Goal: Task Accomplishment & Management: Manage account settings

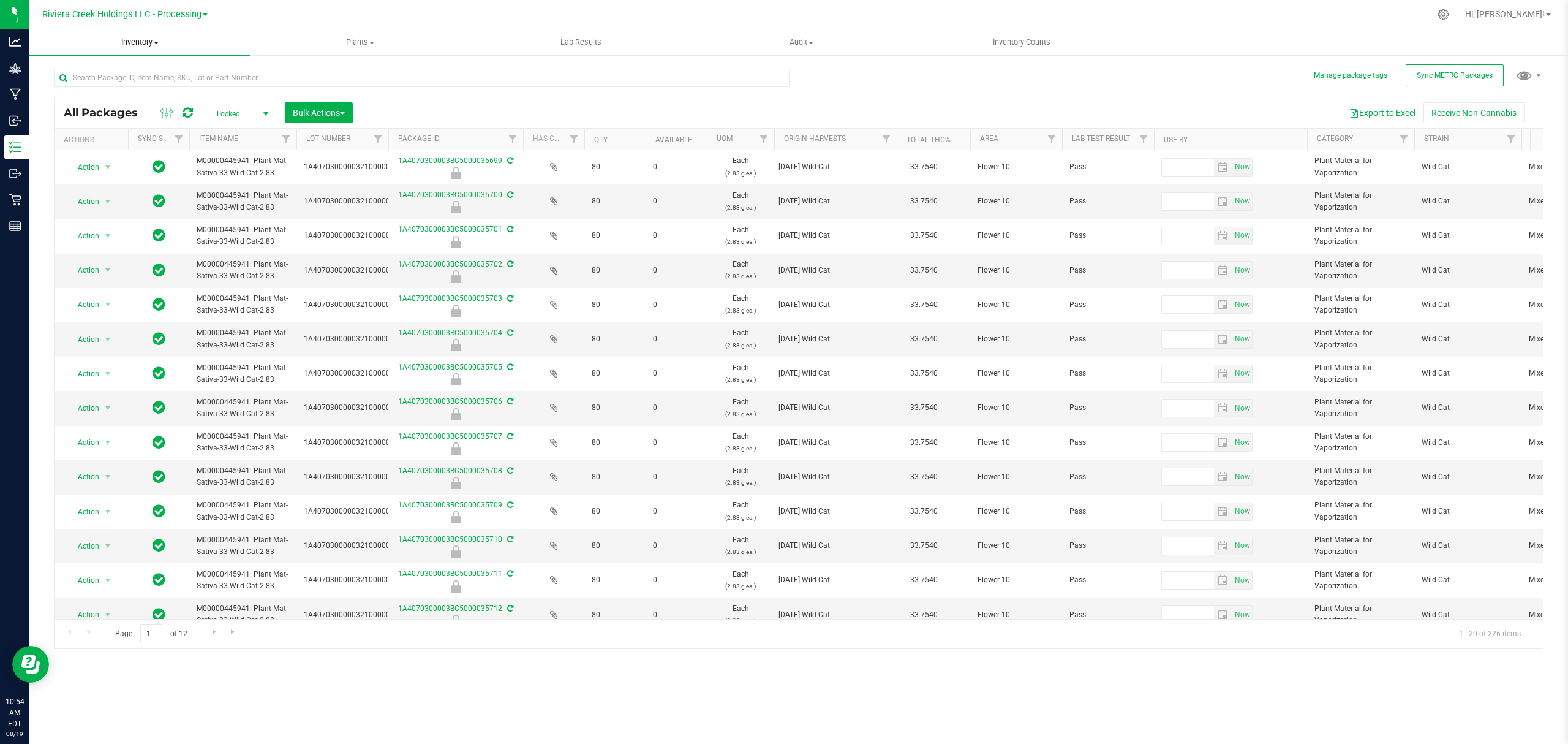
click at [155, 45] on span "Inventory" at bounding box center [139, 42] width 220 height 11
click at [110, 140] on li "From bill of materials" at bounding box center [139, 148] width 220 height 15
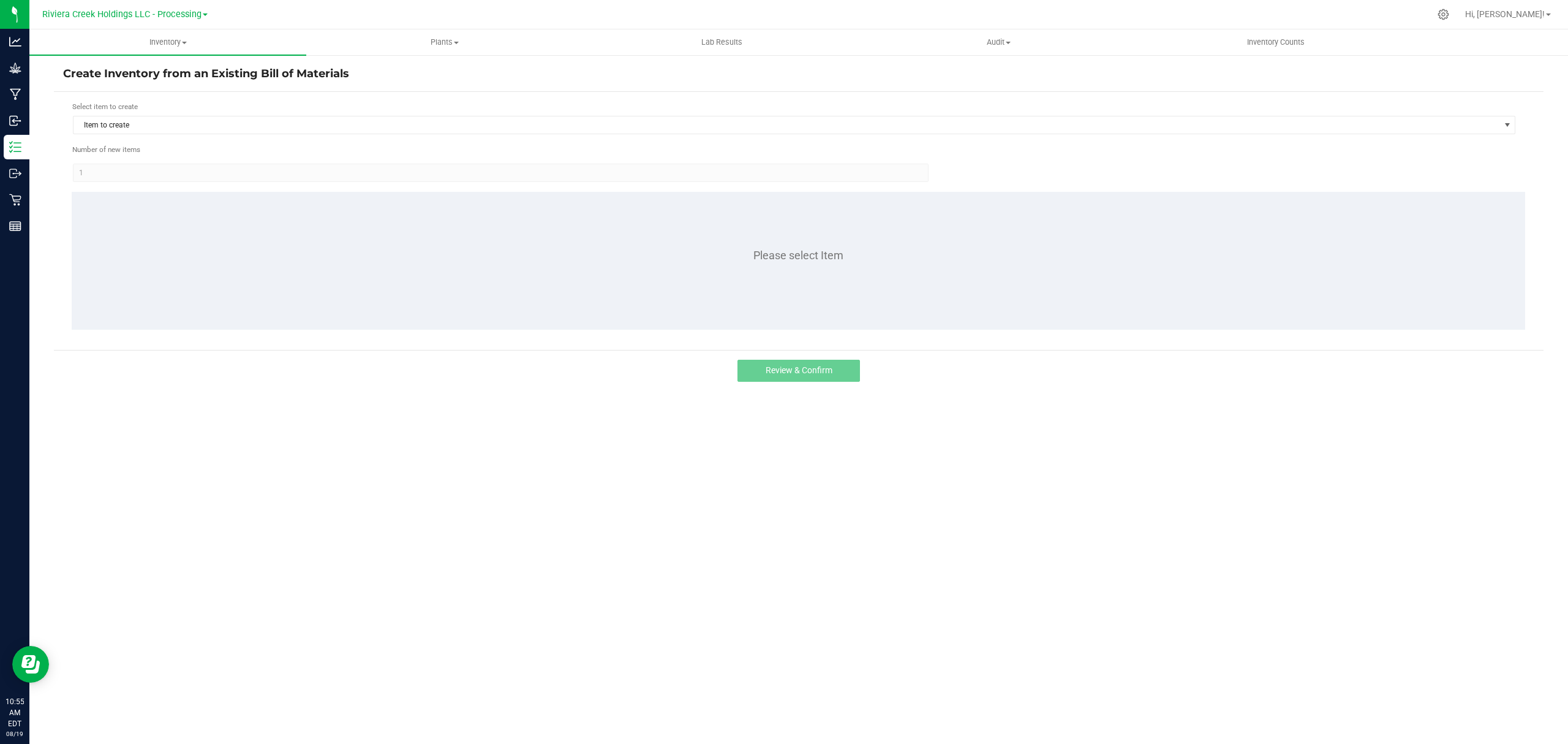
click at [204, 114] on div "Select item to create Item to create" at bounding box center [794, 118] width 1444 height 34
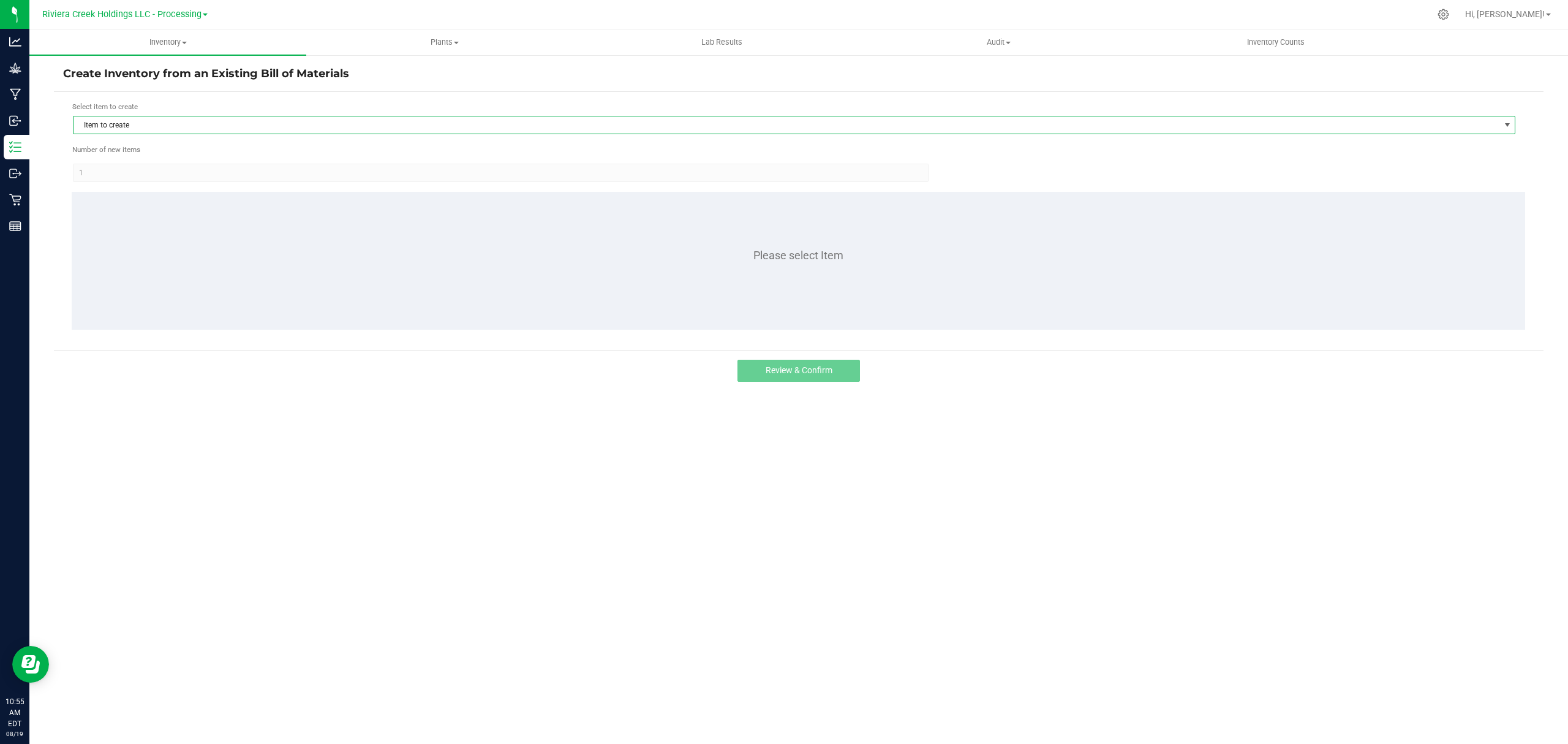
click at [203, 123] on span "Item to create" at bounding box center [786, 125] width 1426 height 17
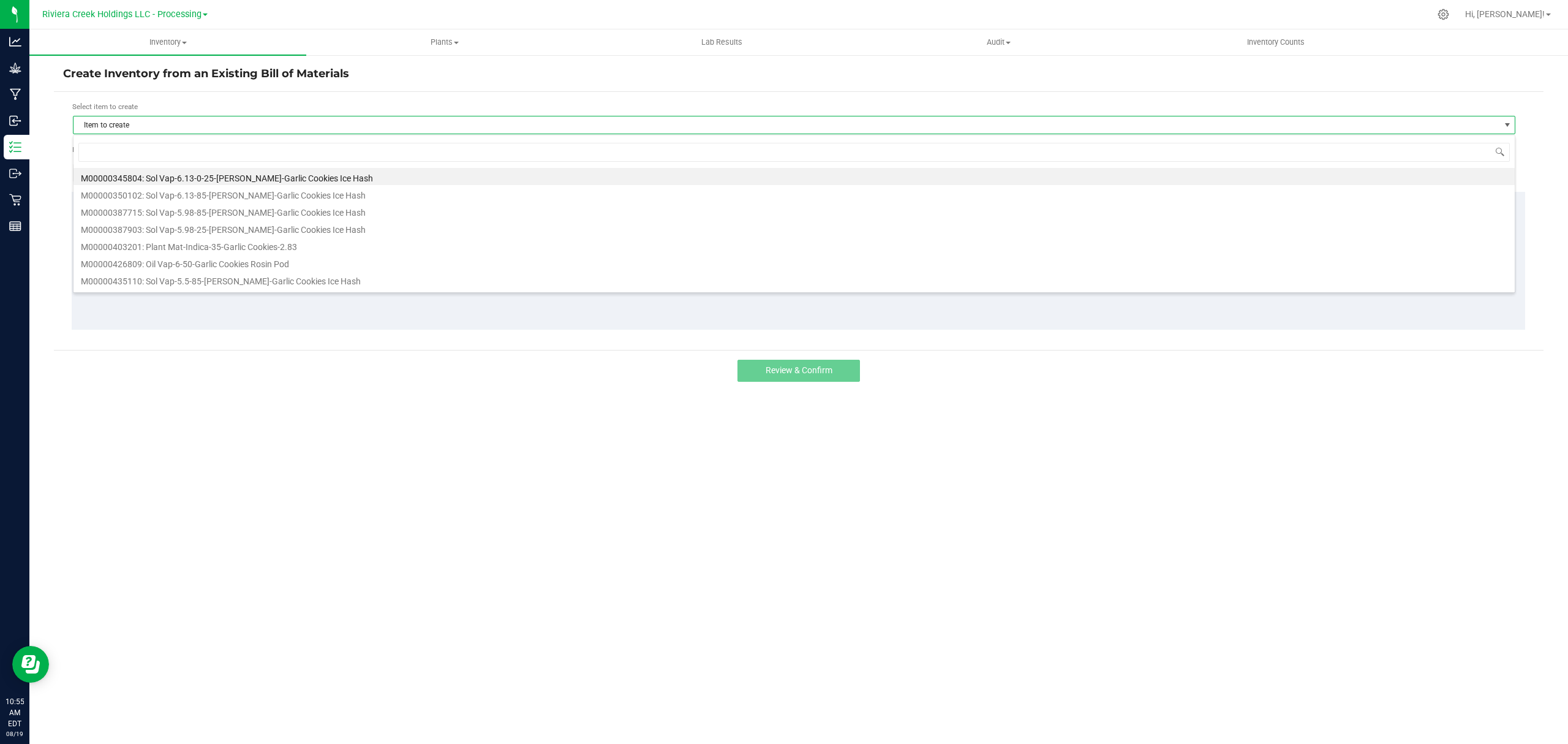
scroll to position [19, 1443]
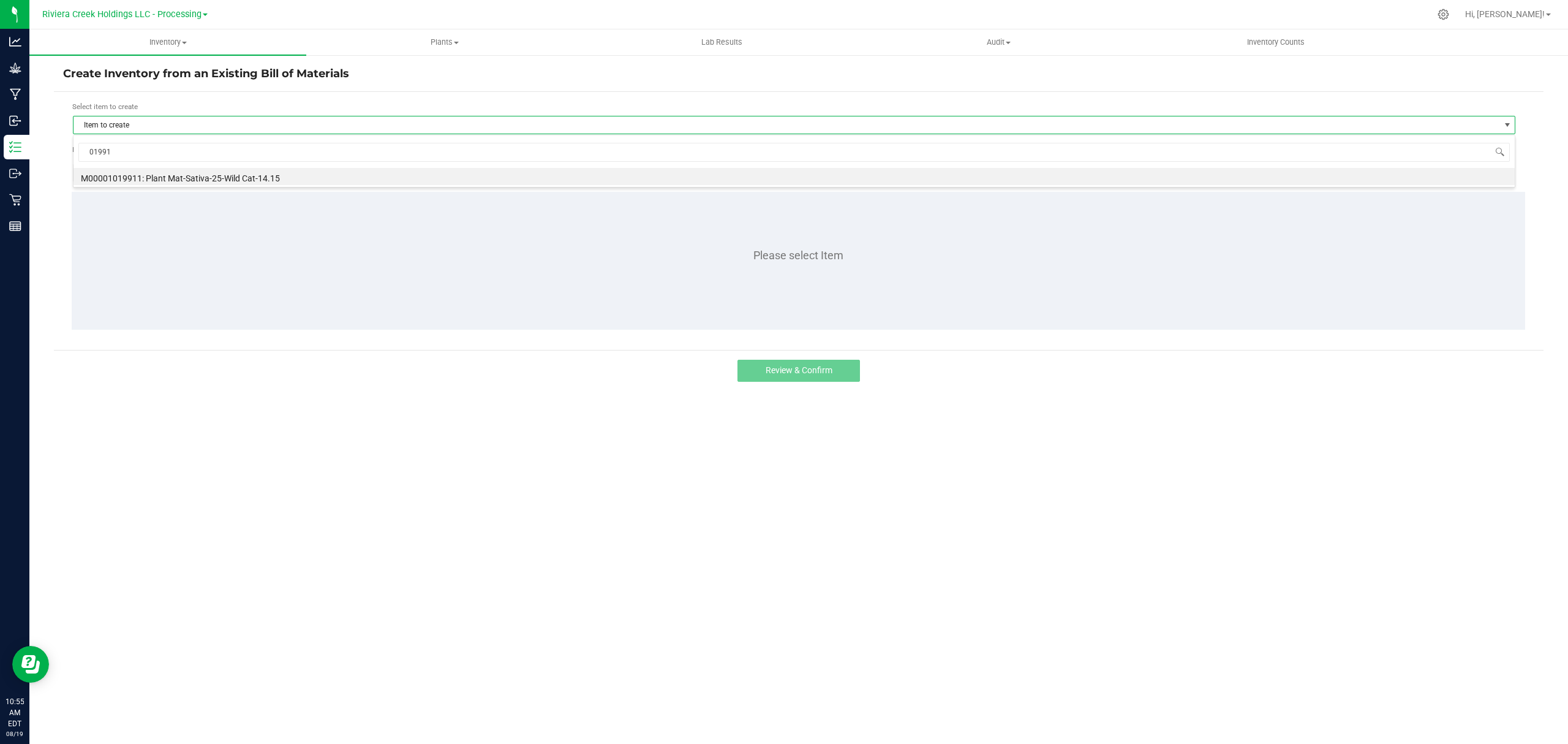
type input "019911"
click at [232, 172] on li "M00001019911: Plant Mat-Sativa-25-Wild Cat-14.15" at bounding box center [794, 176] width 1441 height 17
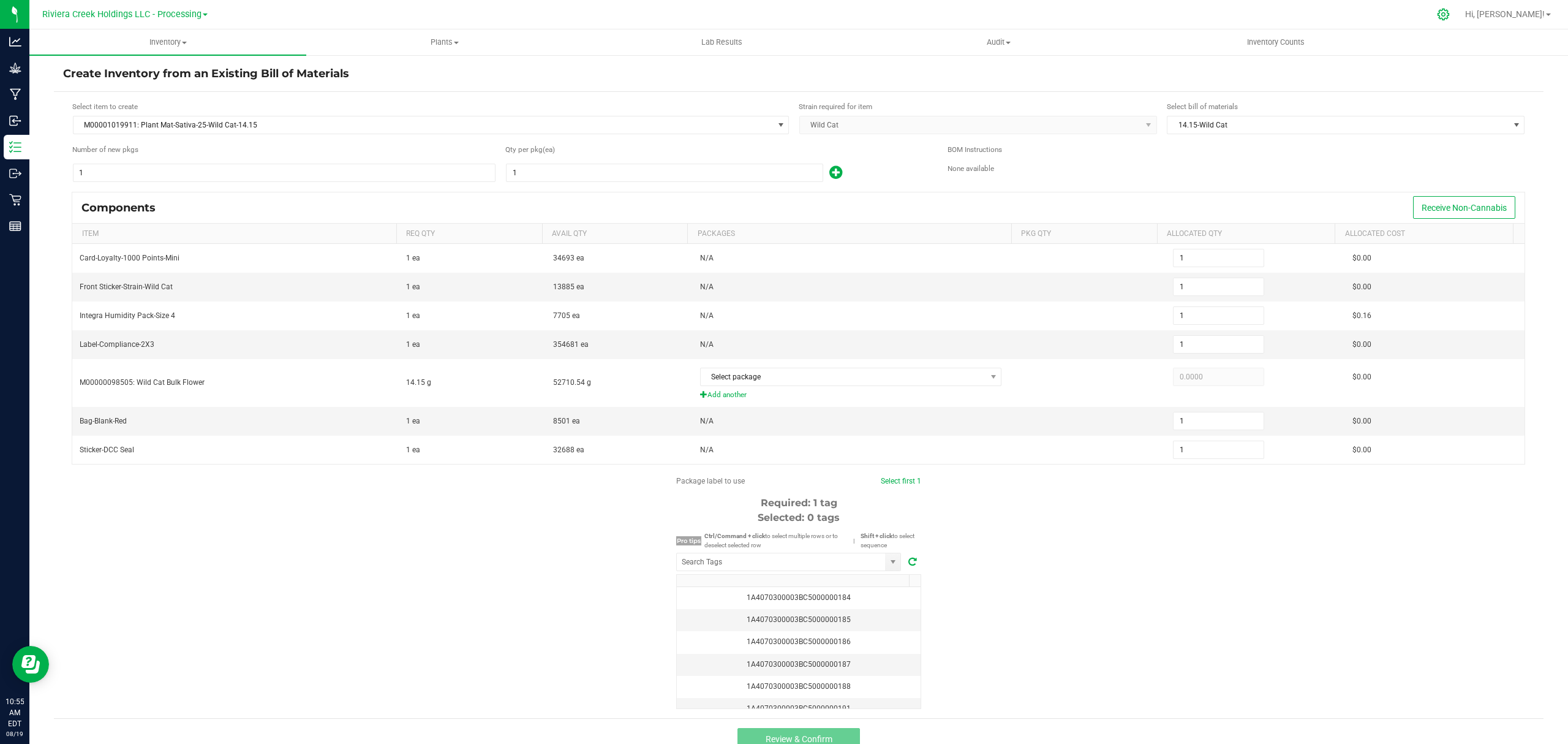
click at [1449, 9] on icon at bounding box center [1443, 14] width 13 height 13
click at [1449, 17] on icon at bounding box center [1443, 14] width 13 height 13
click at [1449, 15] on icon at bounding box center [1443, 14] width 13 height 13
click at [1449, 13] on icon at bounding box center [1443, 14] width 13 height 13
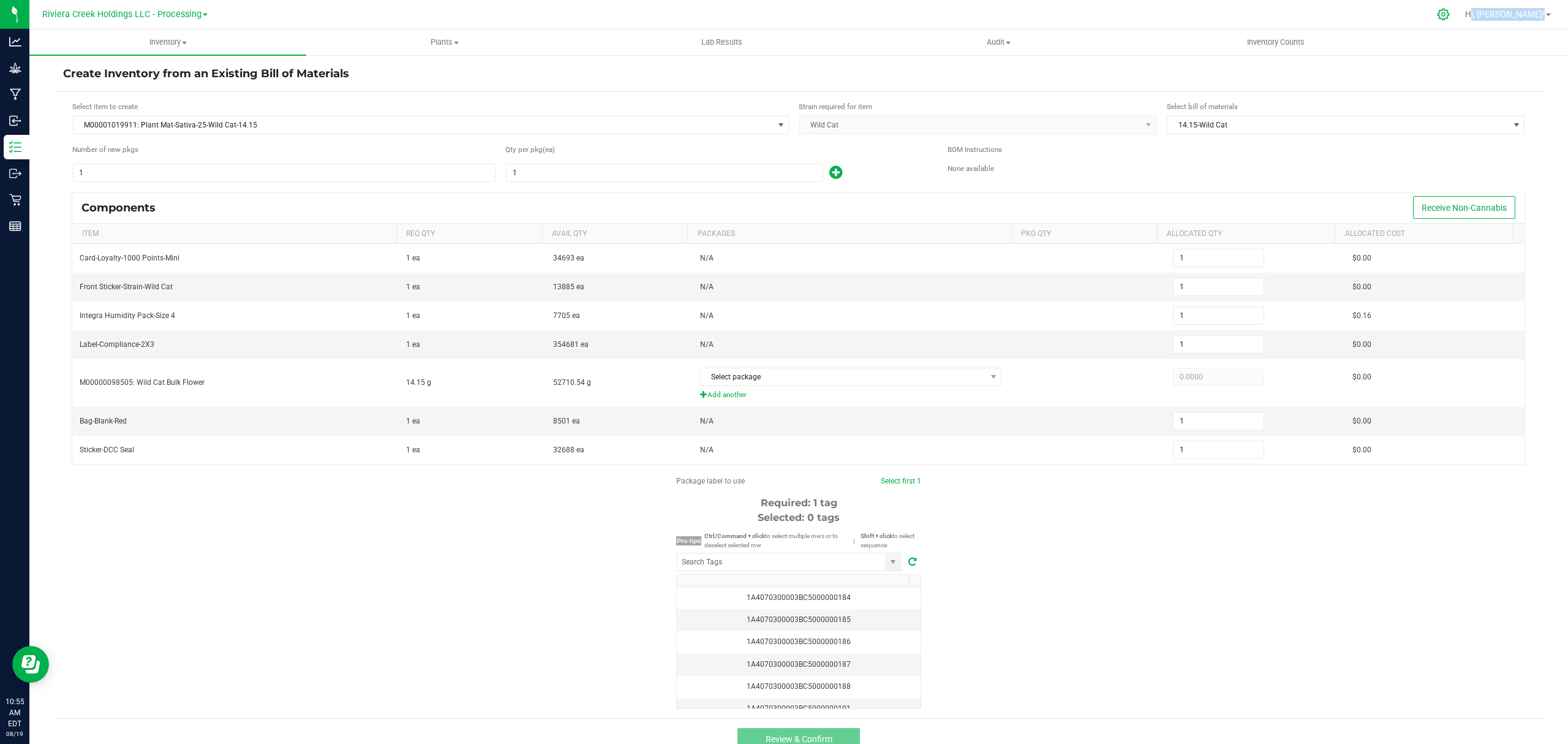
click at [1449, 13] on icon at bounding box center [1443, 14] width 13 height 13
click at [1449, 11] on icon at bounding box center [1443, 14] width 13 height 13
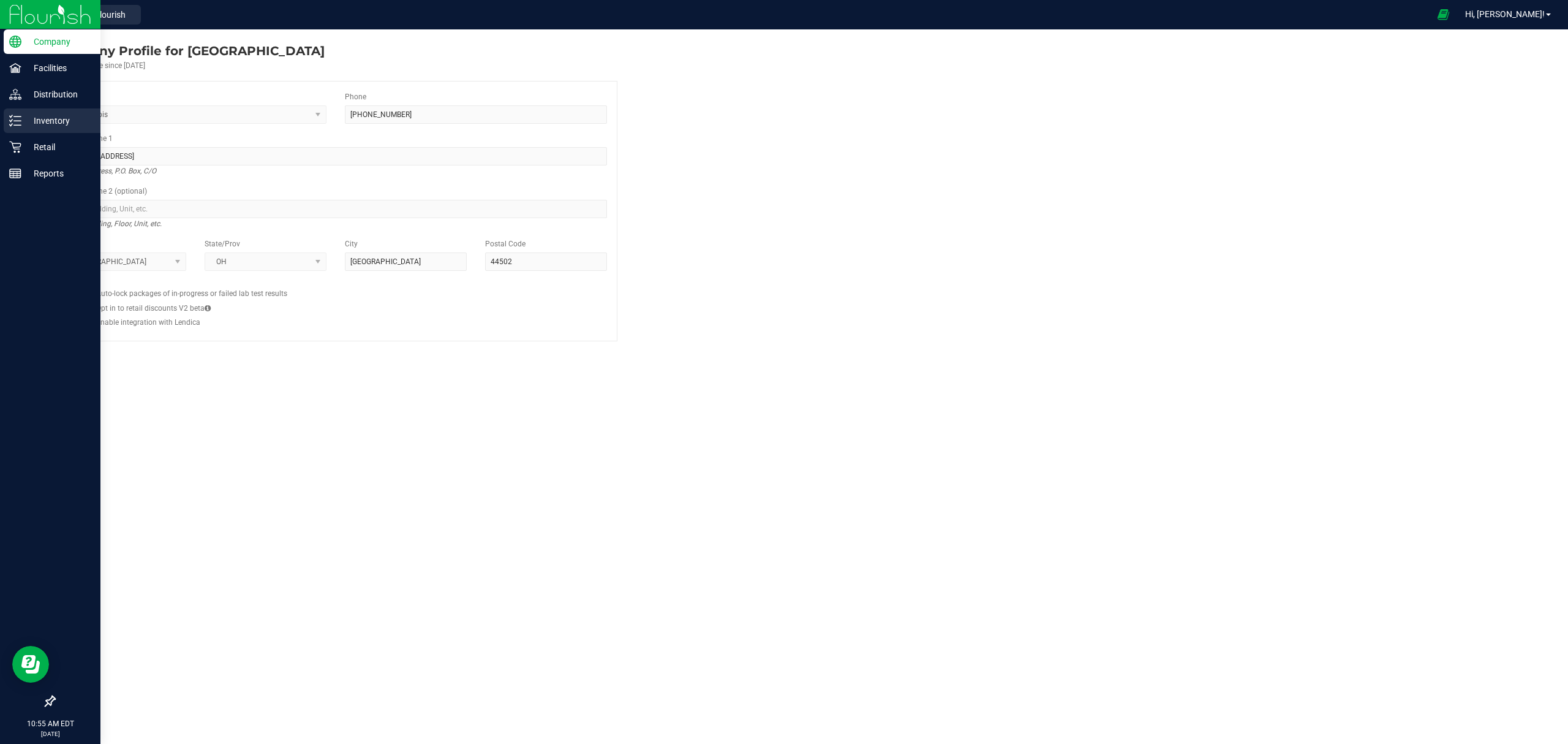
click at [20, 125] on line at bounding box center [17, 125] width 7 height 0
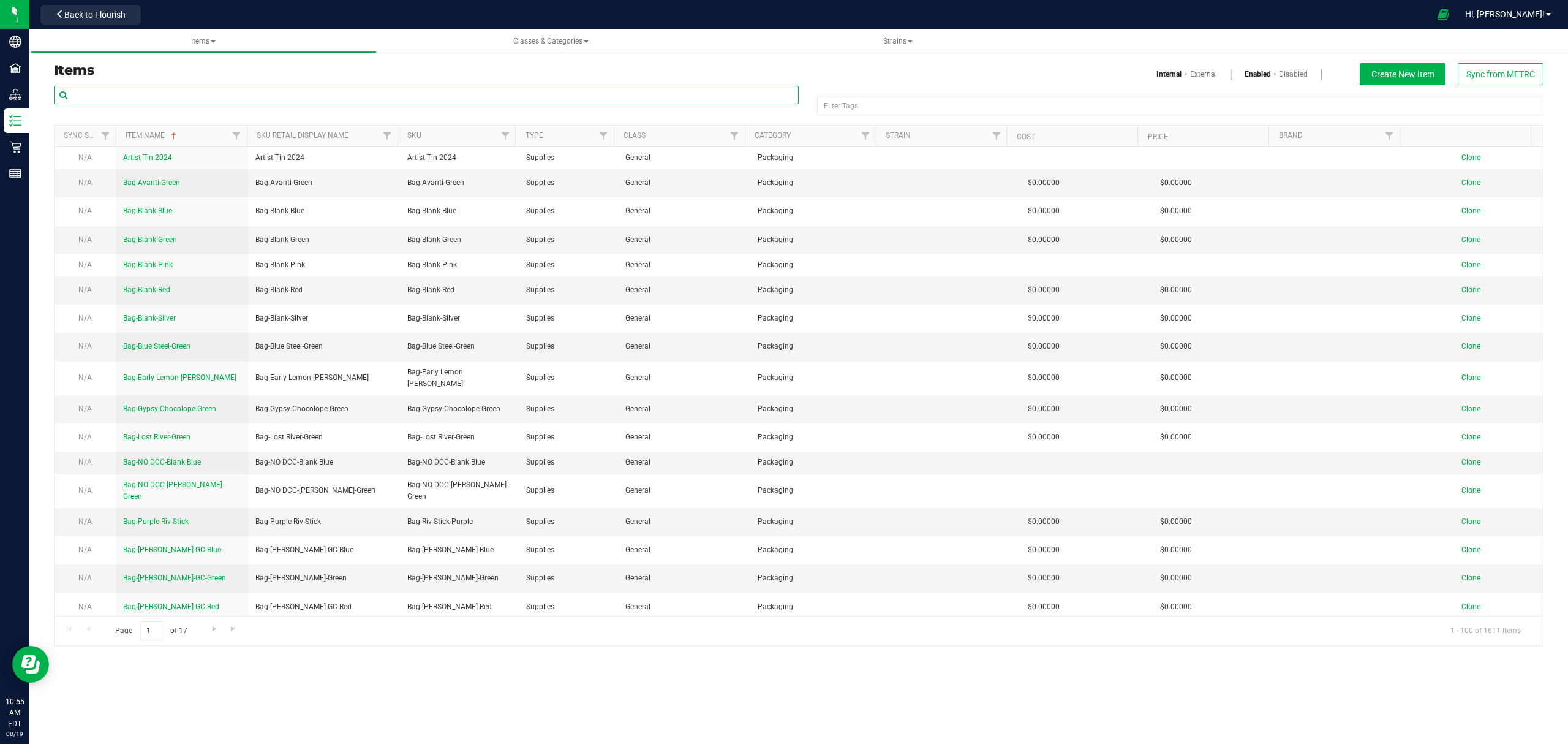
click at [156, 94] on input "text" at bounding box center [426, 95] width 745 height 19
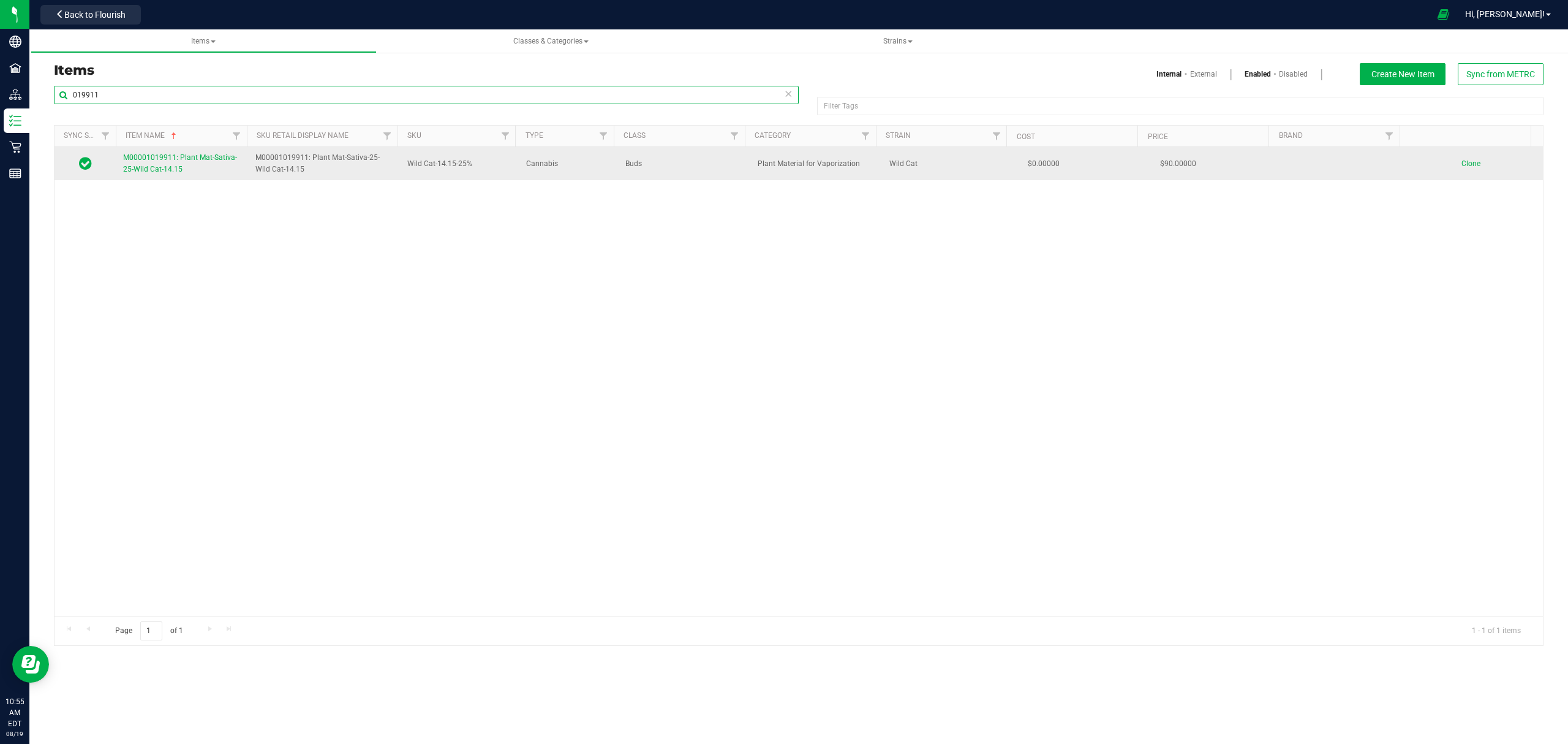
type input "019911"
click at [167, 172] on span "M00001019911: Plant Mat-Sativa-25-Wild Cat-14.15" at bounding box center [180, 163] width 114 height 21
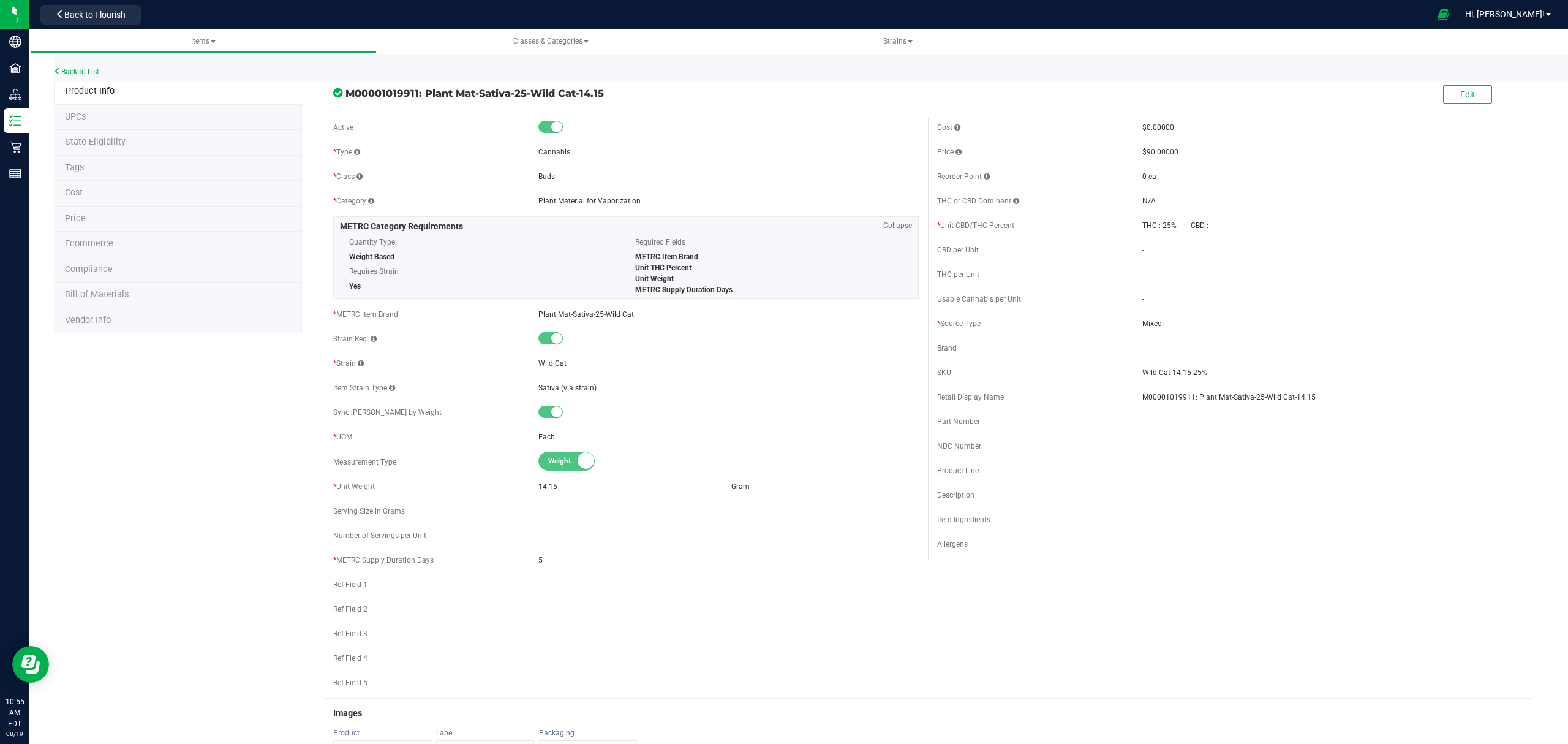
click at [128, 290] on li "Bill of Materials" at bounding box center [177, 295] width 248 height 26
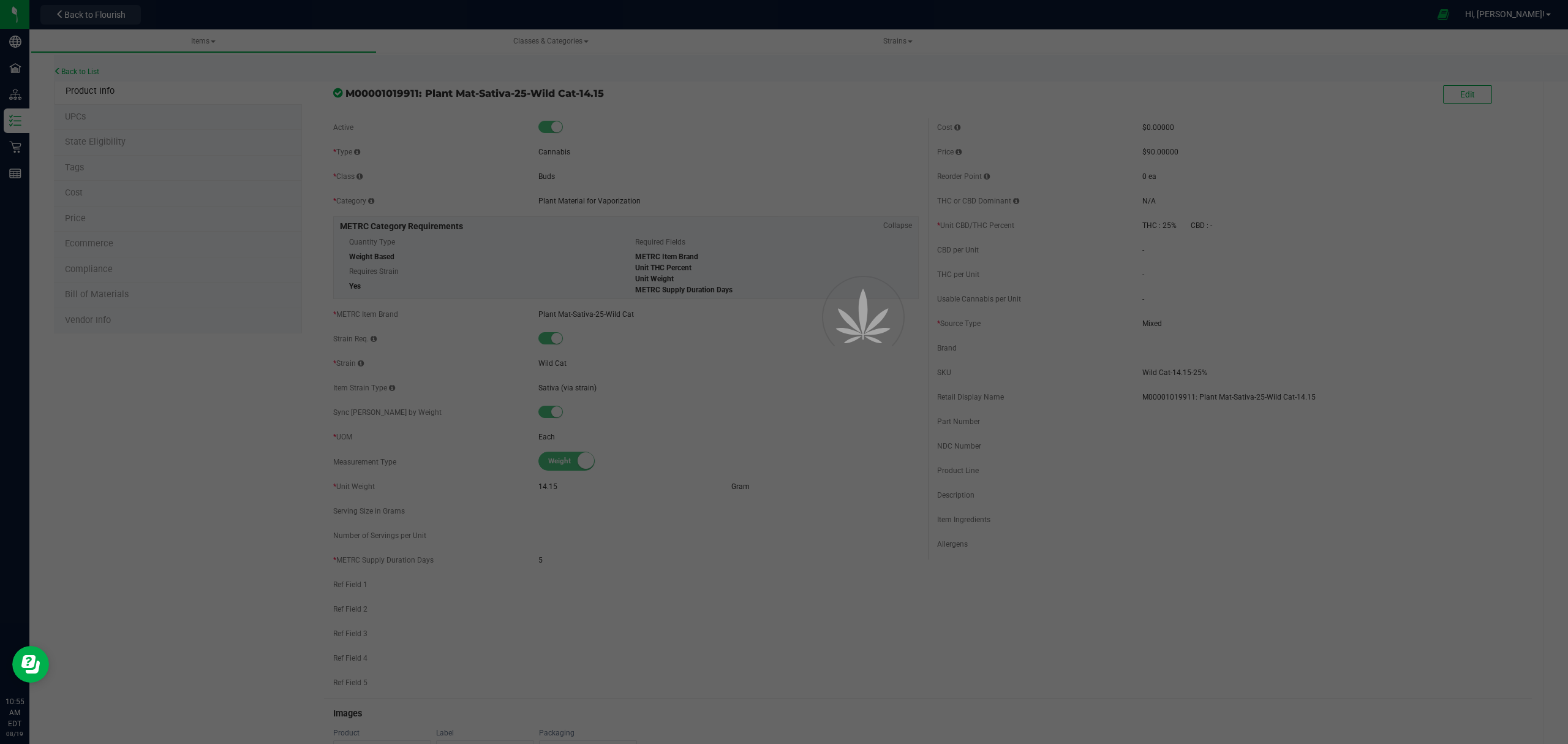
select select "459"
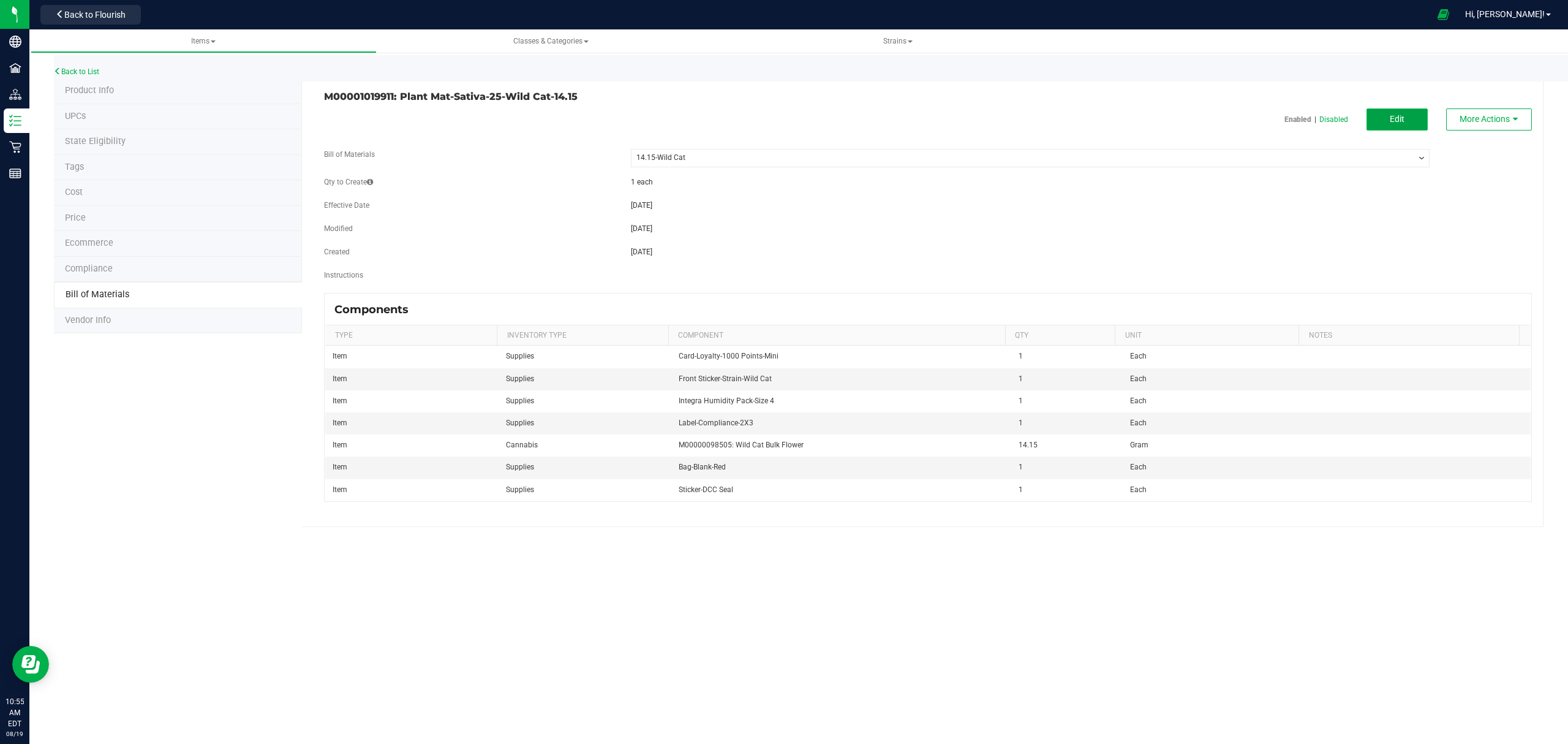
click at [1377, 118] on button "Edit" at bounding box center [1397, 119] width 61 height 22
select select "459"
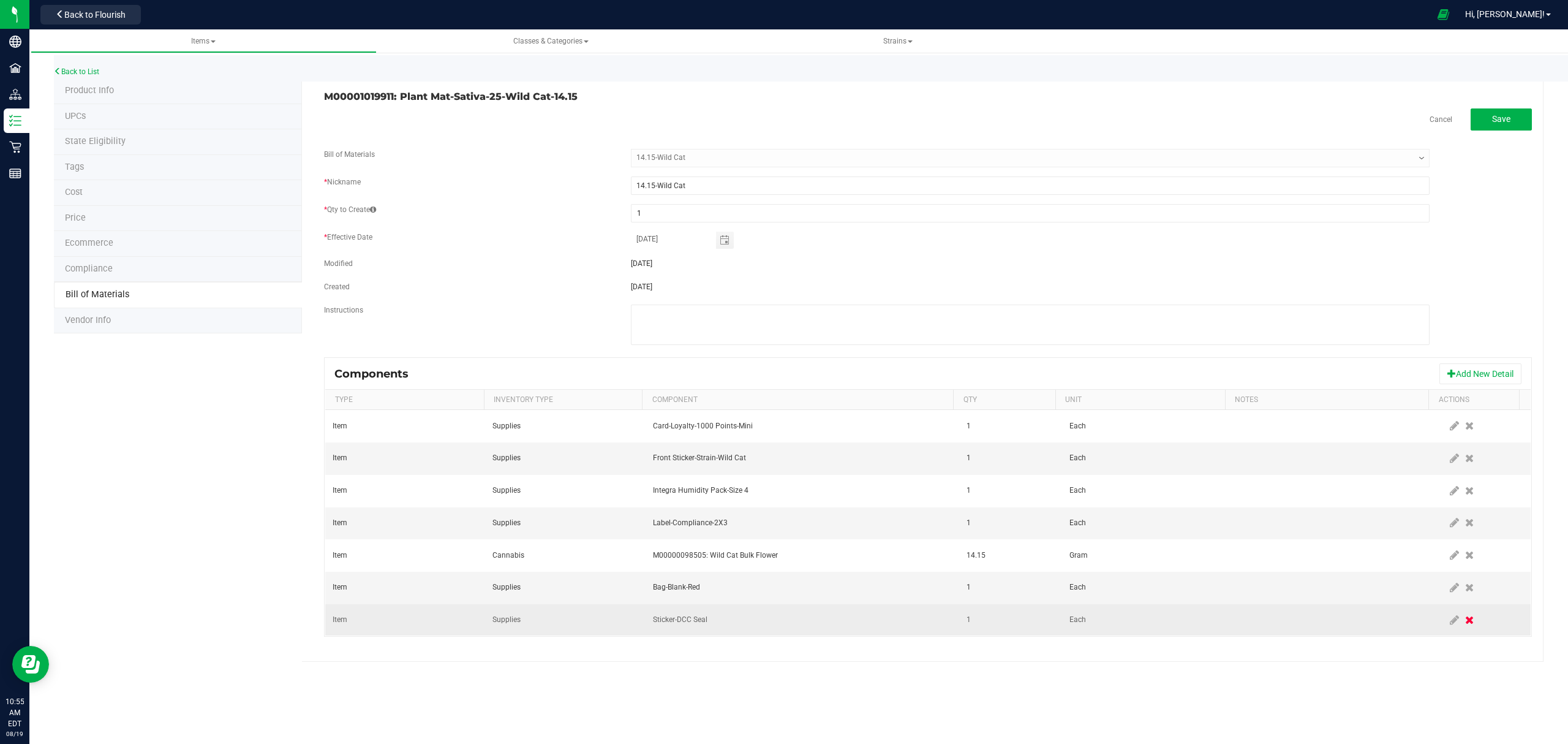
click at [1465, 623] on icon at bounding box center [1469, 620] width 9 height 11
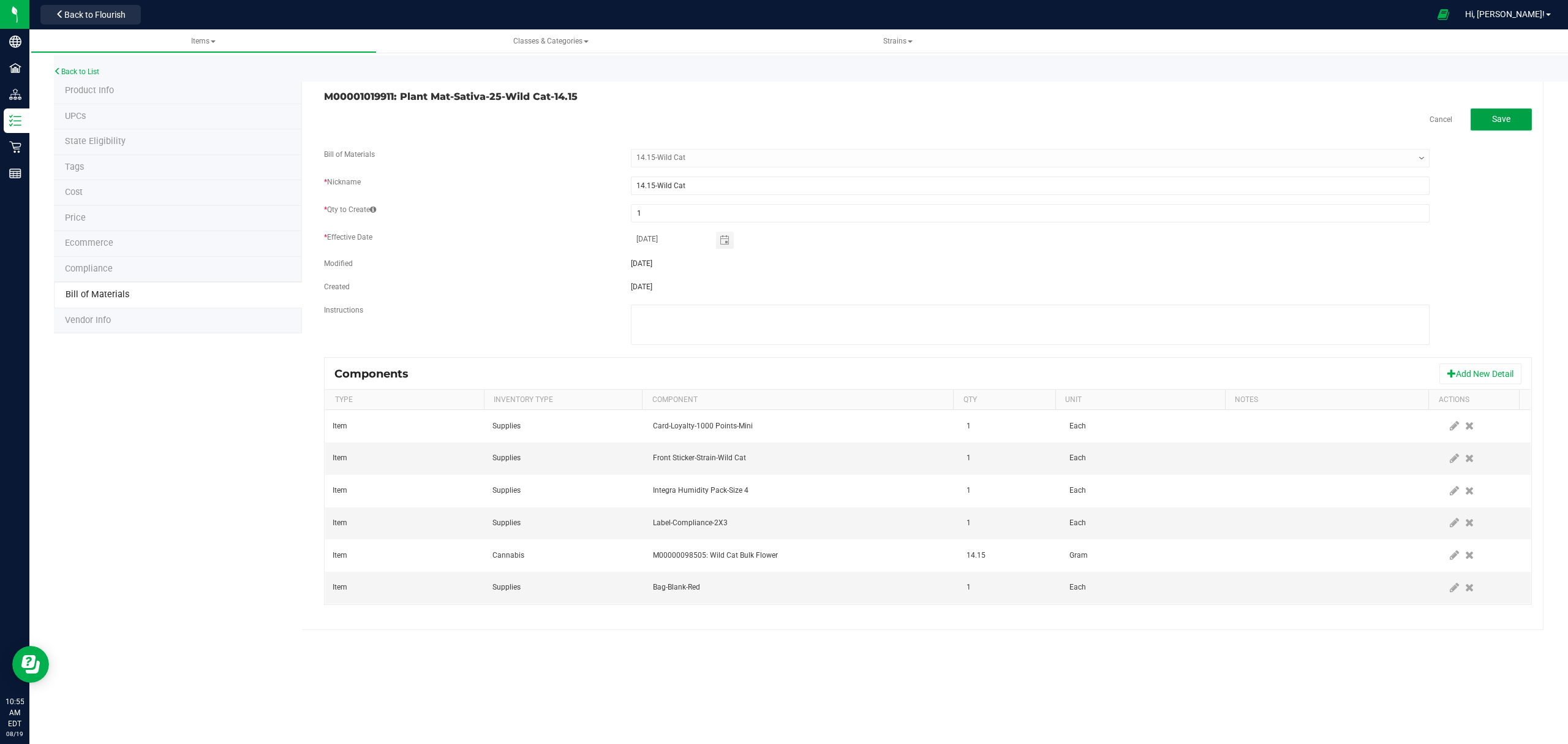
click at [1504, 111] on button "Save" at bounding box center [1501, 119] width 61 height 22
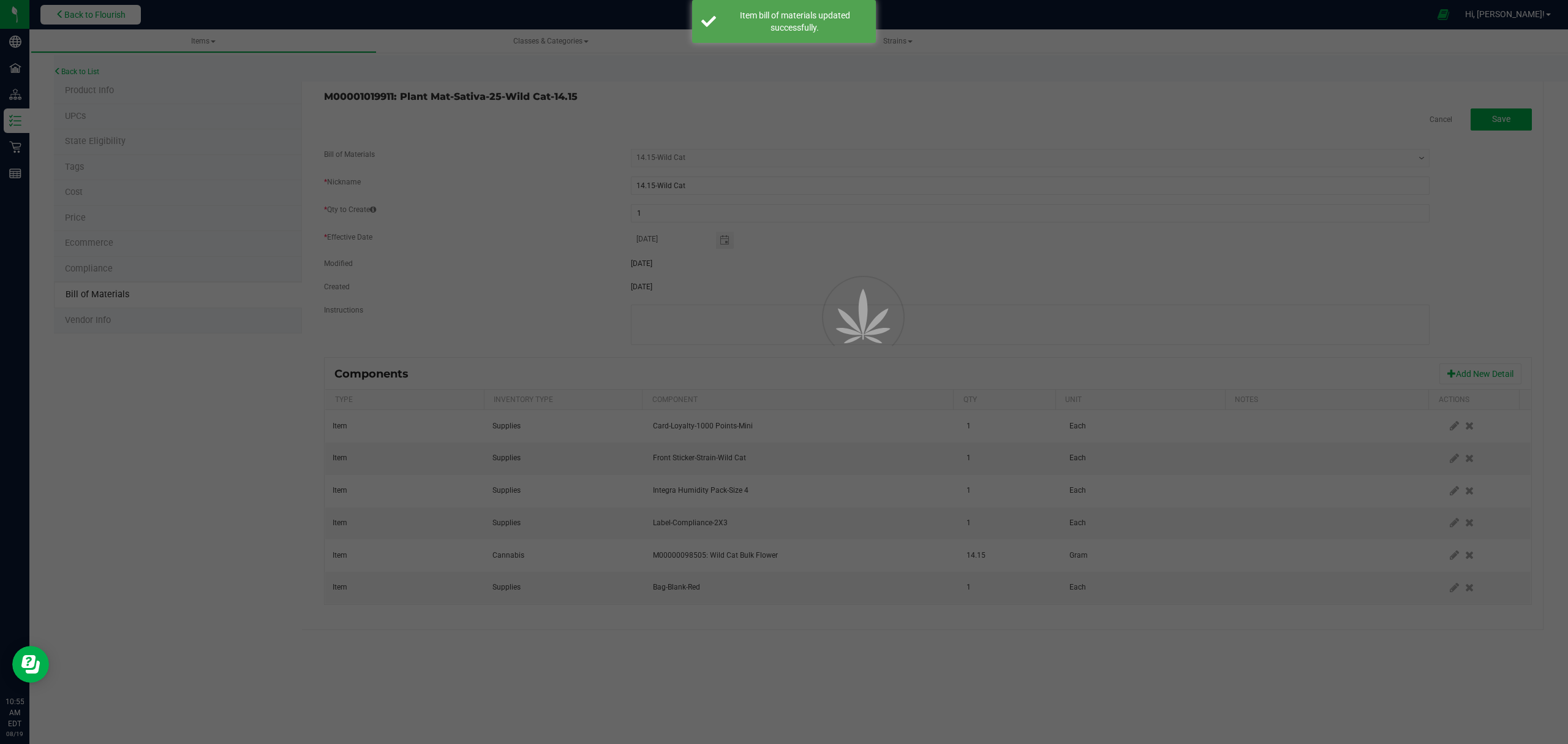
select select "459"
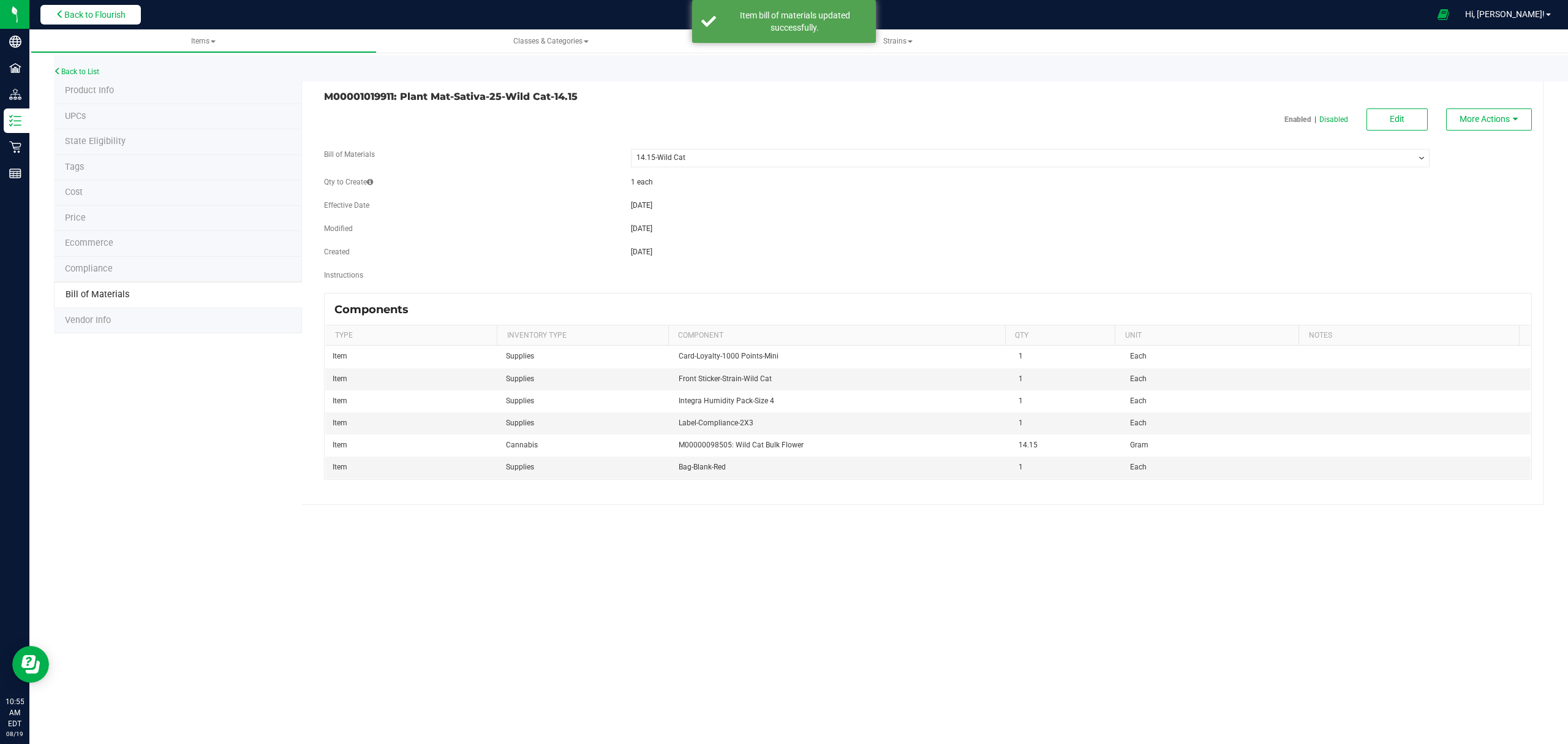
drag, startPoint x: 94, startPoint y: 7, endPoint x: 70, endPoint y: 18, distance: 26.4
click at [70, 18] on span "Back to Flourish" at bounding box center [95, 15] width 61 height 10
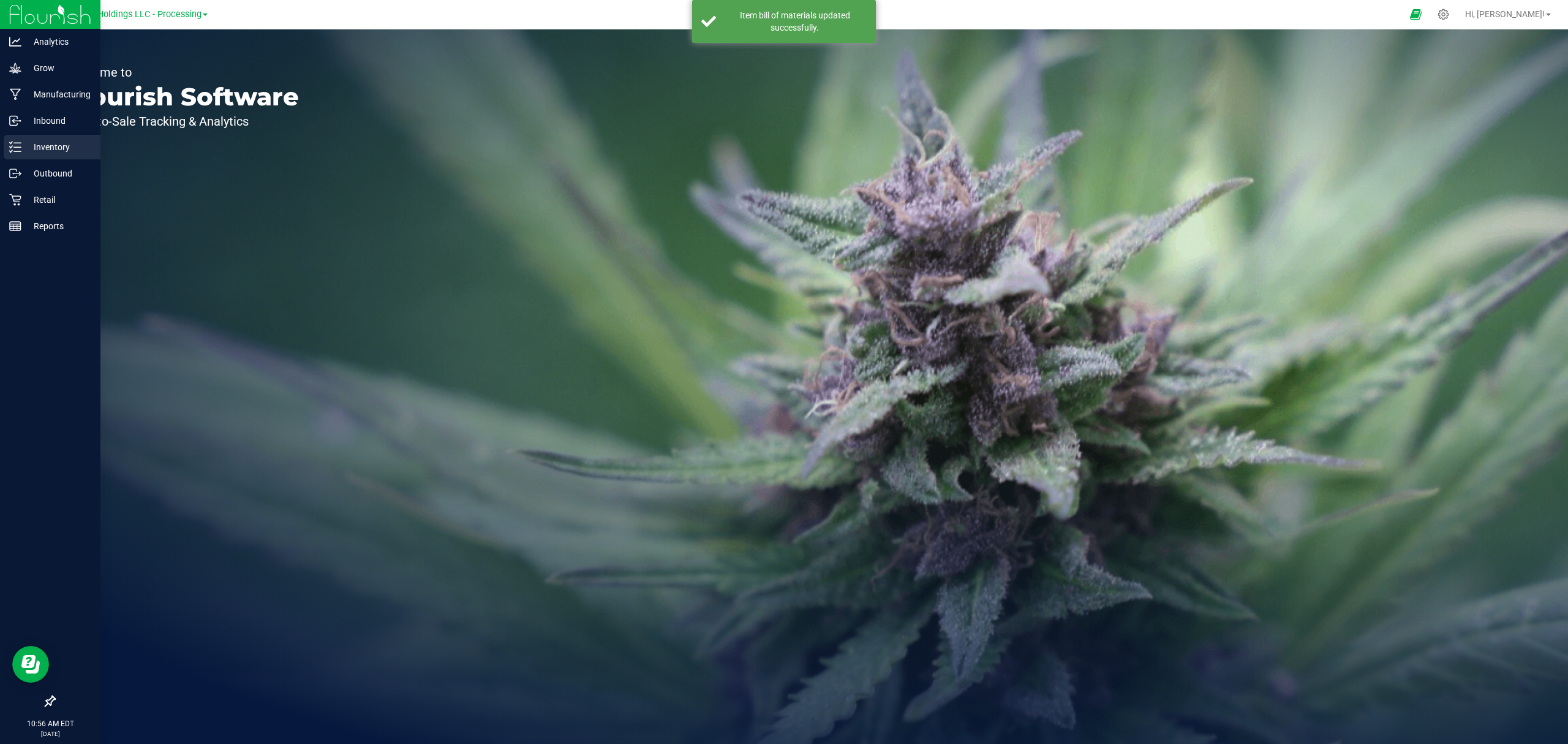
click at [36, 152] on p "Inventory" at bounding box center [58, 147] width 74 height 15
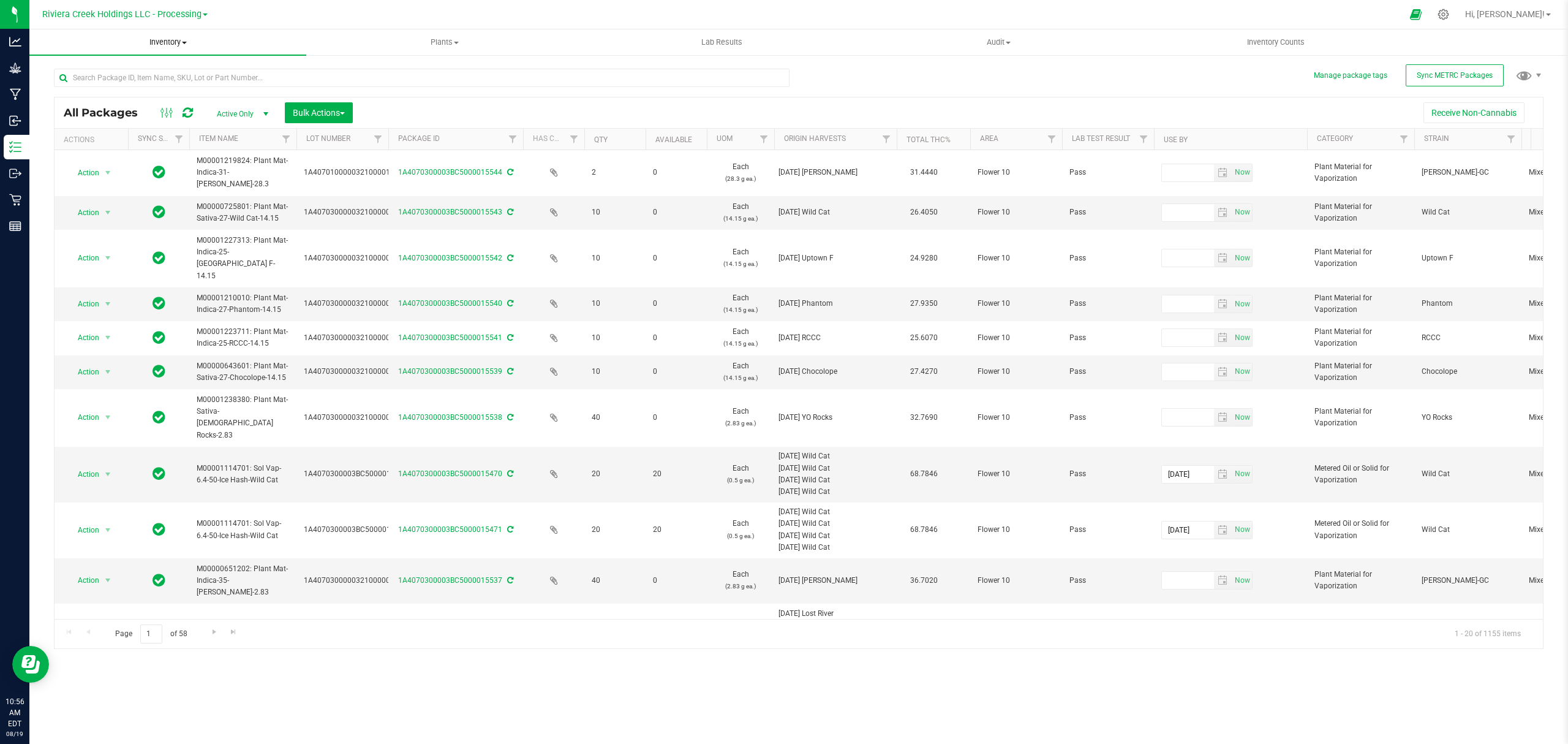
click at [164, 40] on span "Inventory" at bounding box center [168, 42] width 277 height 11
click at [158, 151] on li "From bill of materials" at bounding box center [168, 148] width 277 height 15
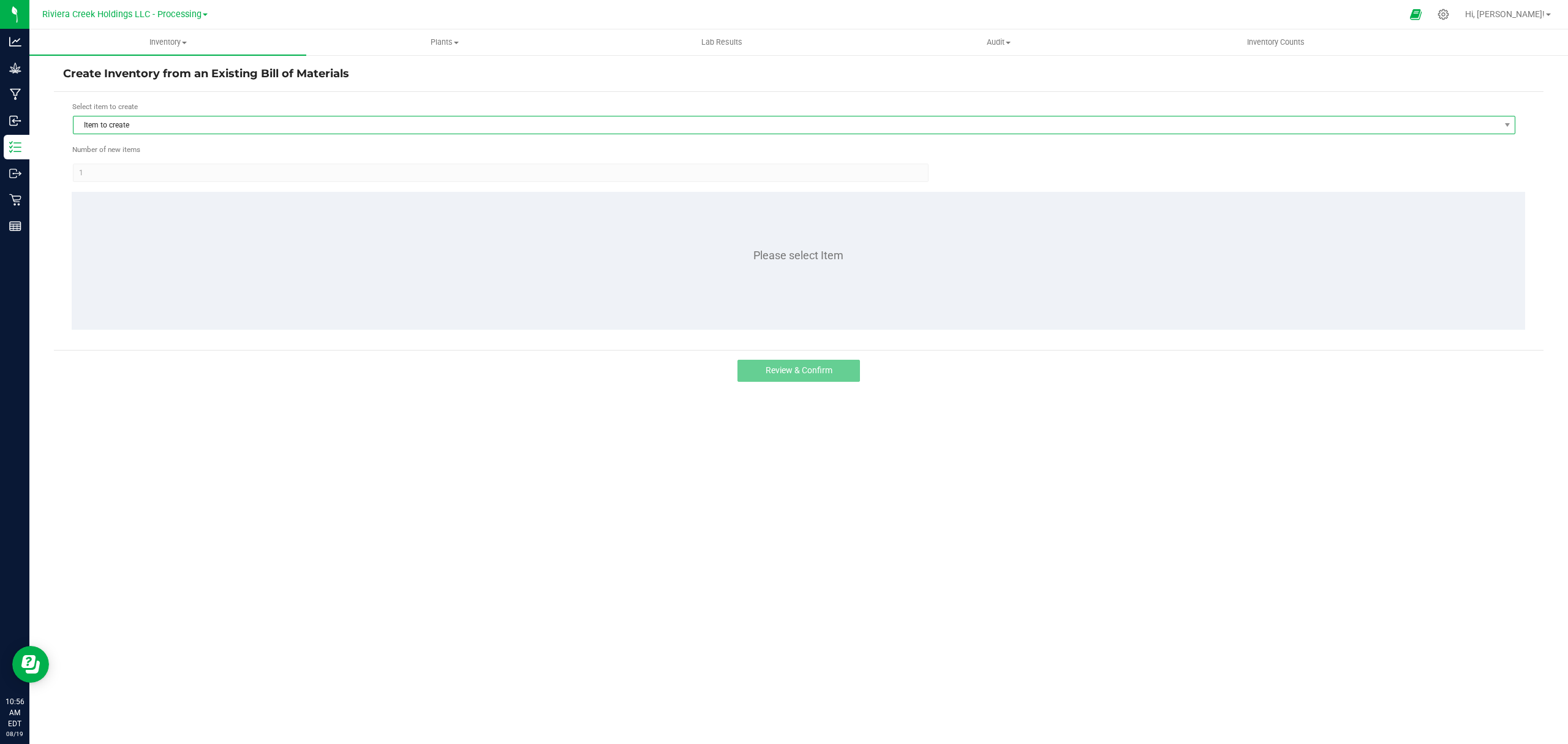
click at [205, 123] on span "Item to create" at bounding box center [786, 125] width 1426 height 17
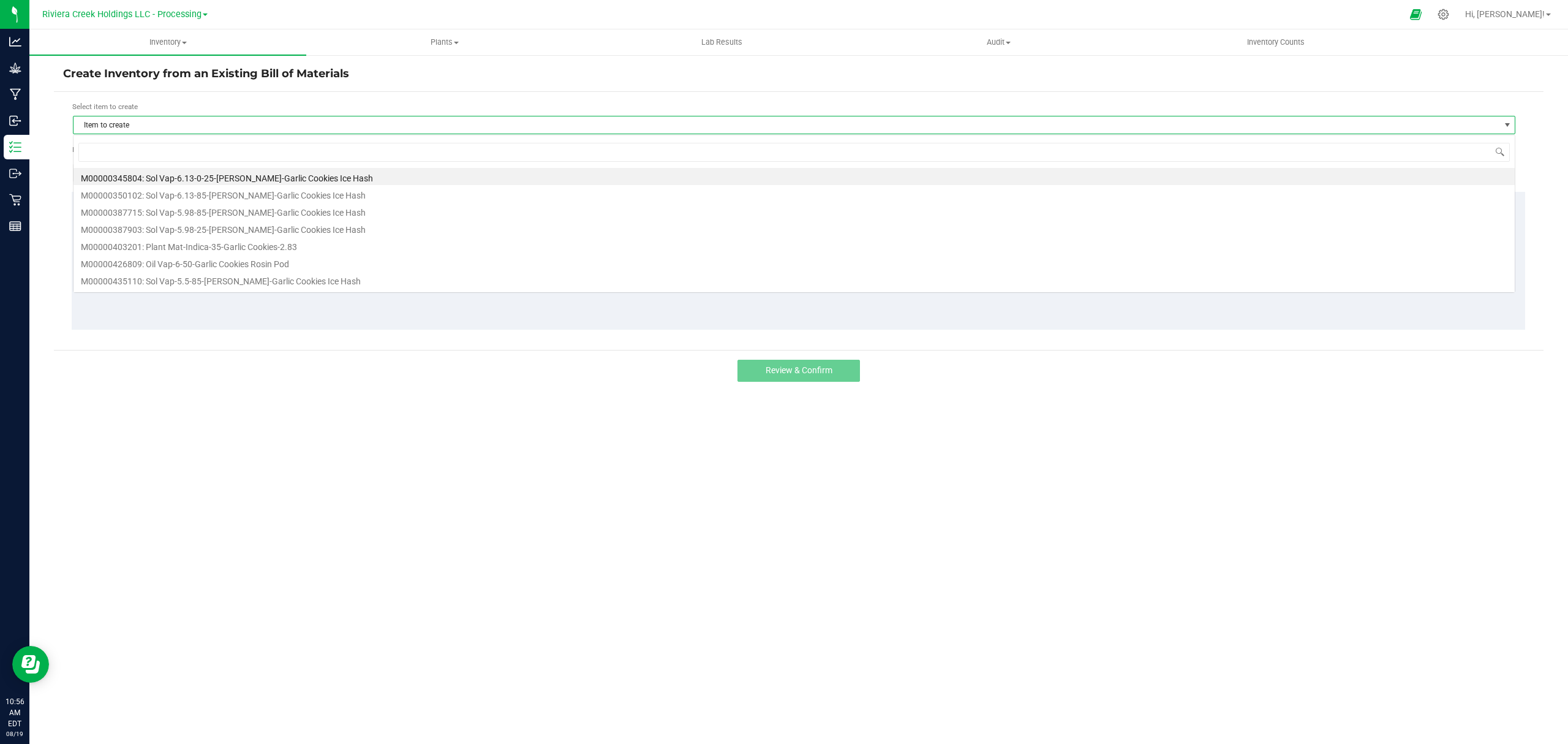
scroll to position [19, 1443]
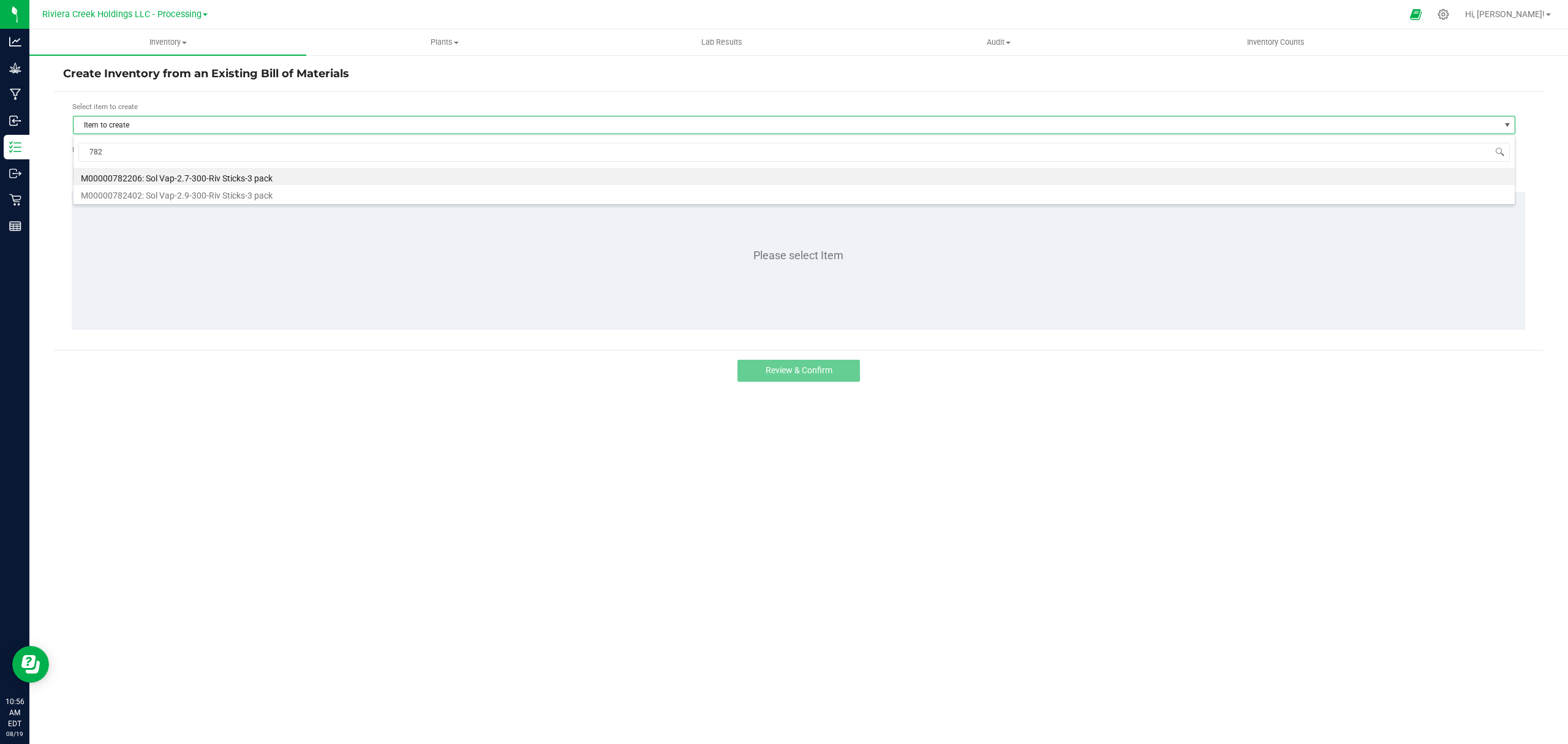
drag, startPoint x: 152, startPoint y: 157, endPoint x: 67, endPoint y: 152, distance: 85.1
click at [67, 152] on body "Analytics Grow Manufacturing Inbound Inventory Outbound Retail Reports 10:56 AM…" at bounding box center [784, 372] width 1568 height 744
type input "019911"
click at [304, 182] on li "M00001019911: Plant Mat-Sativa-25-Wild Cat-14.15" at bounding box center [794, 176] width 1441 height 17
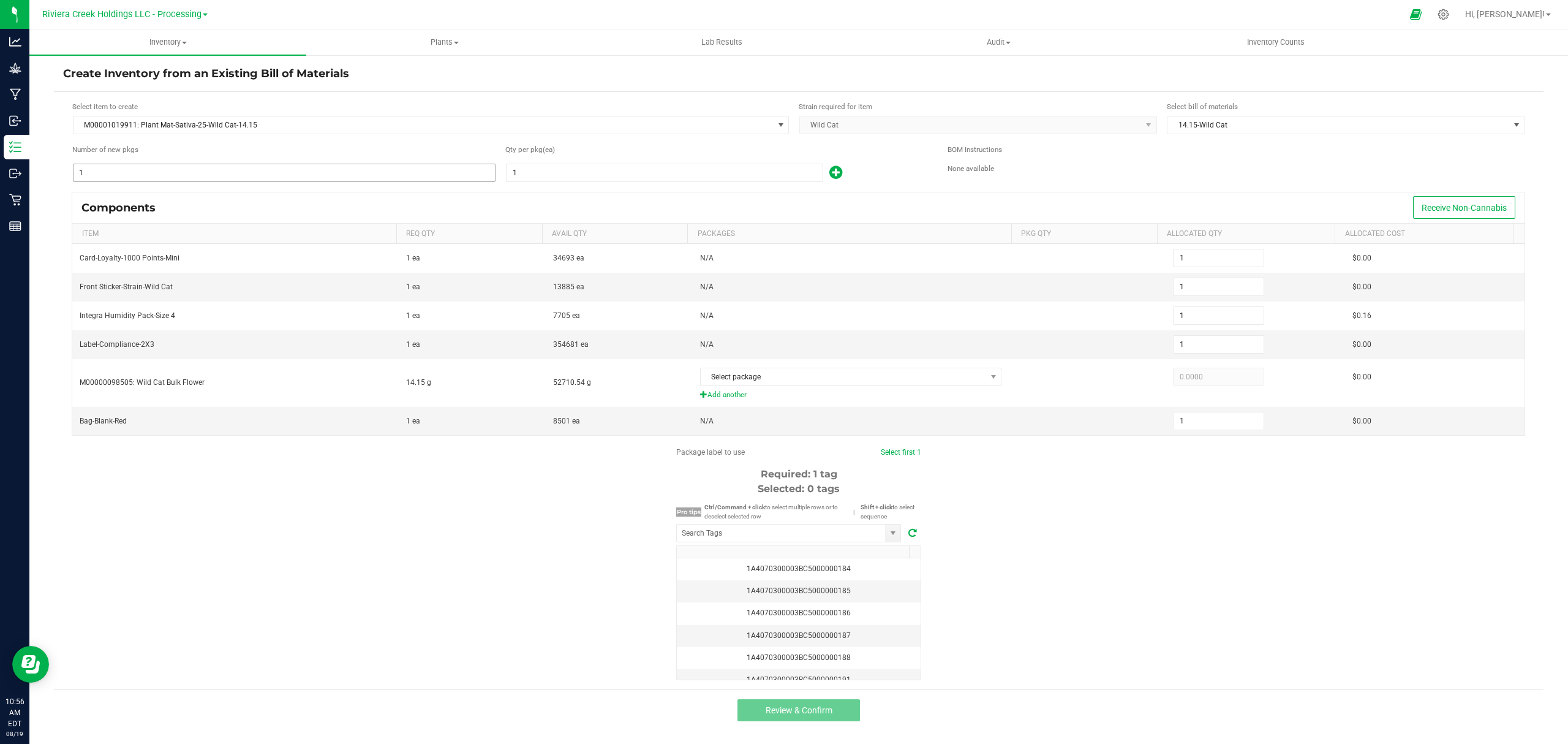
click at [202, 172] on input "1" at bounding box center [284, 173] width 421 height 17
type input "14"
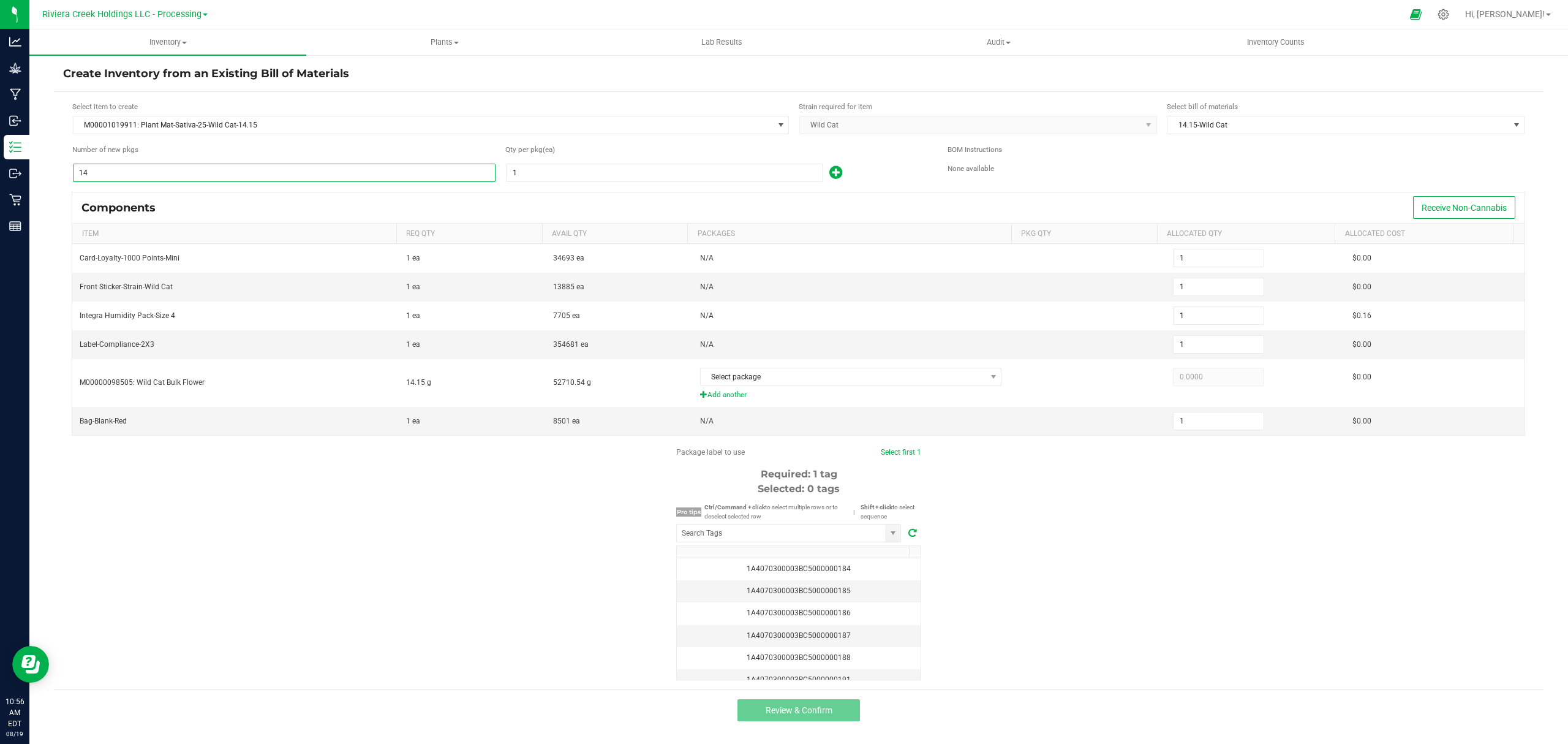
type input "14"
click at [568, 164] on input "1" at bounding box center [664, 173] width 316 height 17
type input "5"
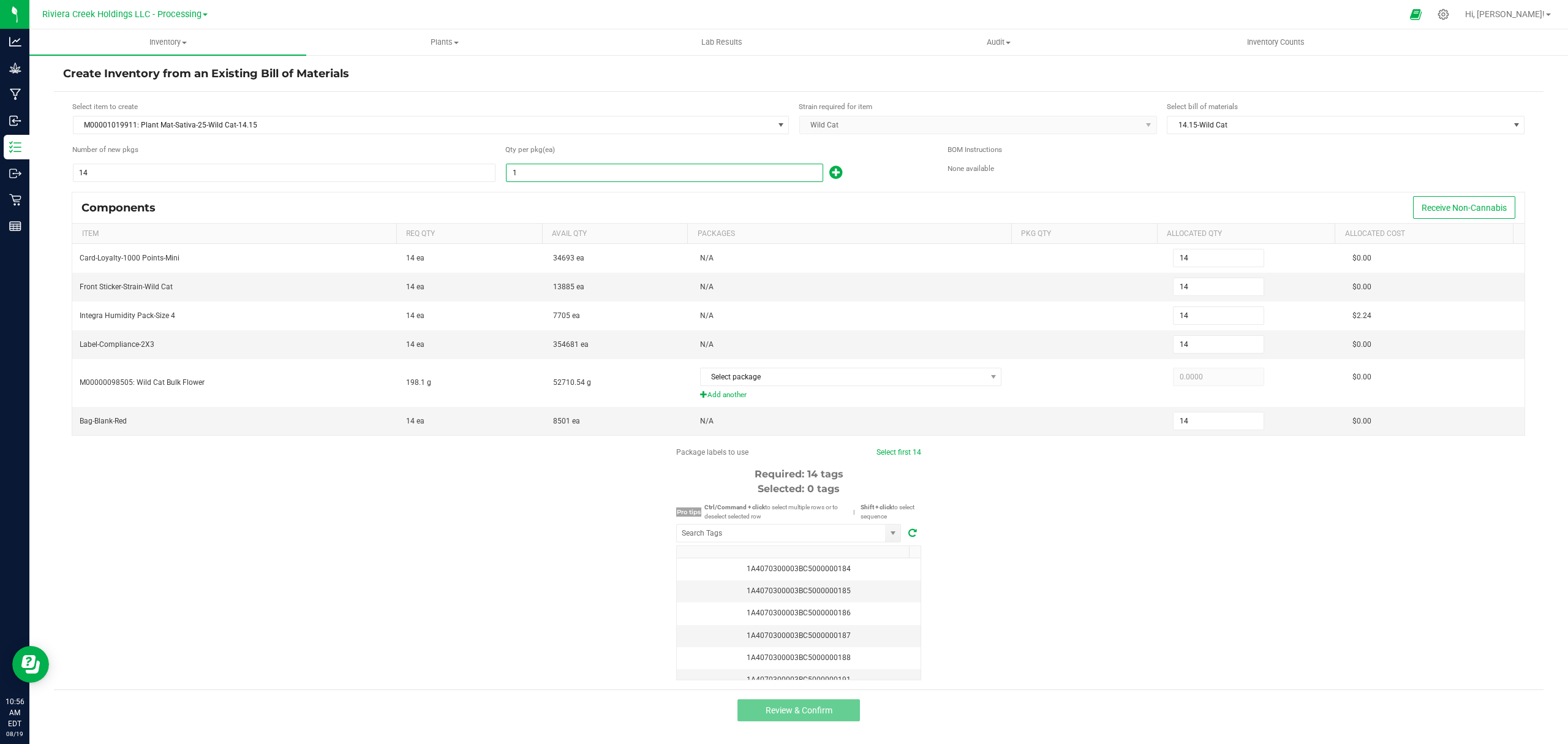
type input "70"
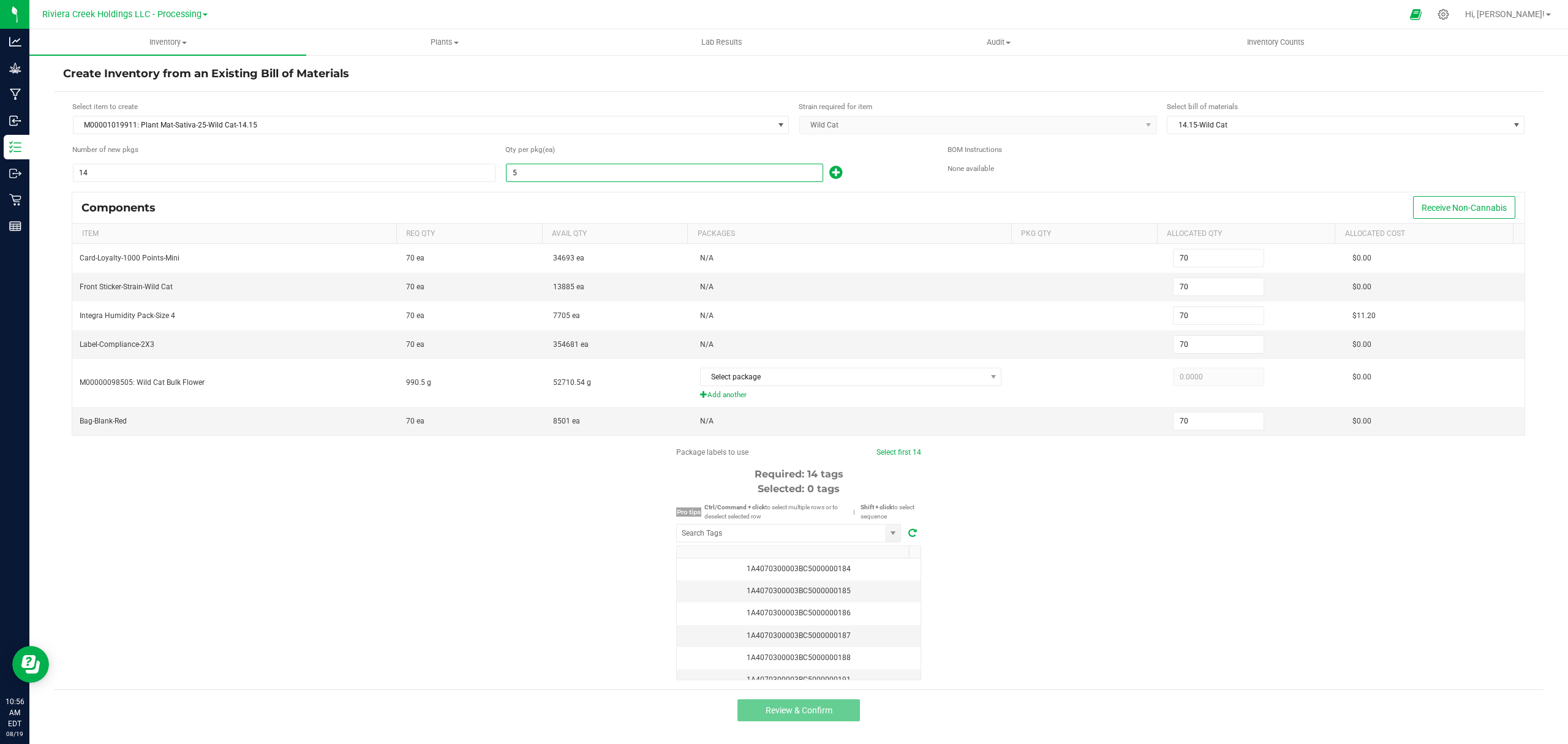
type input "50"
type input "700"
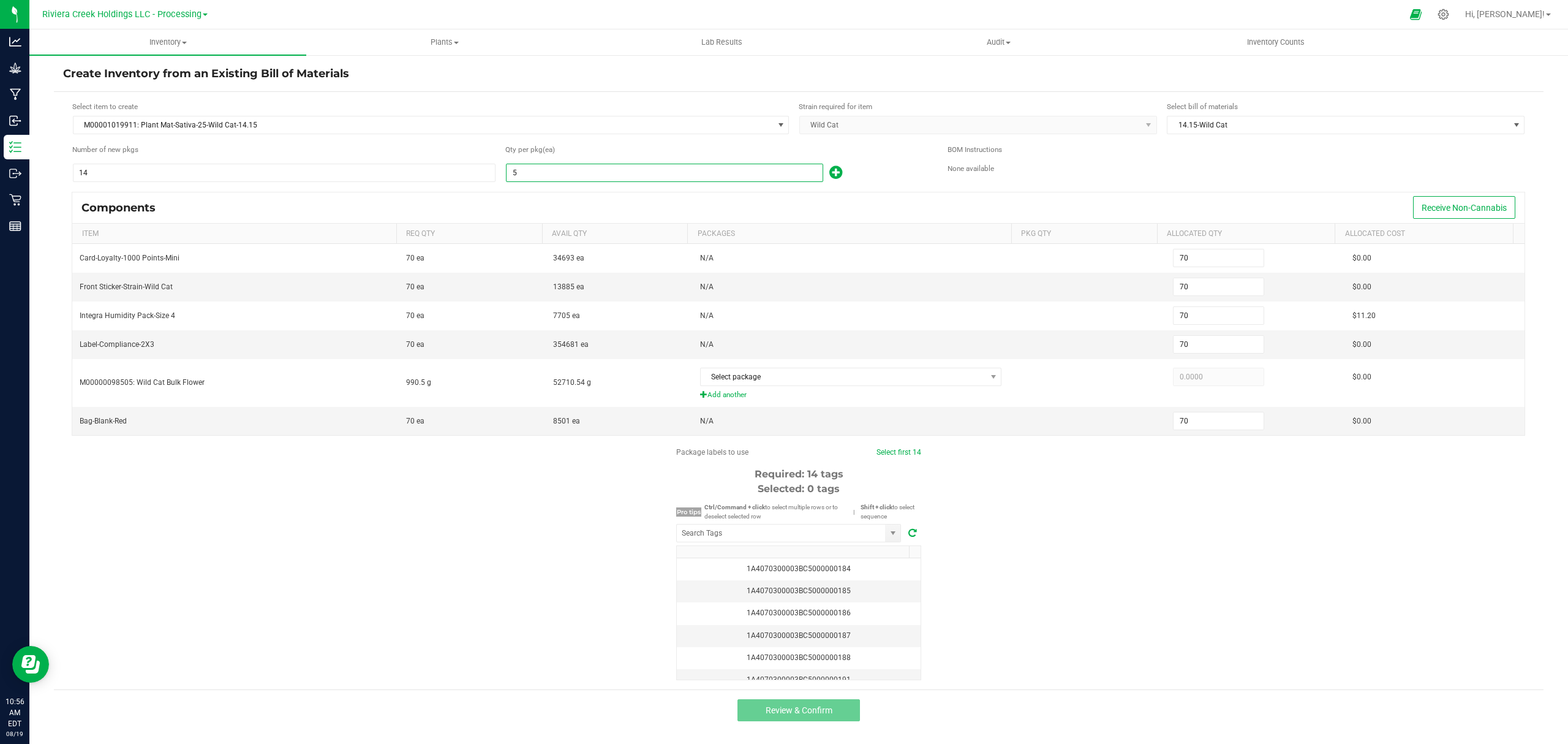
type input "700"
type input "5"
type input "70"
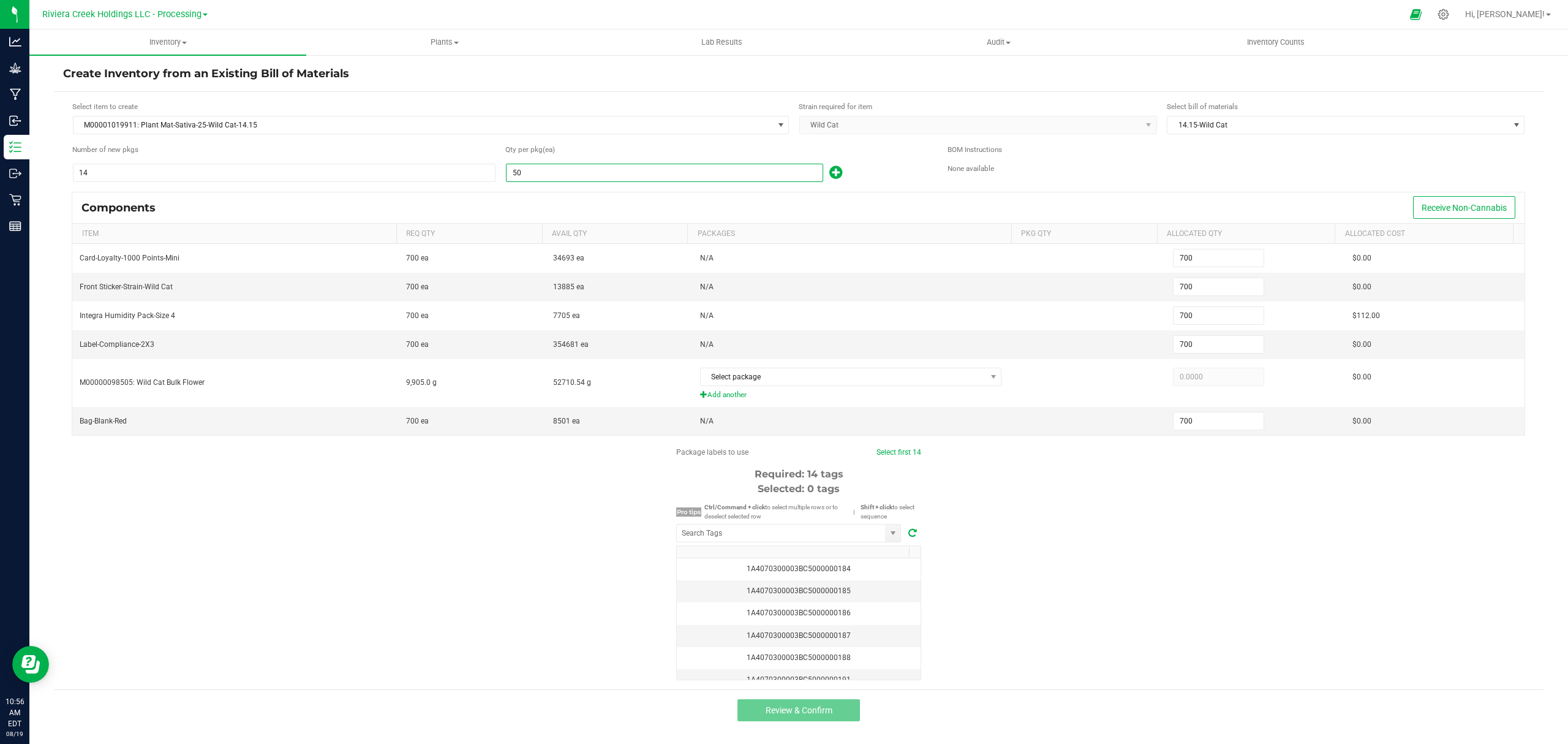
type input "70"
type input "14"
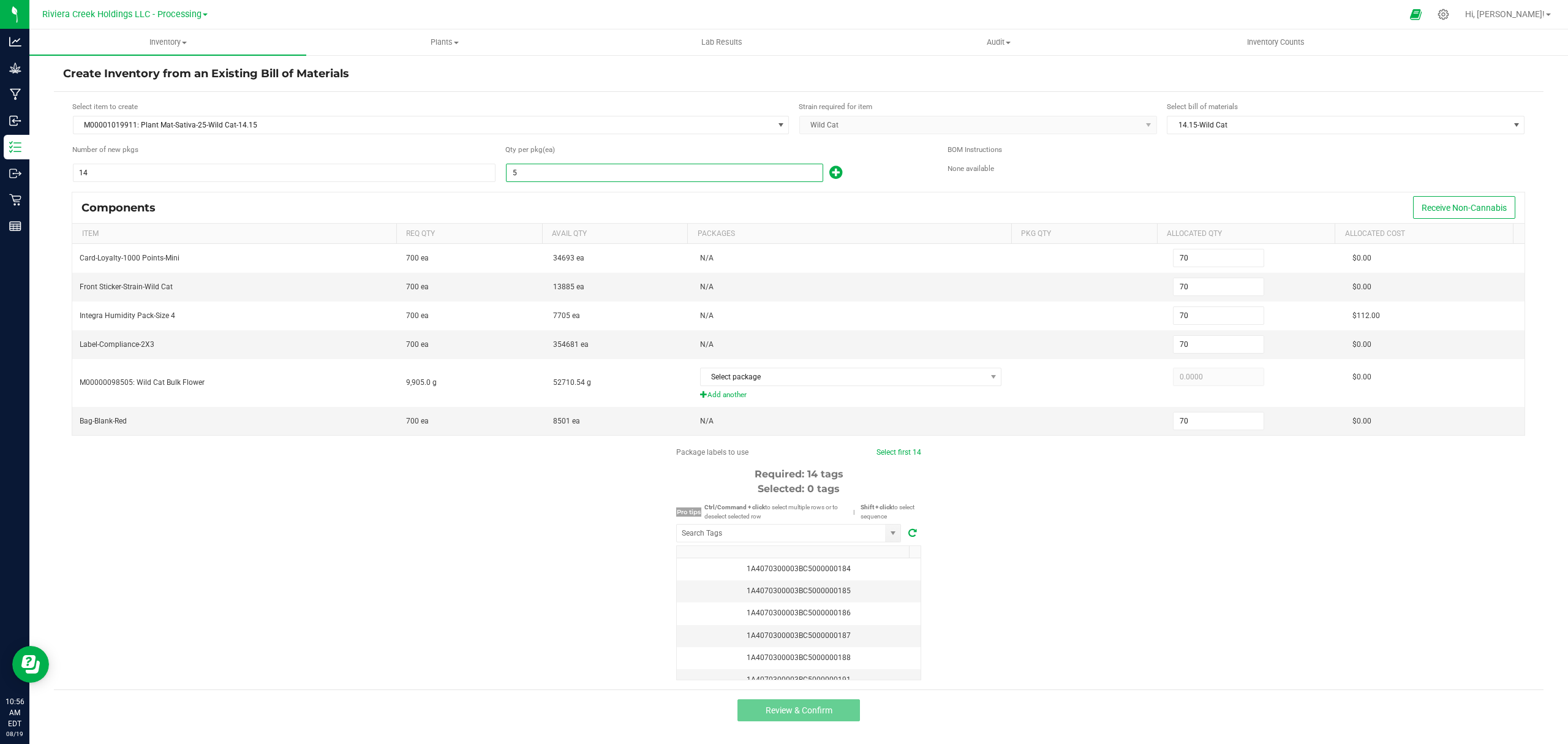
type input "14"
type input "2"
type input "28"
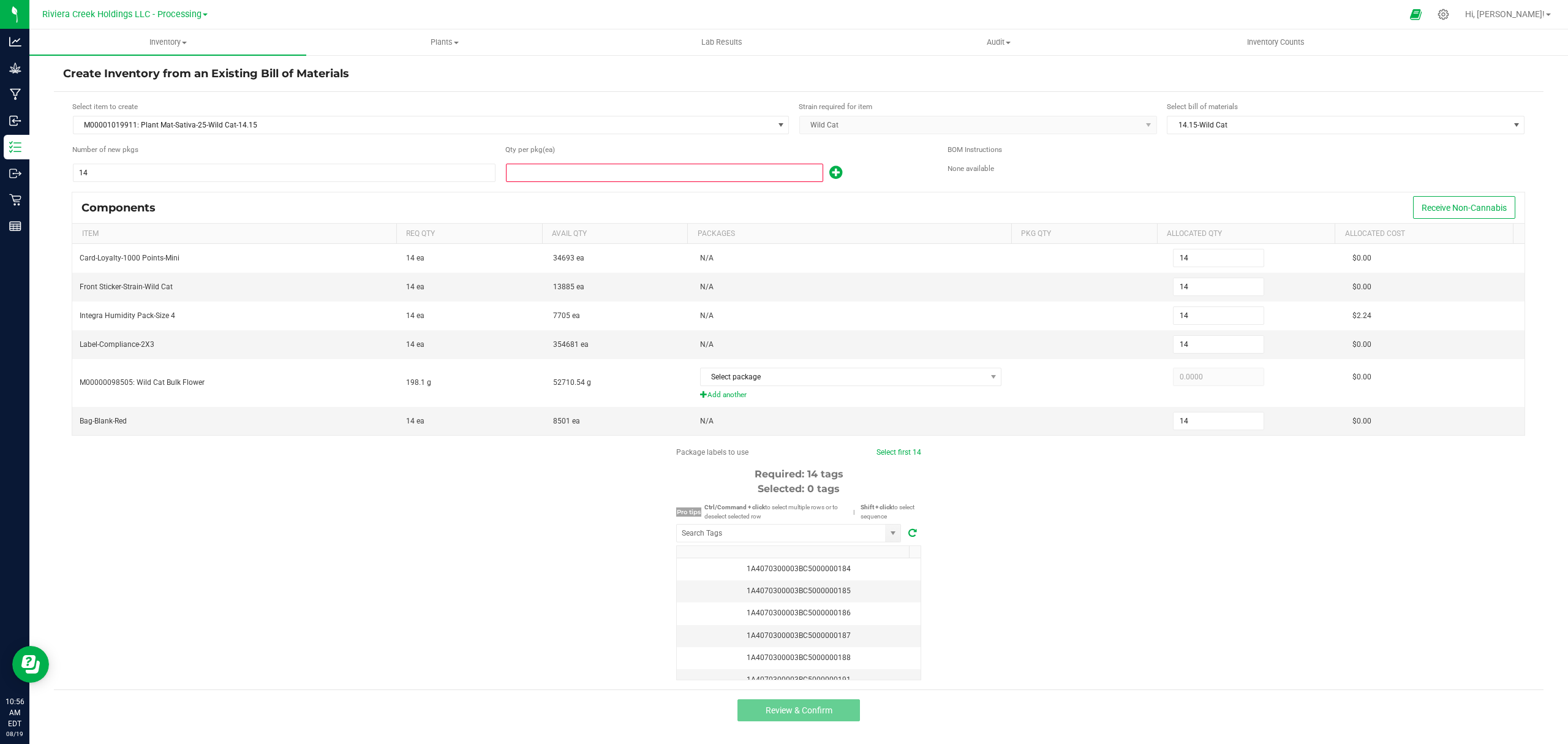
type input "28"
type input "20"
type input "280"
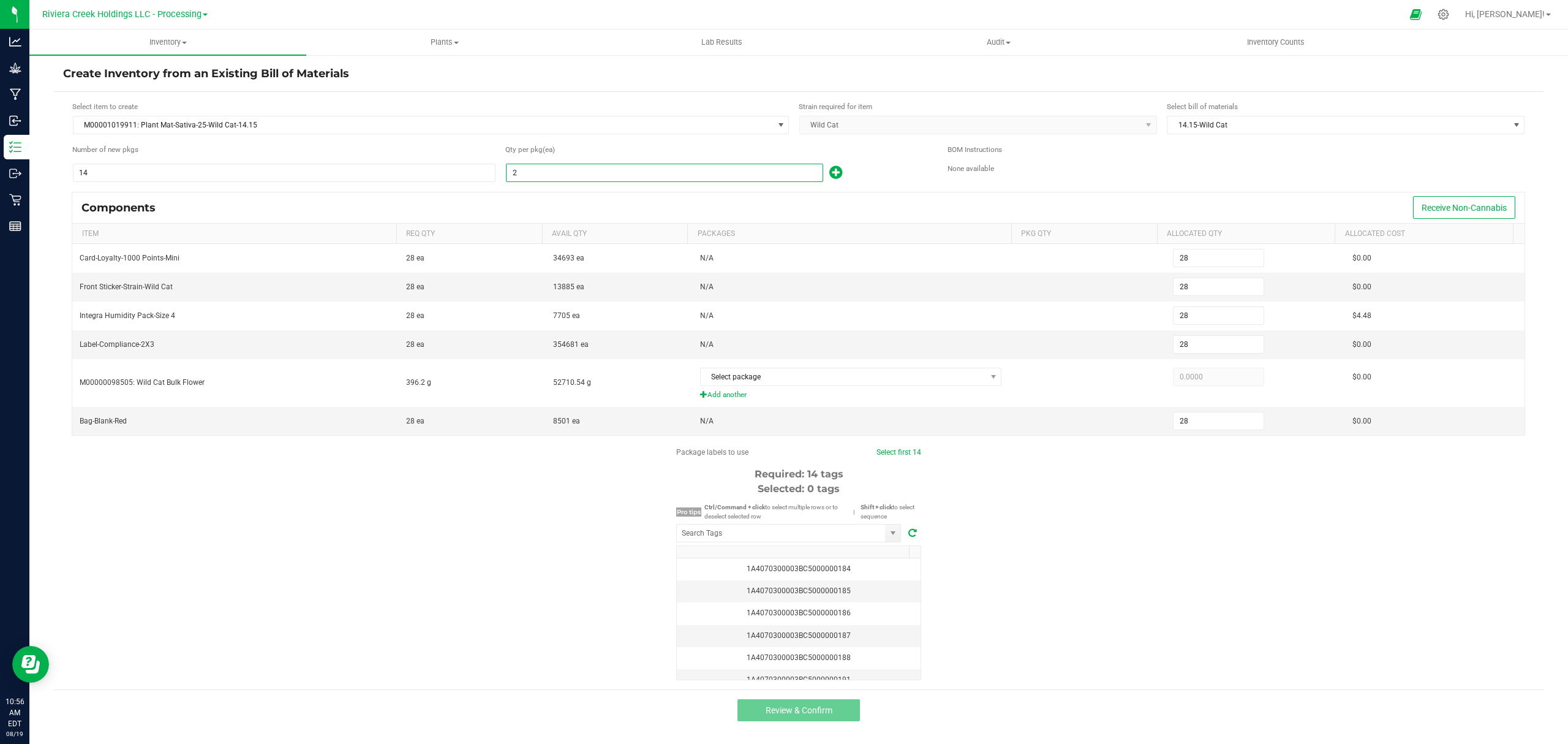
type input "280"
type input "20"
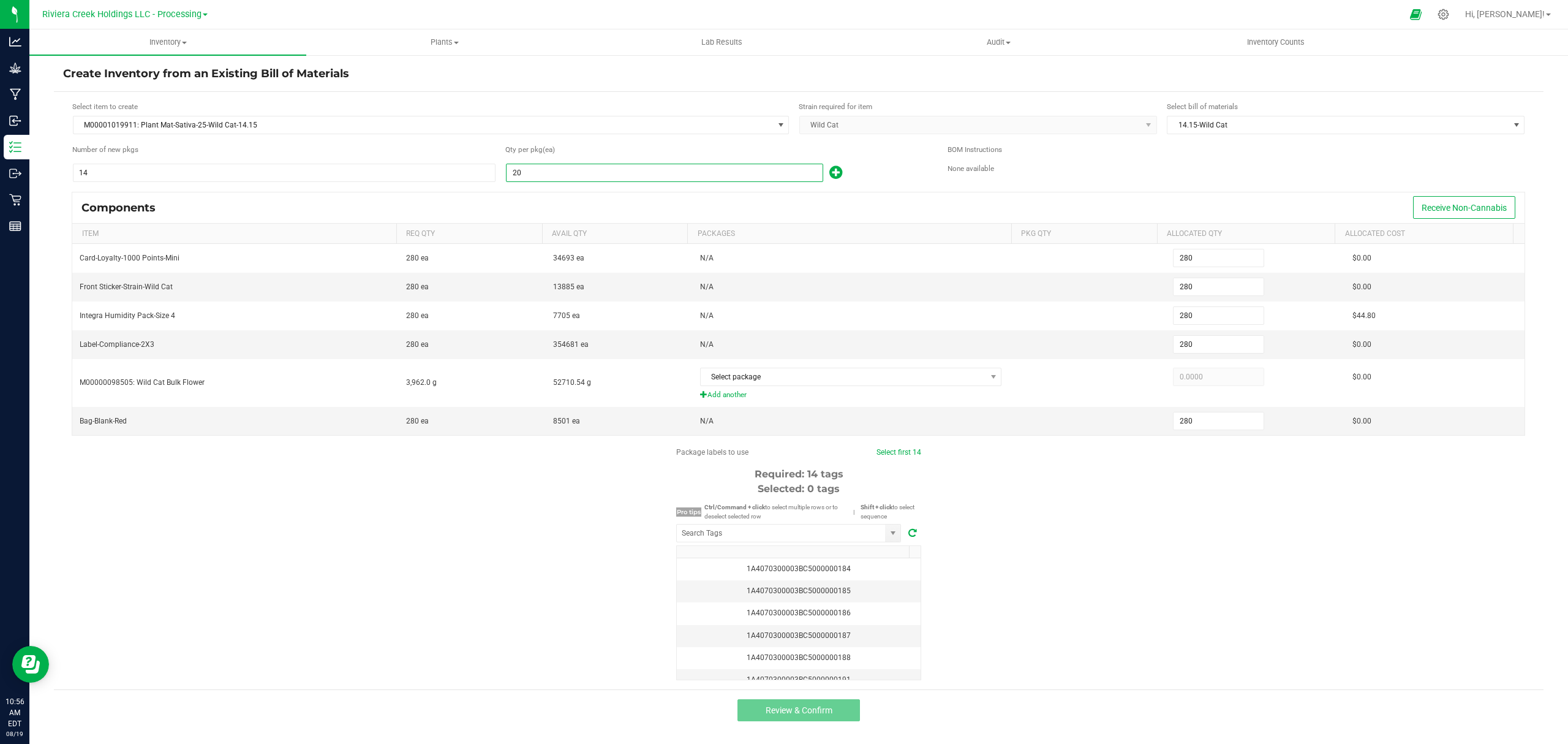
click at [836, 173] on icon at bounding box center [835, 172] width 13 height 15
type input "281"
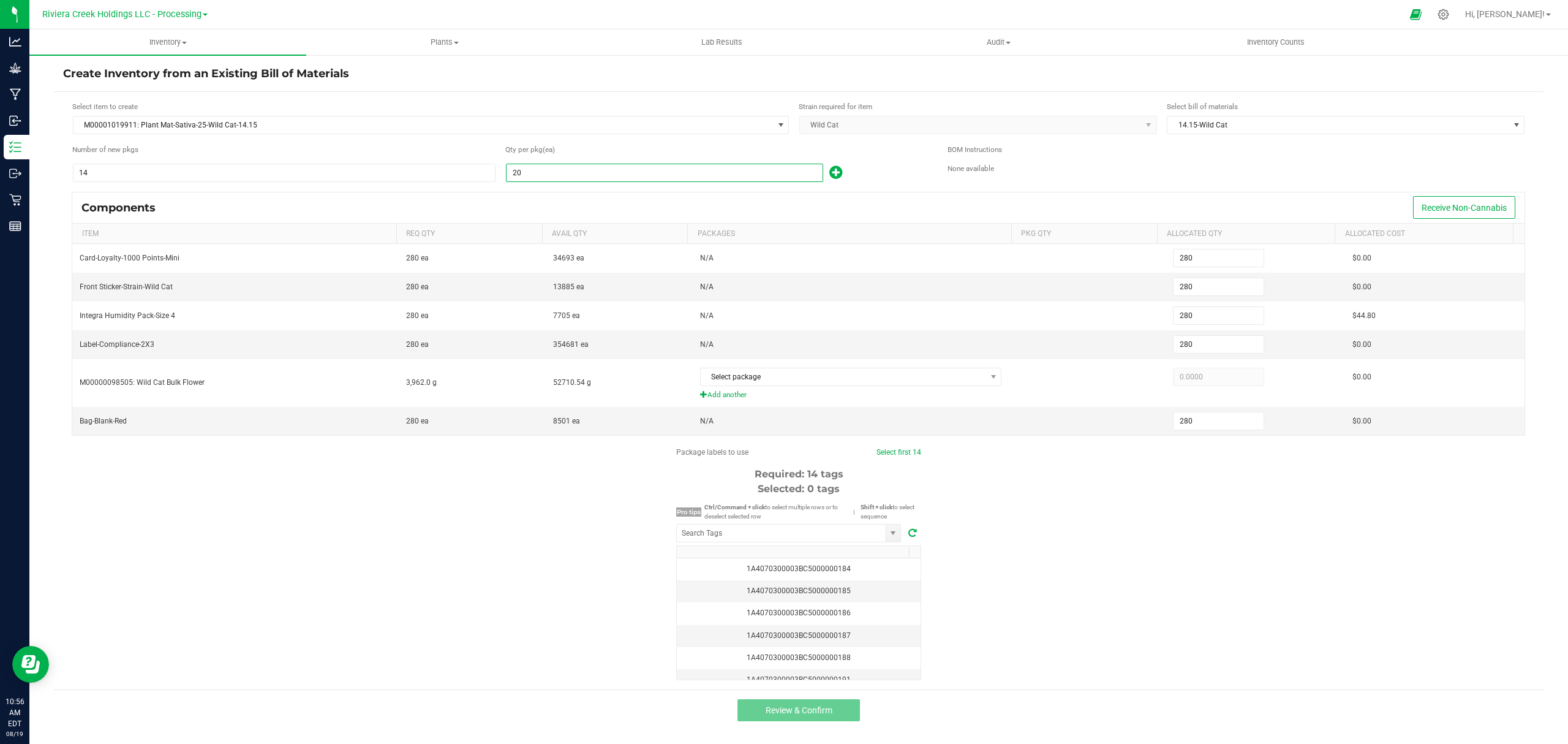
type input "281"
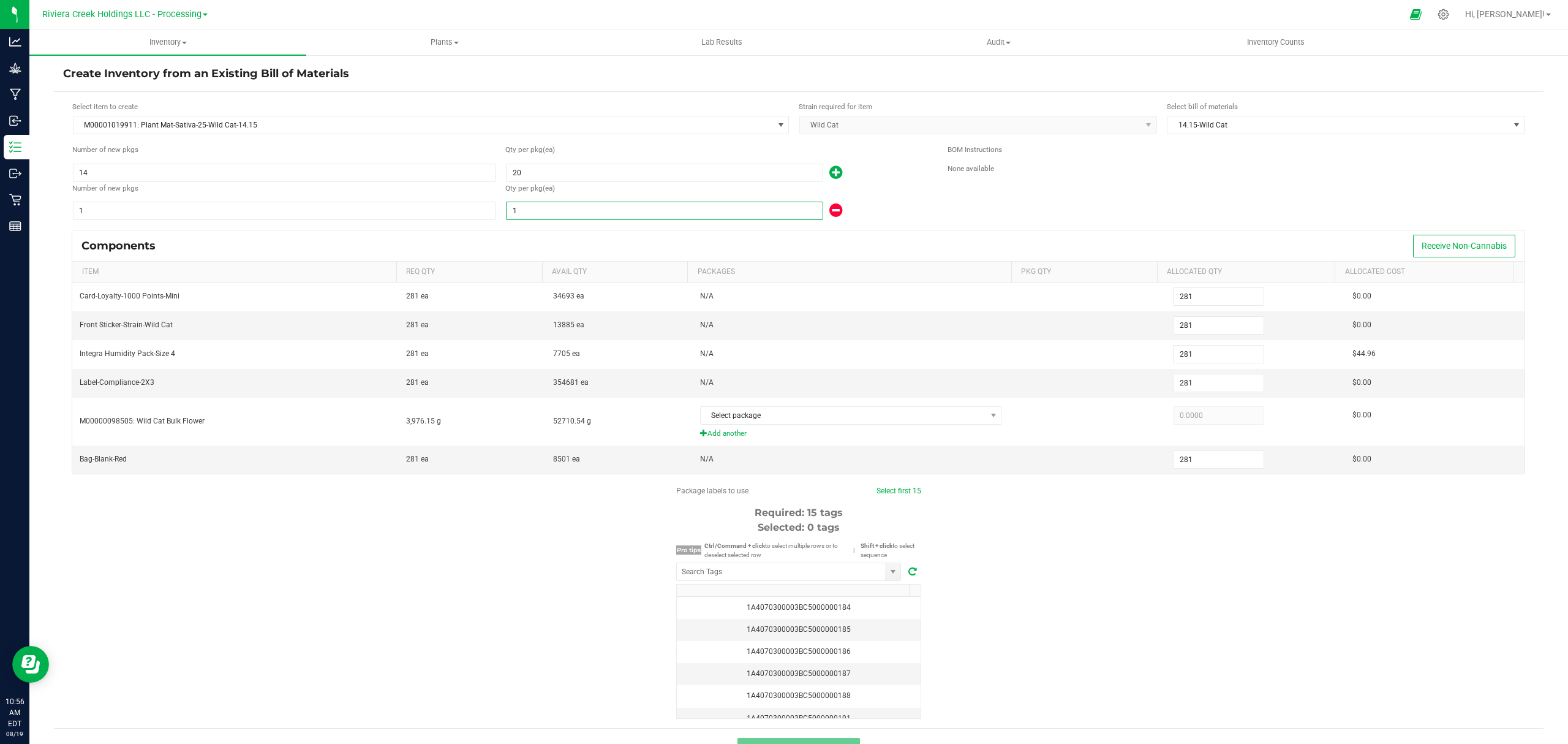
click at [704, 218] on input "1" at bounding box center [664, 211] width 316 height 17
type input "293"
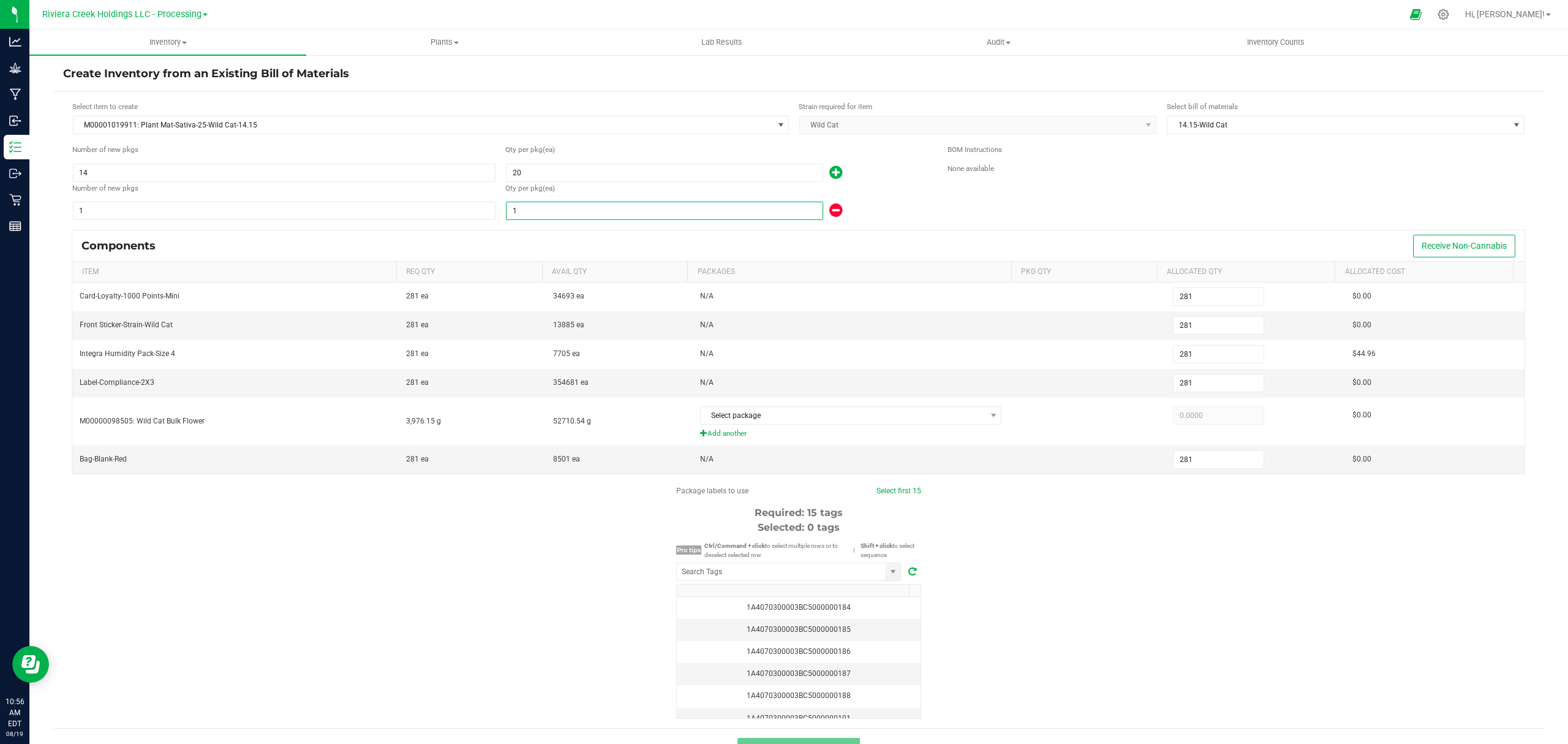
type input "293"
type input "13"
click at [948, 193] on div "BOM Instructions None available" at bounding box center [1236, 182] width 577 height 77
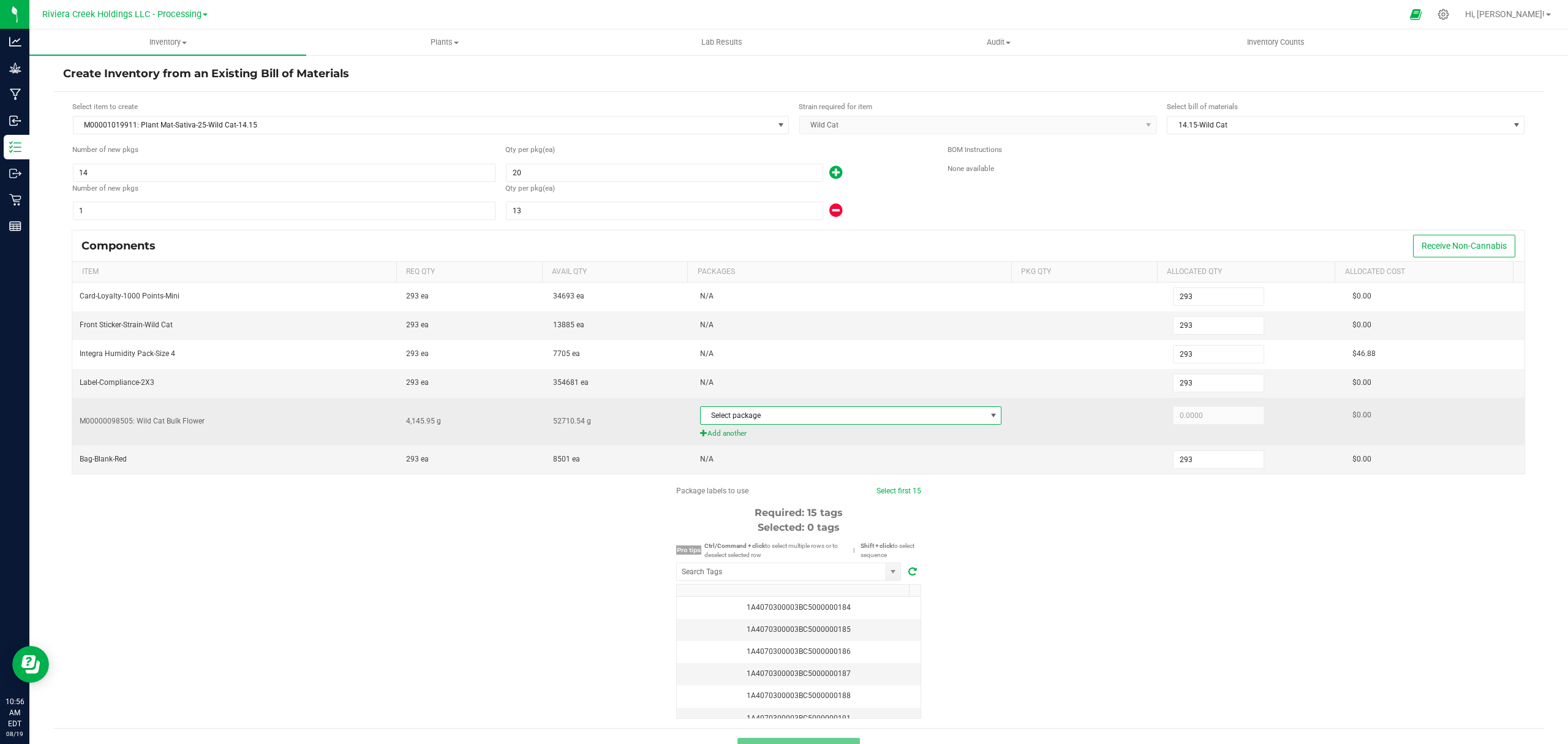
click at [812, 417] on span "Select package" at bounding box center [843, 415] width 285 height 17
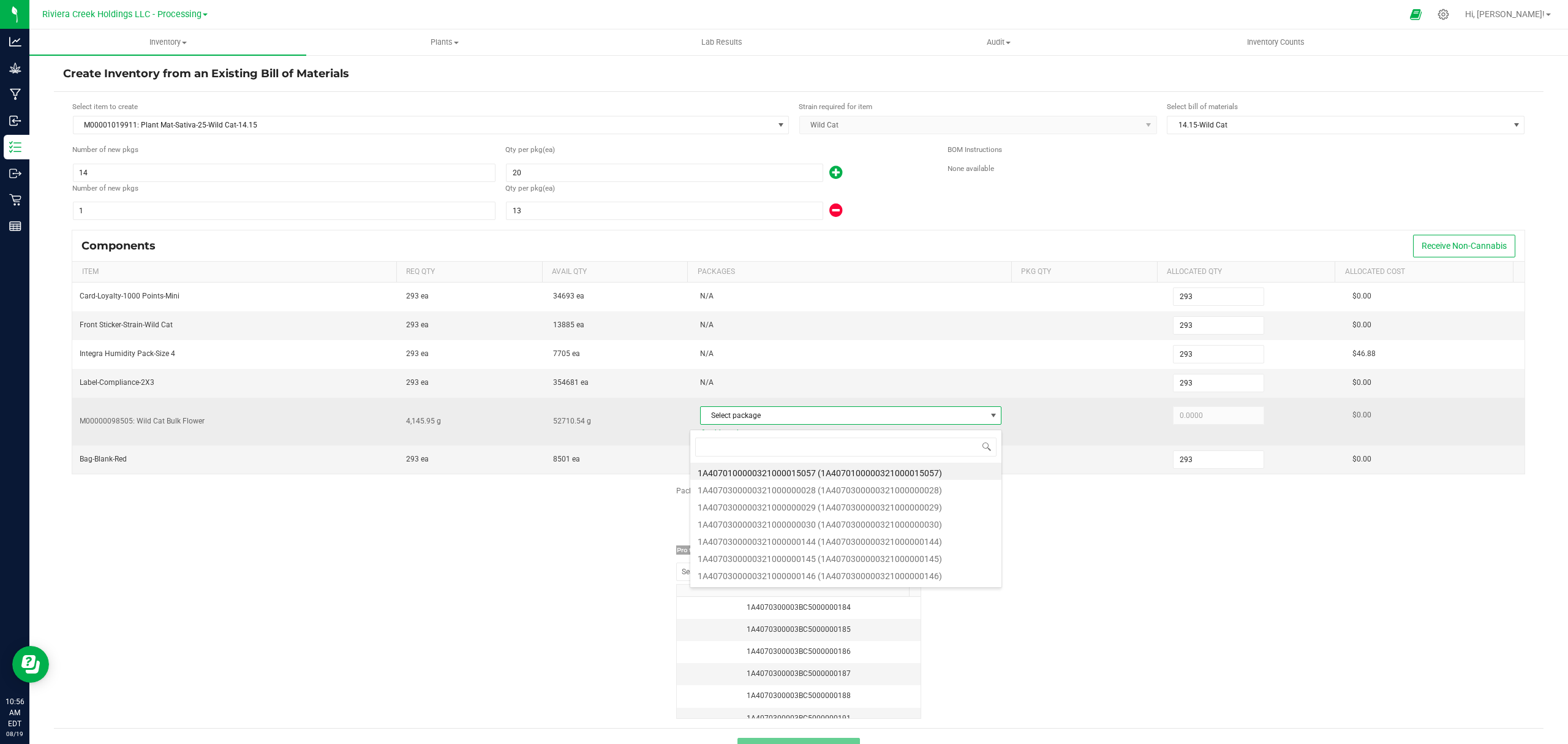
scroll to position [19, 295]
type input "782"
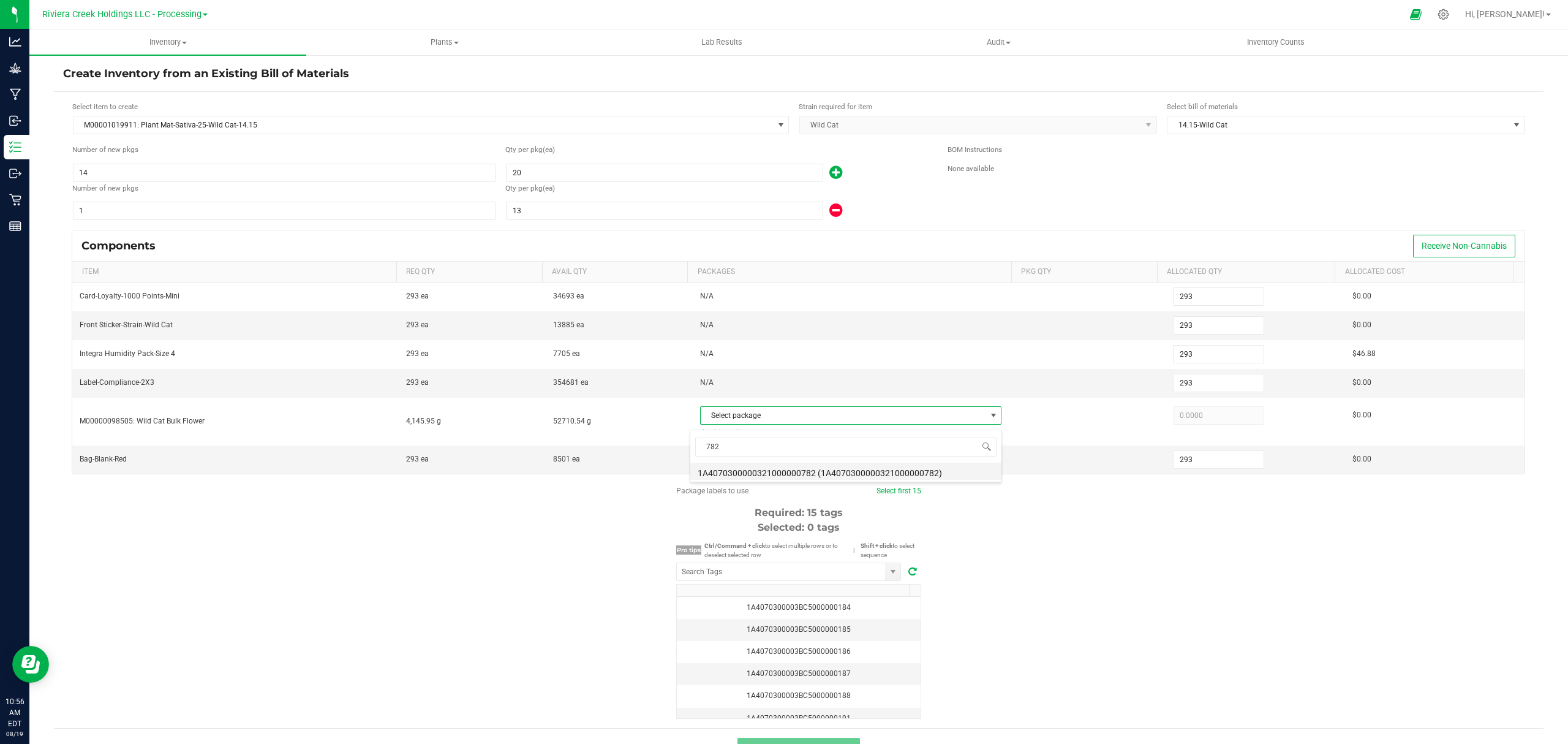
click at [824, 470] on li "1A4070300000321000000782 (1A4070300000321000000782)" at bounding box center [846, 471] width 311 height 17
type input "4,145.9500"
click at [1083, 533] on div "Package labels to use Select first 15 Required: 15 tags Selected: 0 tags Pro ti…" at bounding box center [798, 602] width 1489 height 233
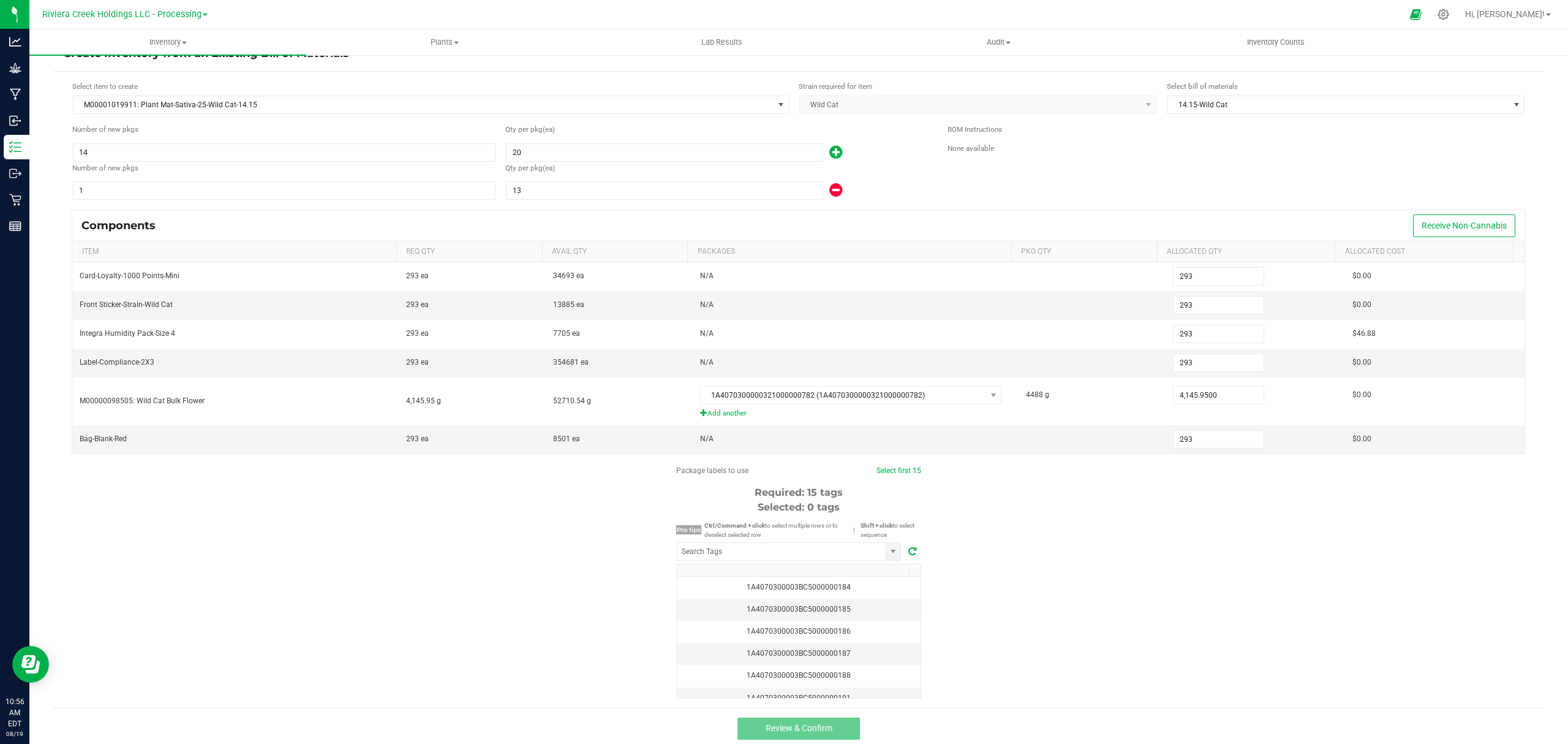
scroll to position [30, 0]
click at [807, 547] on input "NO DATA FOUND" at bounding box center [781, 547] width 208 height 17
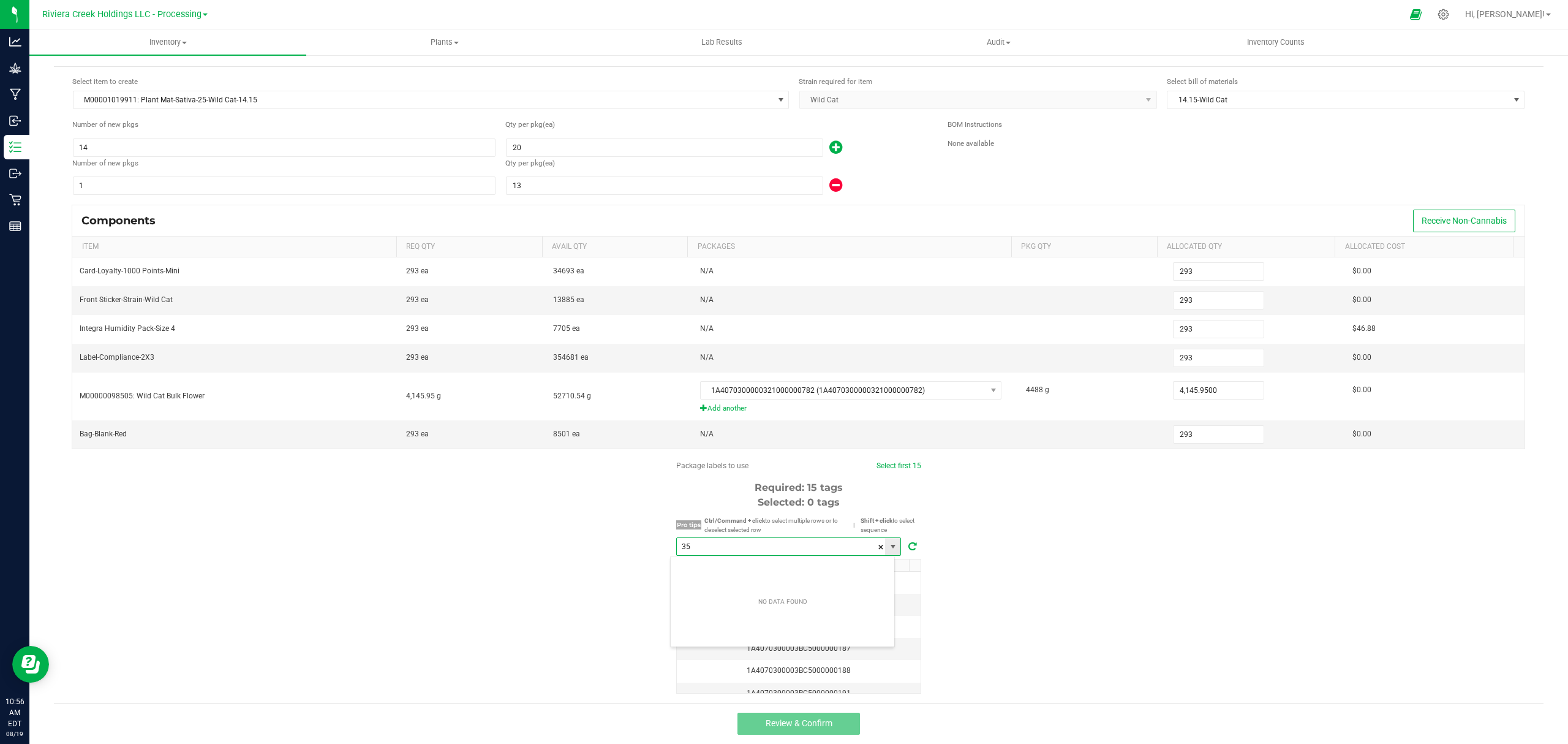
scroll to position [19, 224]
click at [804, 566] on li "1A4070300003BC5000035714" at bounding box center [783, 569] width 224 height 21
type input "1A4070300003BC5000035714"
click at [887, 466] on link "Select first 15" at bounding box center [898, 465] width 45 height 9
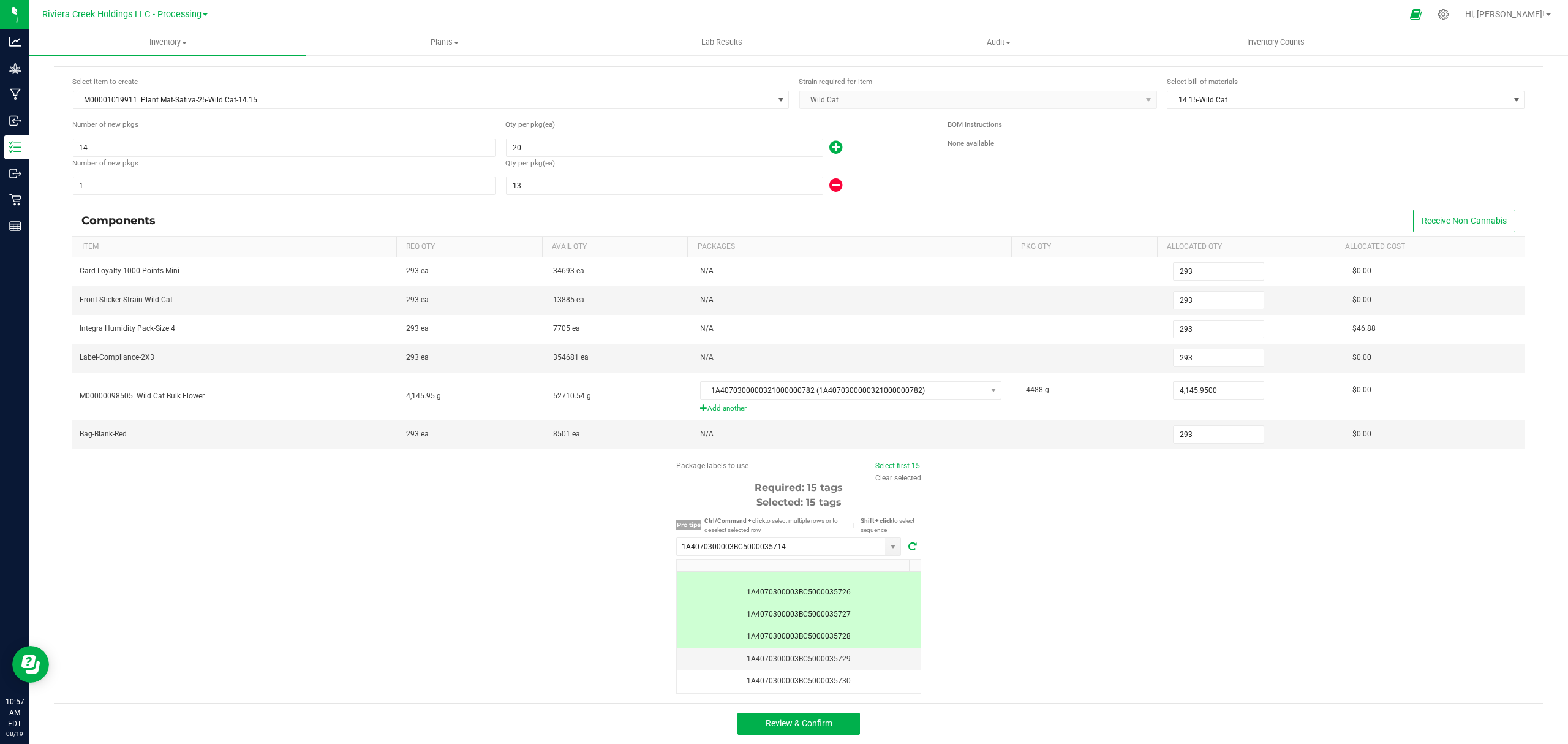
scroll to position [209, 0]
click at [820, 722] on span "Review & Confirm" at bounding box center [799, 723] width 67 height 10
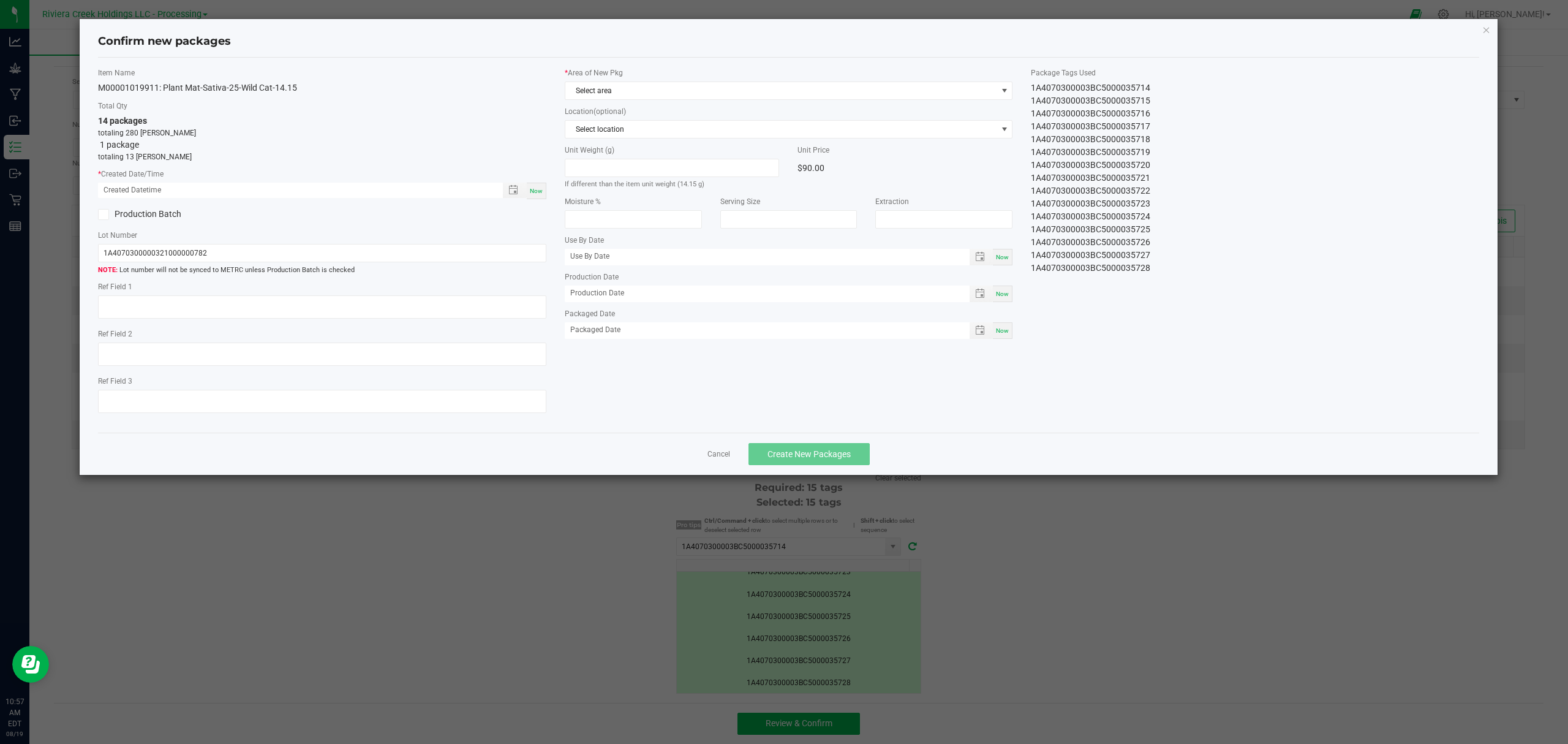
click at [540, 197] on div "Now" at bounding box center [536, 191] width 20 height 17
type input "[DATE] 10:57 AM"
click at [614, 88] on span "Select area" at bounding box center [781, 91] width 432 height 17
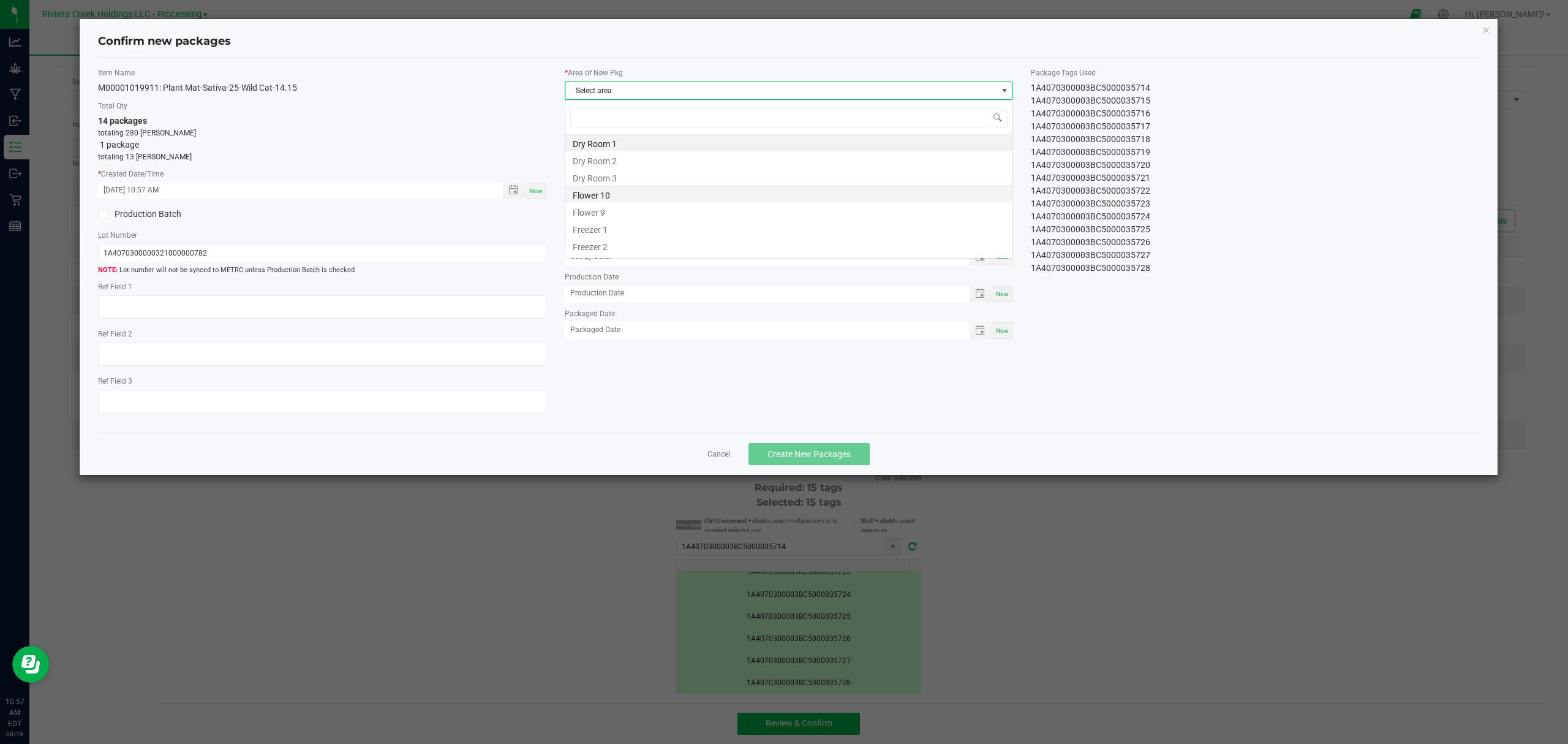
scroll to position [19, 447]
click at [601, 192] on li "Flower 10" at bounding box center [789, 193] width 447 height 17
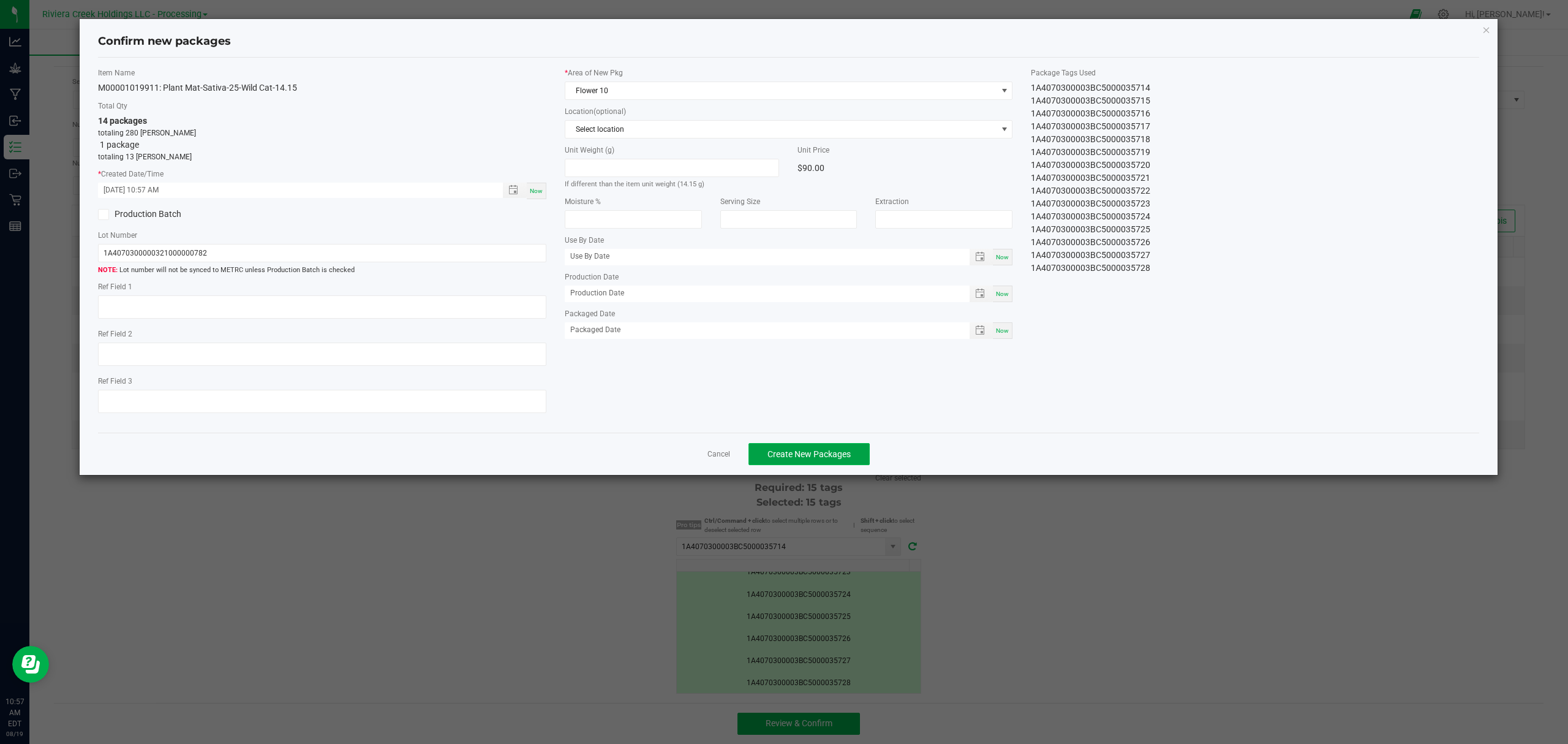
click at [807, 458] on span "Create New Packages" at bounding box center [809, 454] width 83 height 10
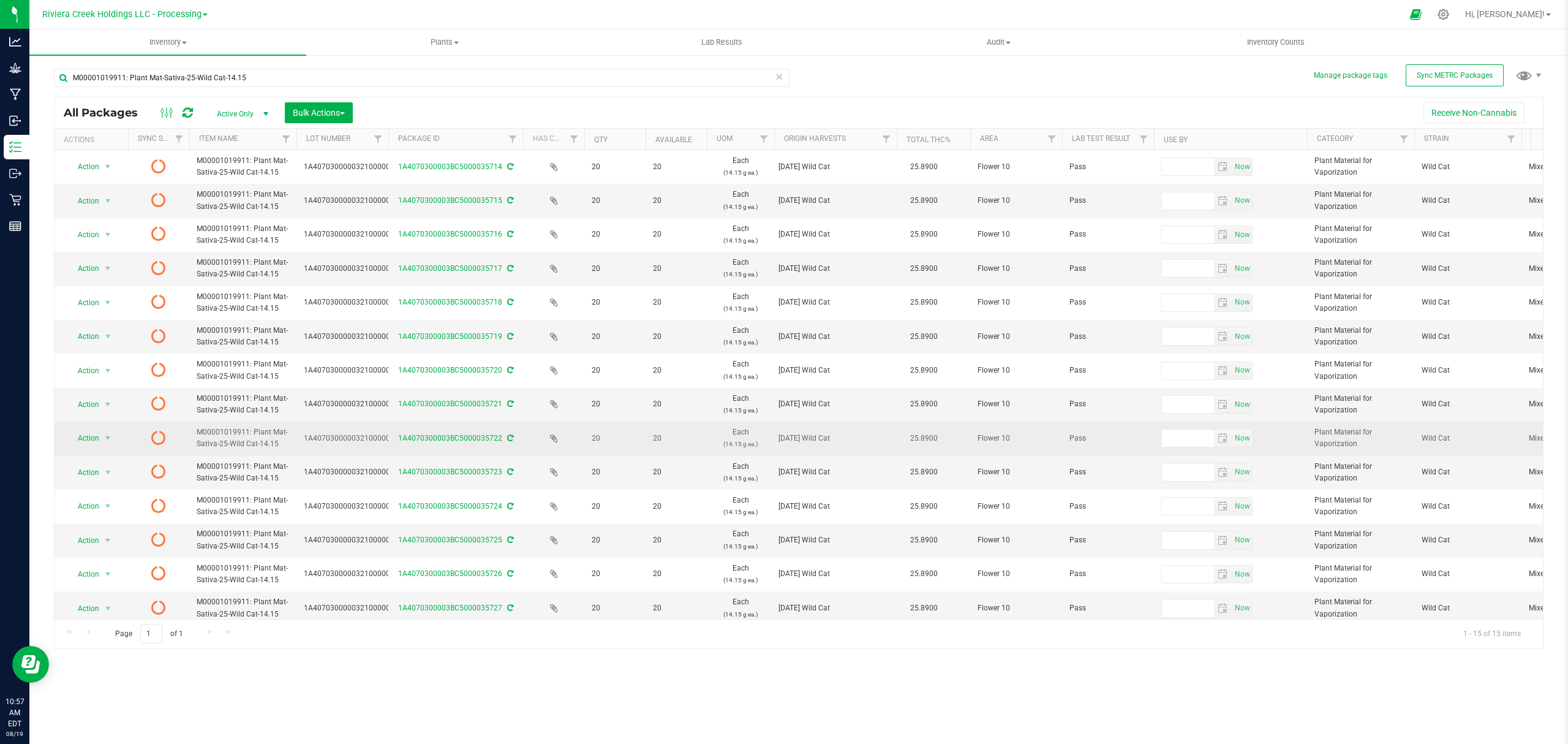
scroll to position [54, 0]
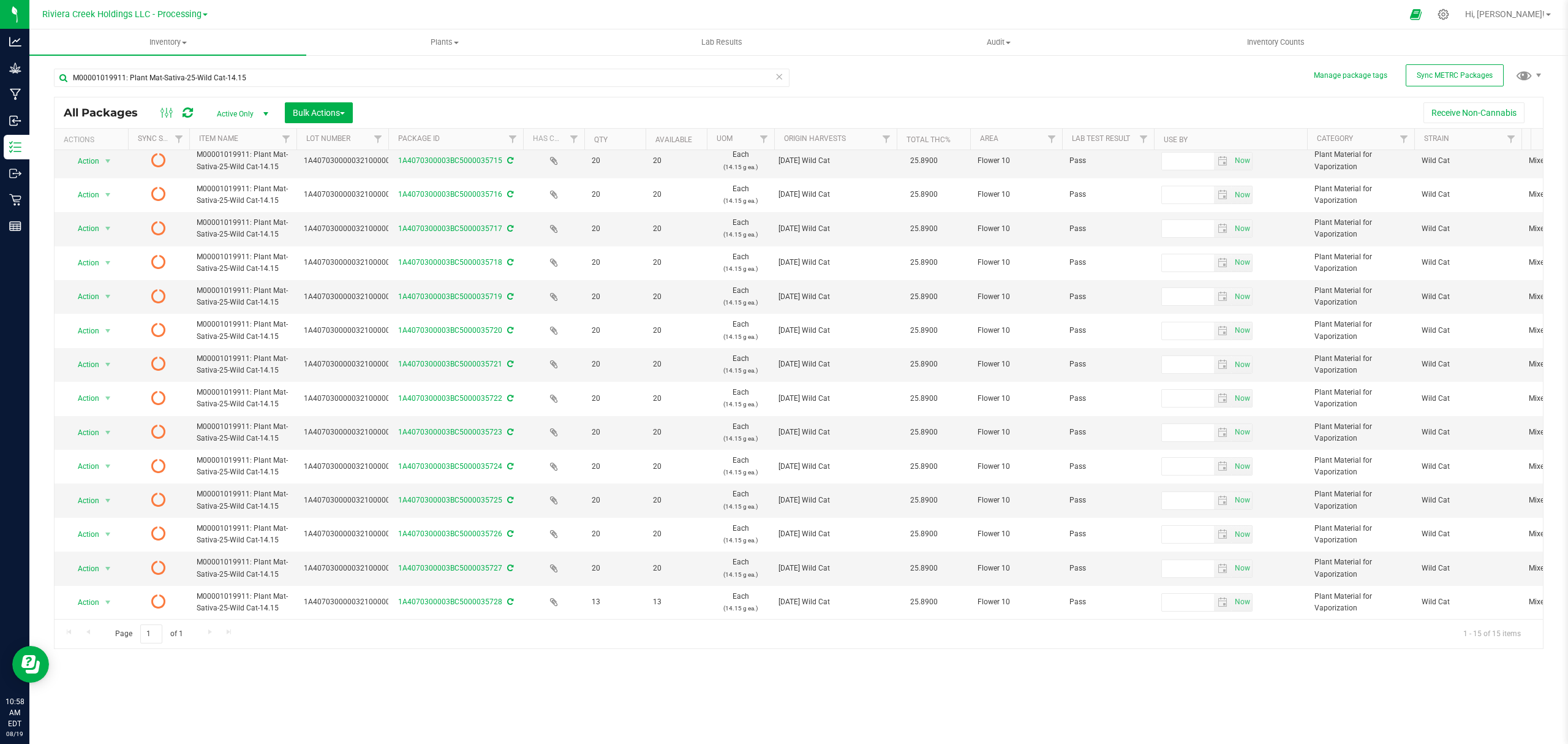
click at [187, 111] on icon at bounding box center [188, 113] width 11 height 12
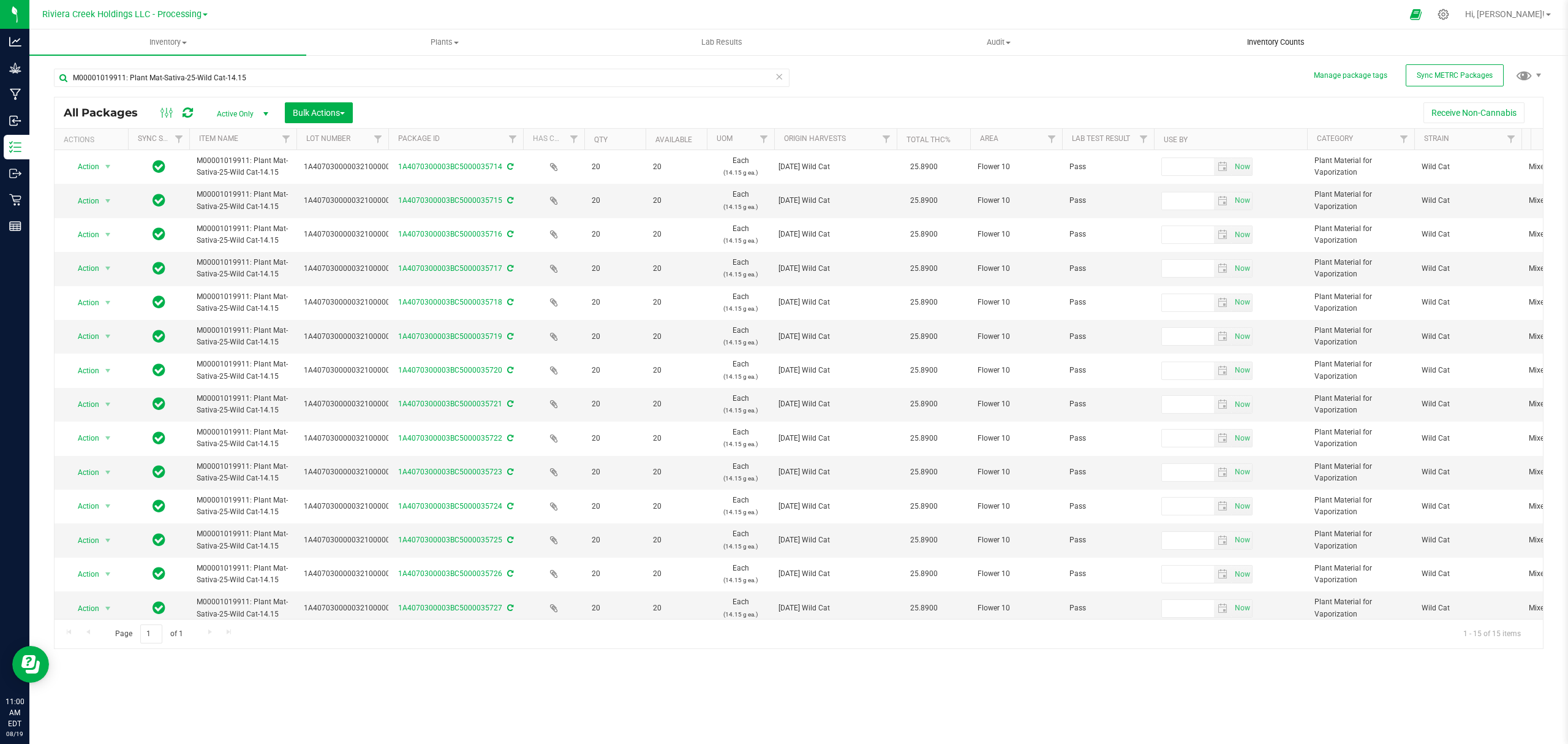
click at [1257, 38] on span "Inventory Counts" at bounding box center [1275, 42] width 91 height 11
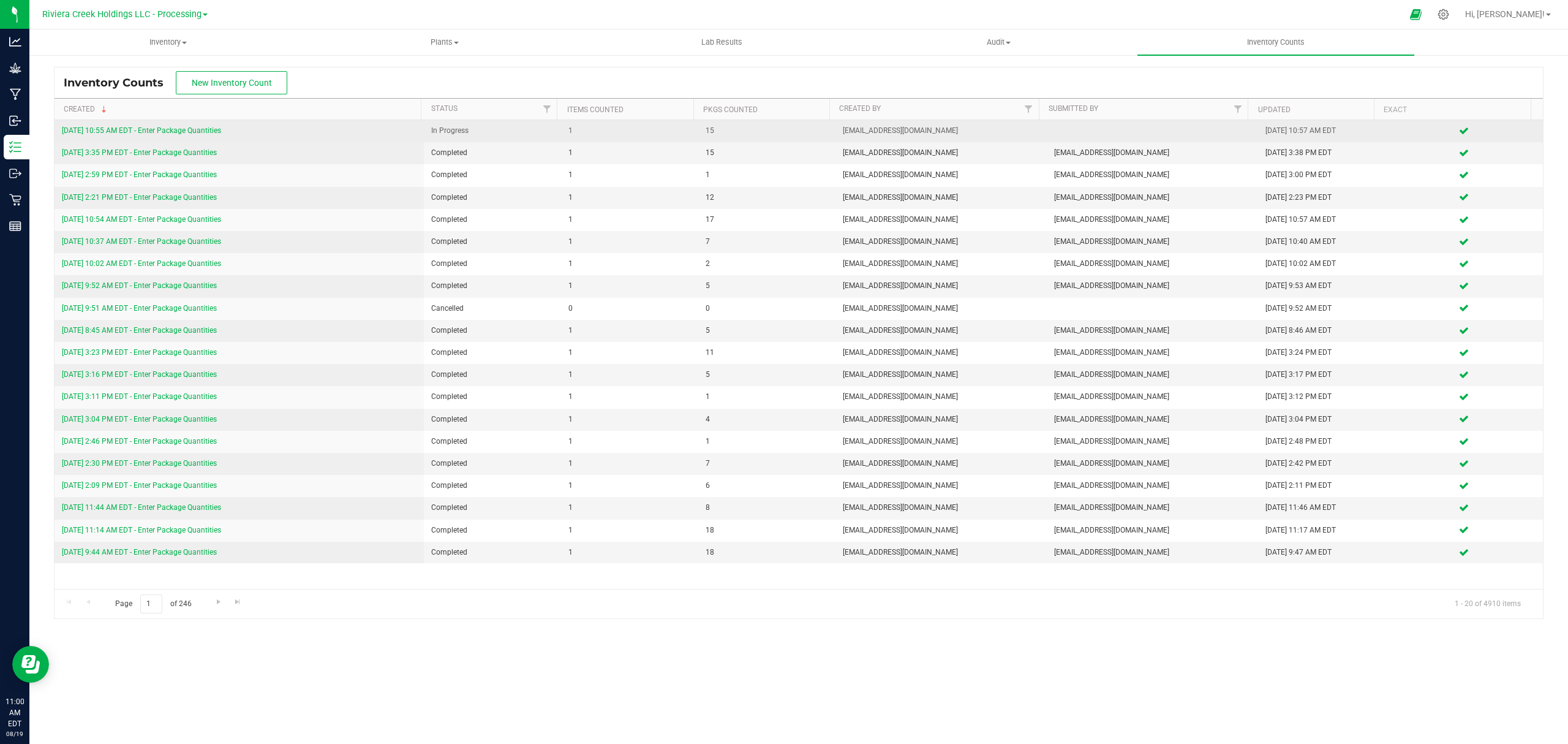
click at [196, 129] on link "[DATE] 10:55 AM EDT - Enter Package Quantities" at bounding box center [141, 131] width 159 height 9
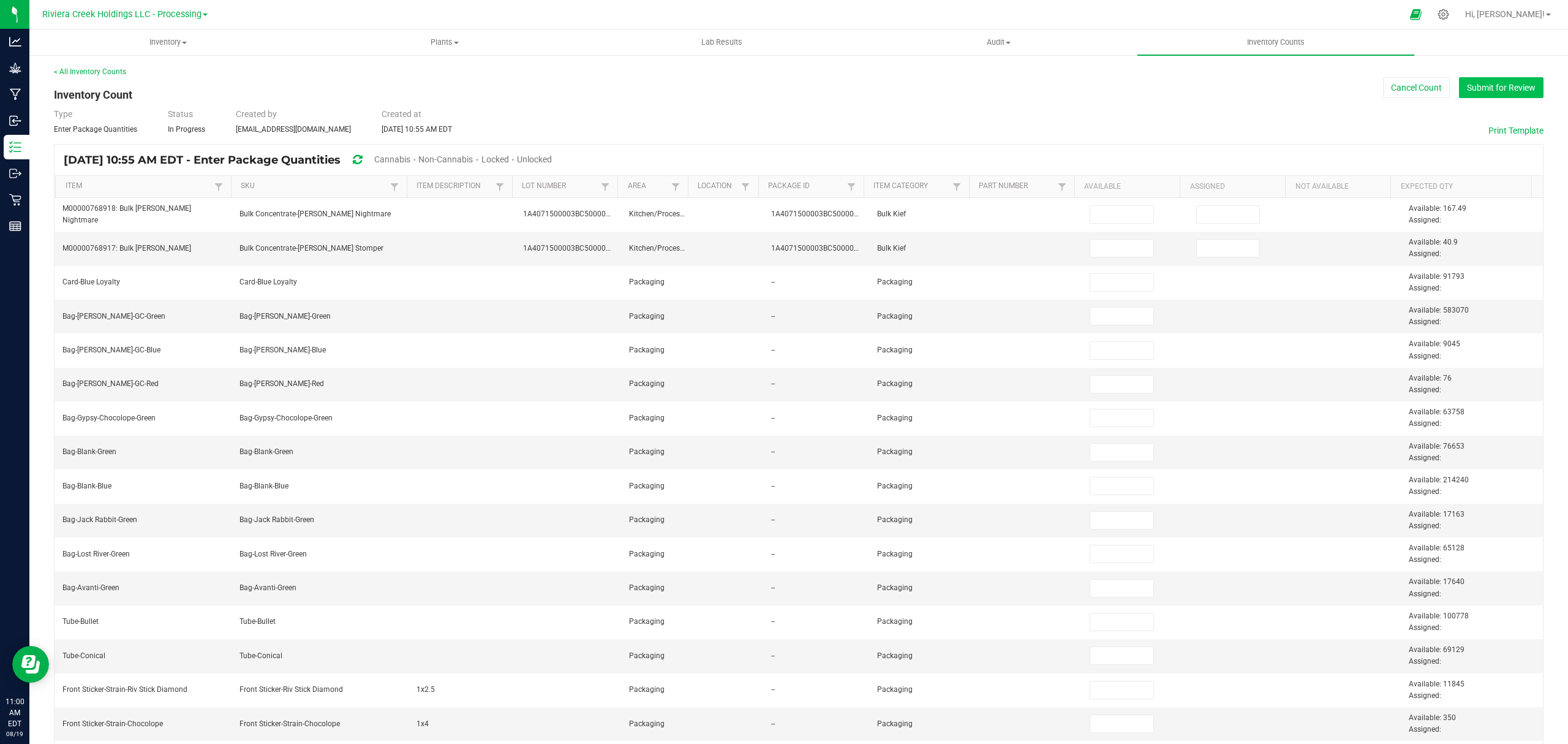
click at [1527, 91] on button "Submit for Review" at bounding box center [1501, 87] width 85 height 21
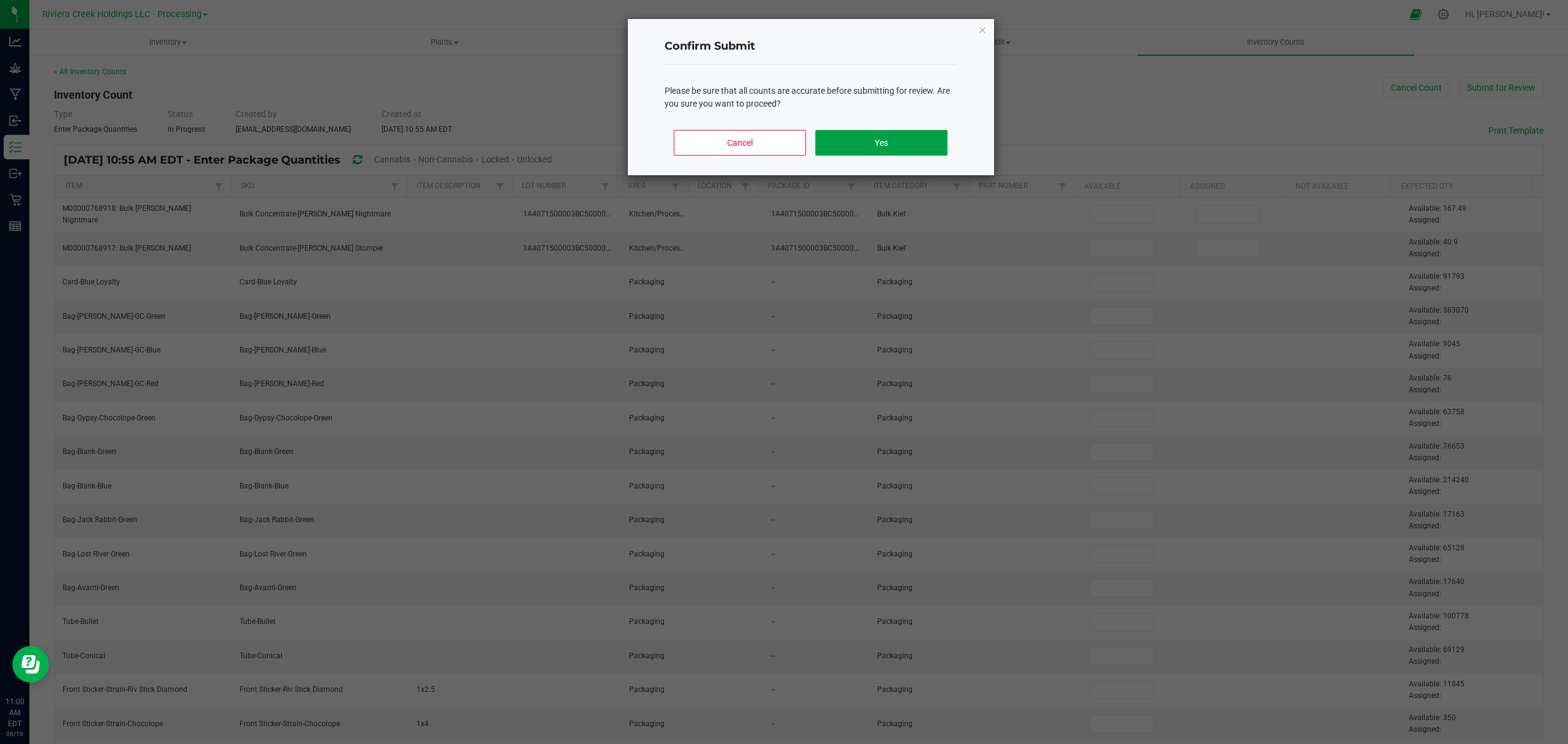
click at [887, 141] on button "Yes" at bounding box center [881, 142] width 132 height 26
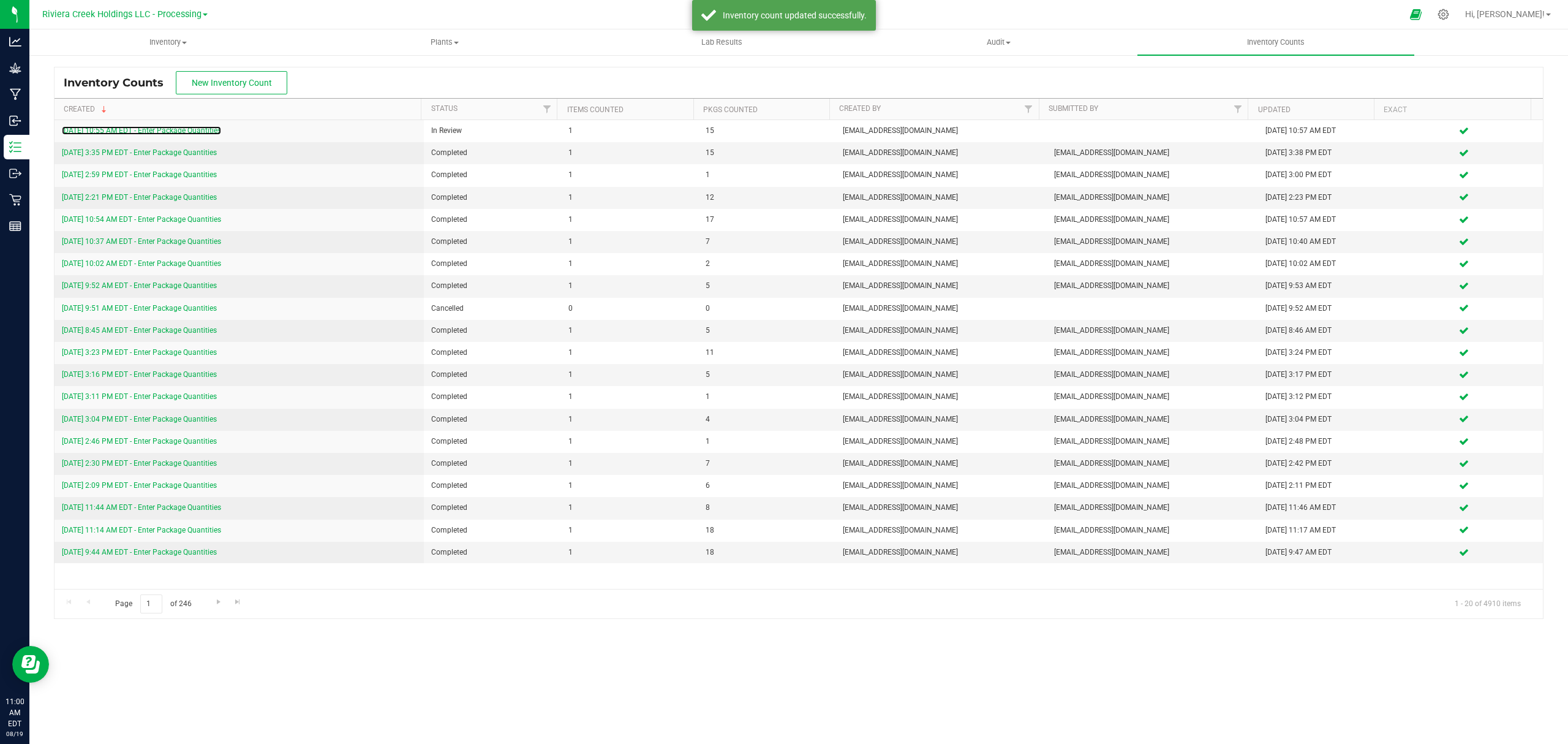
click at [152, 127] on link "[DATE] 10:55 AM EDT - Enter Package Quantities" at bounding box center [141, 131] width 159 height 9
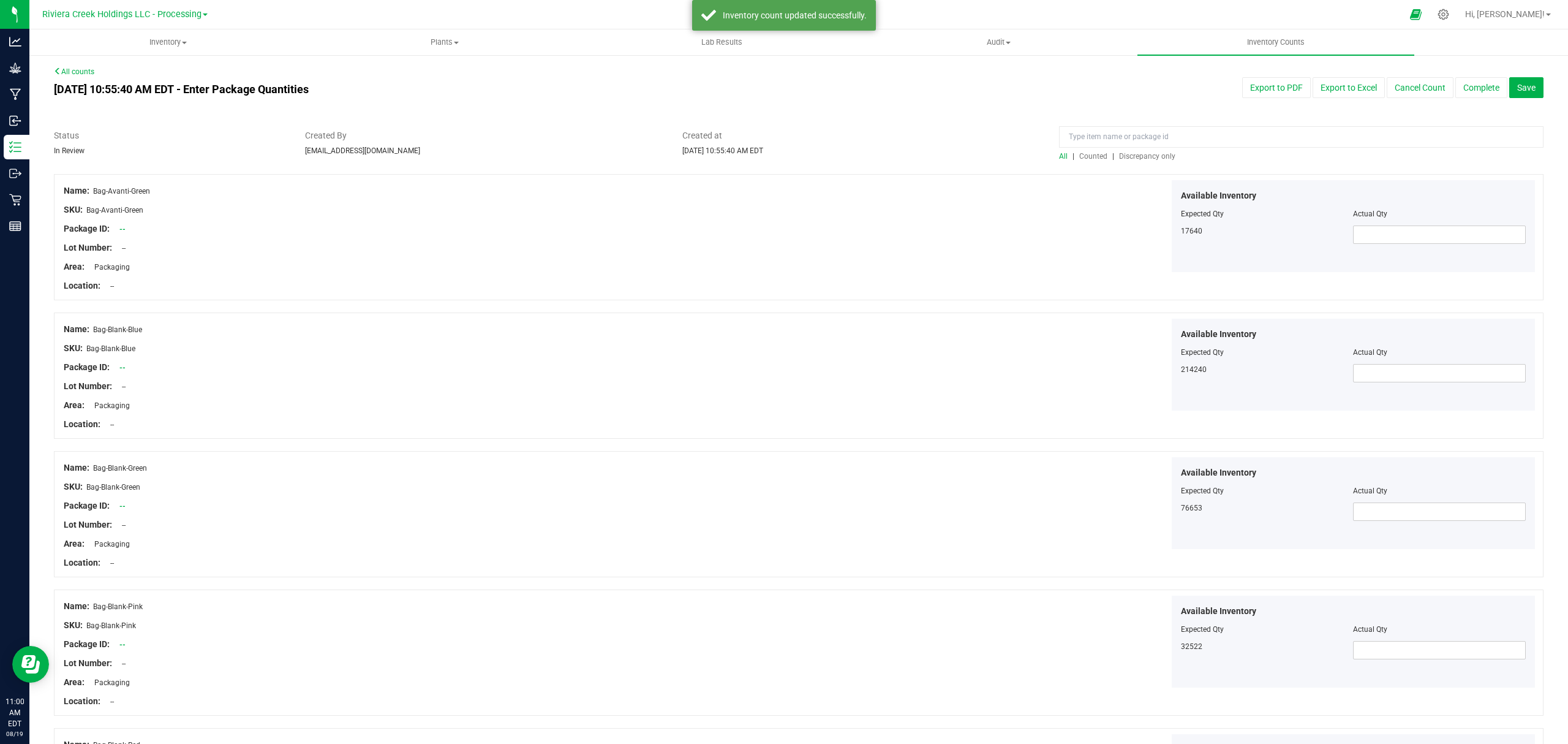
click at [1079, 158] on span "Counted" at bounding box center [1093, 156] width 28 height 9
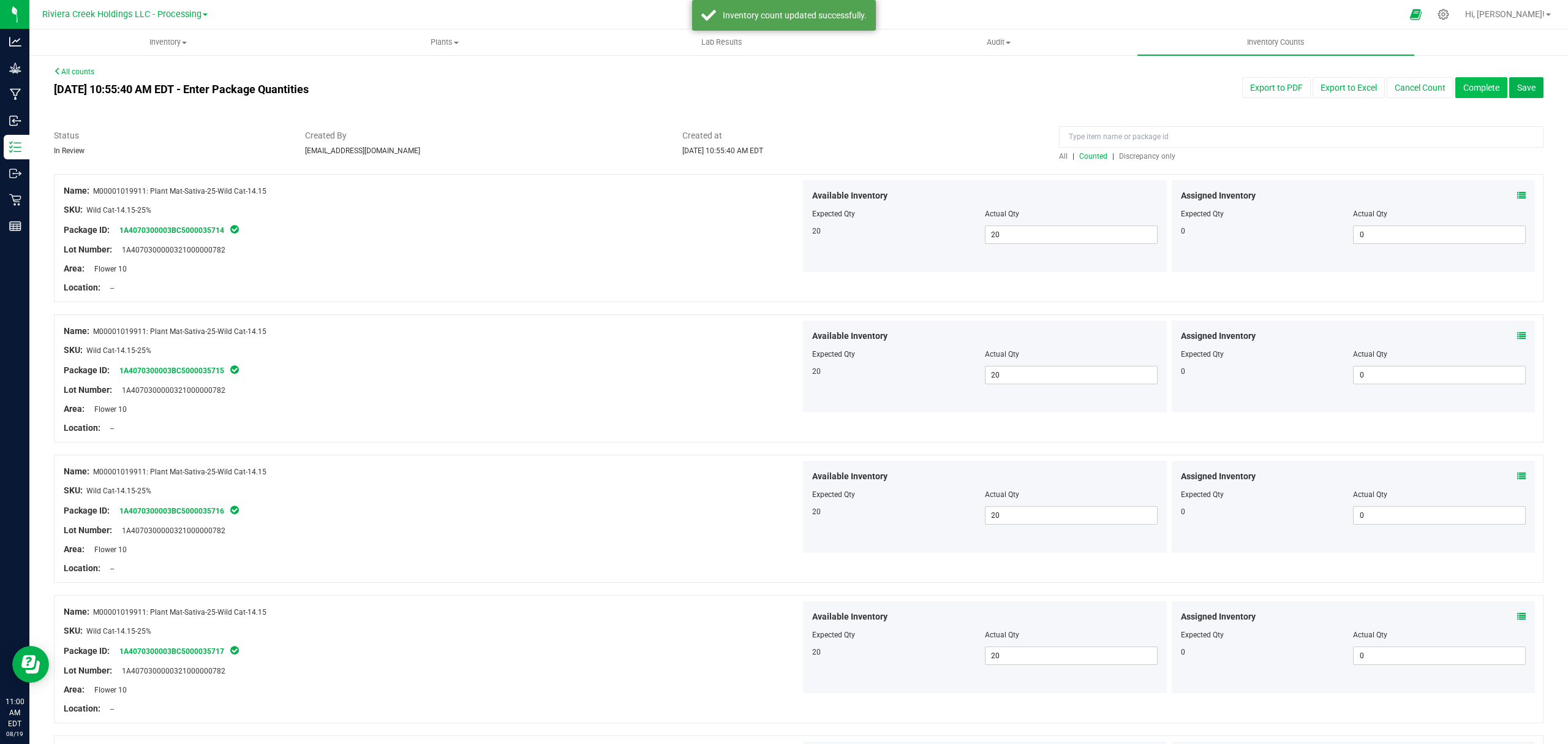
click at [1471, 93] on button "Complete" at bounding box center [1481, 87] width 52 height 21
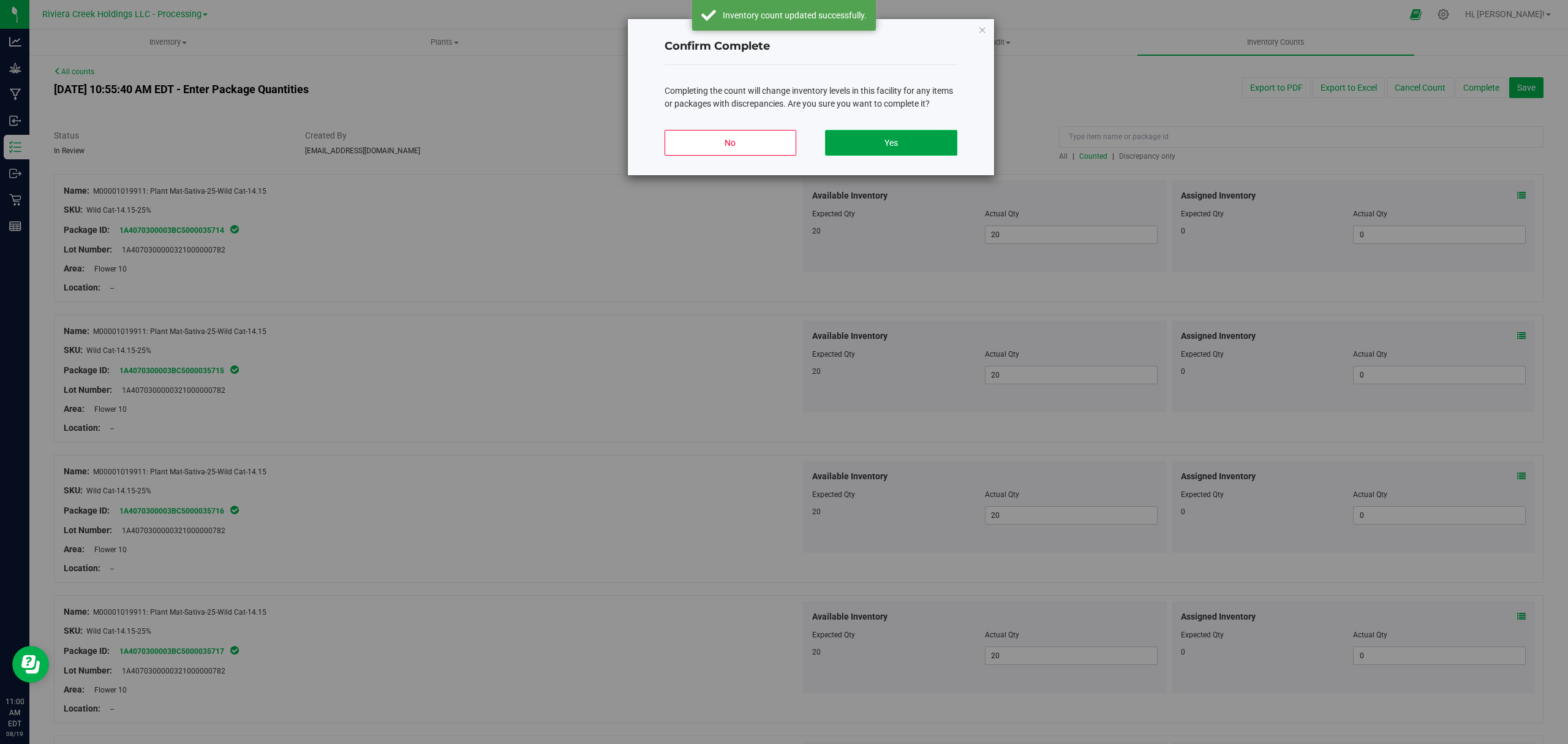
click at [934, 131] on button "Yes" at bounding box center [891, 142] width 132 height 26
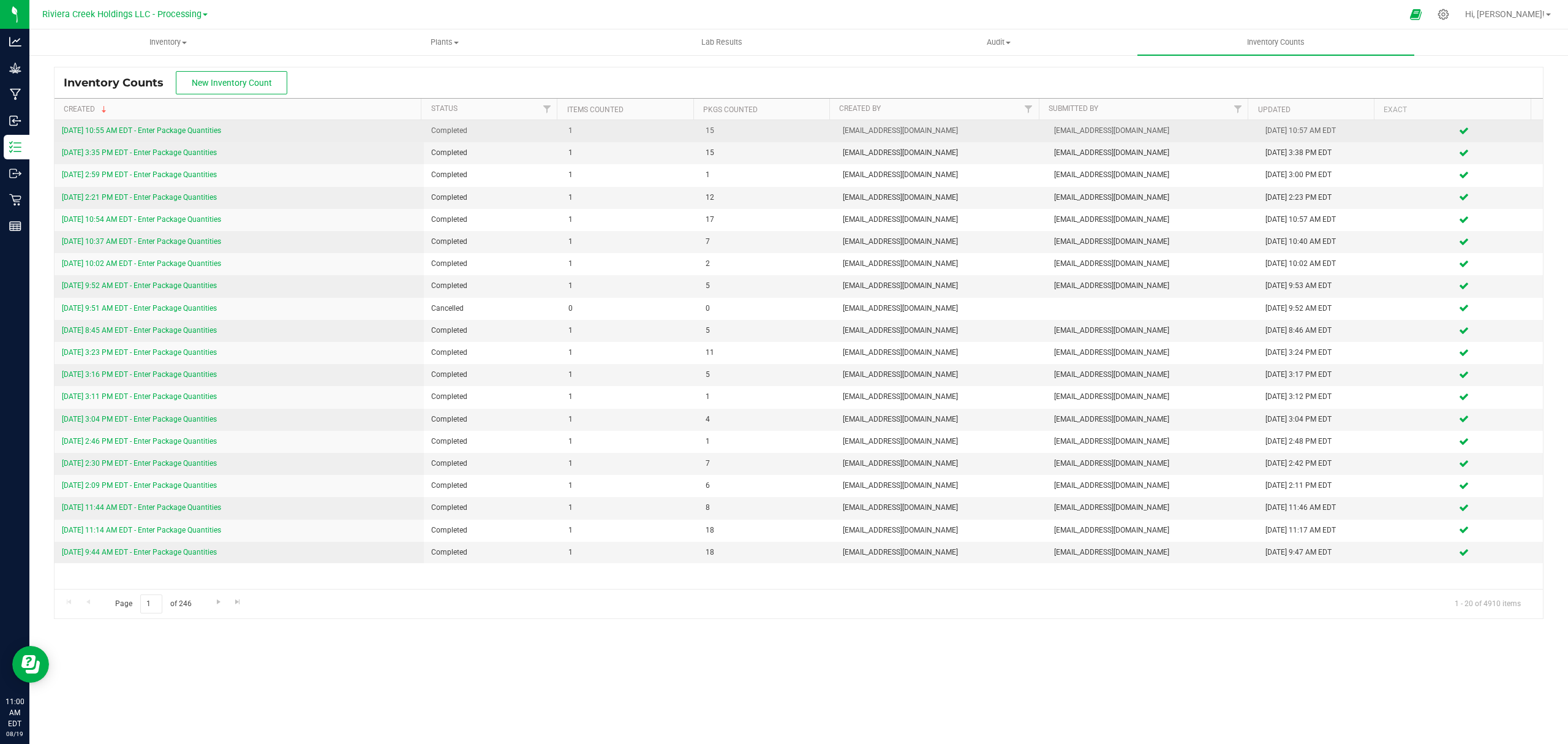
click at [170, 127] on link "[DATE] 10:55 AM EDT - Enter Package Quantities" at bounding box center [141, 131] width 159 height 9
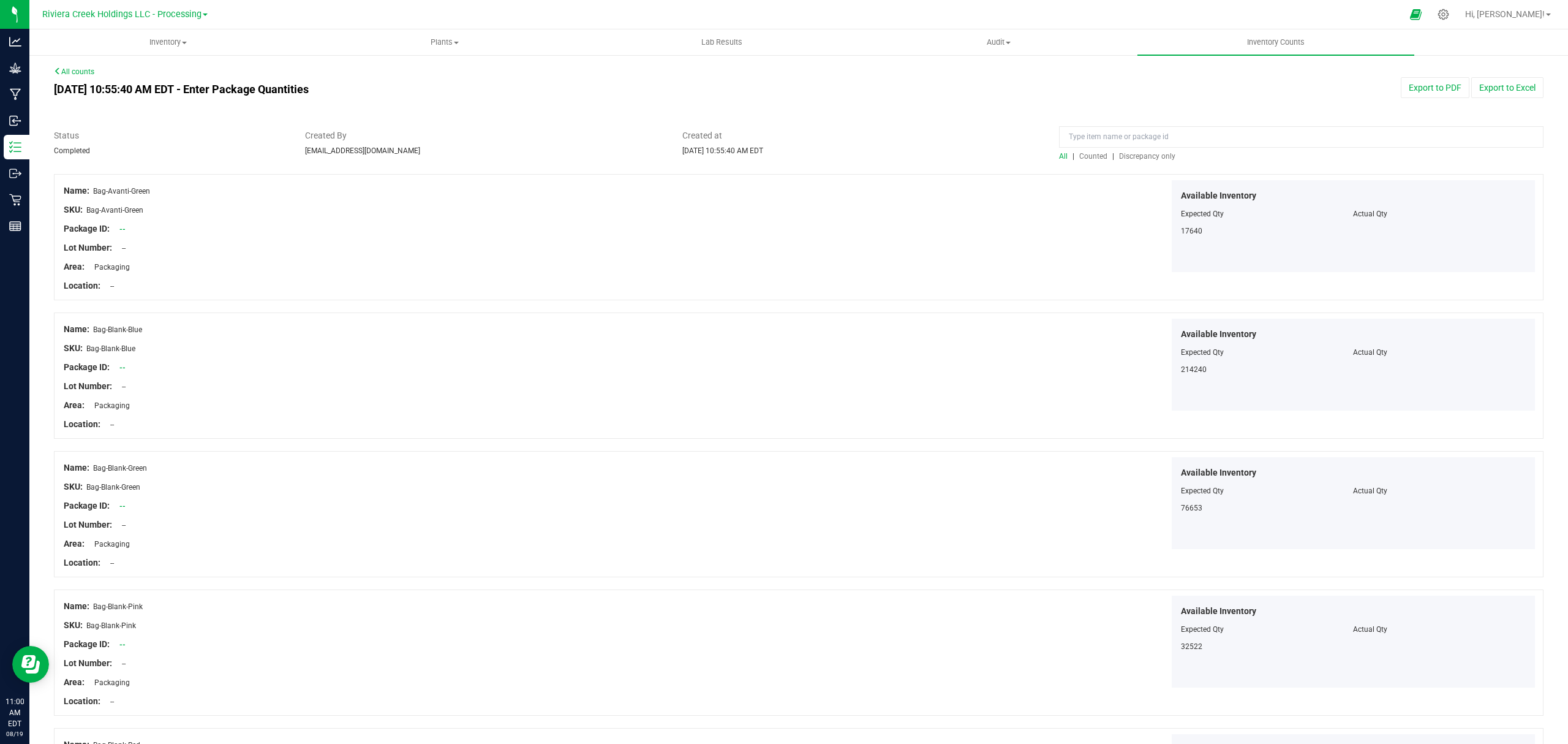
click at [1089, 153] on span "Counted" at bounding box center [1093, 156] width 28 height 9
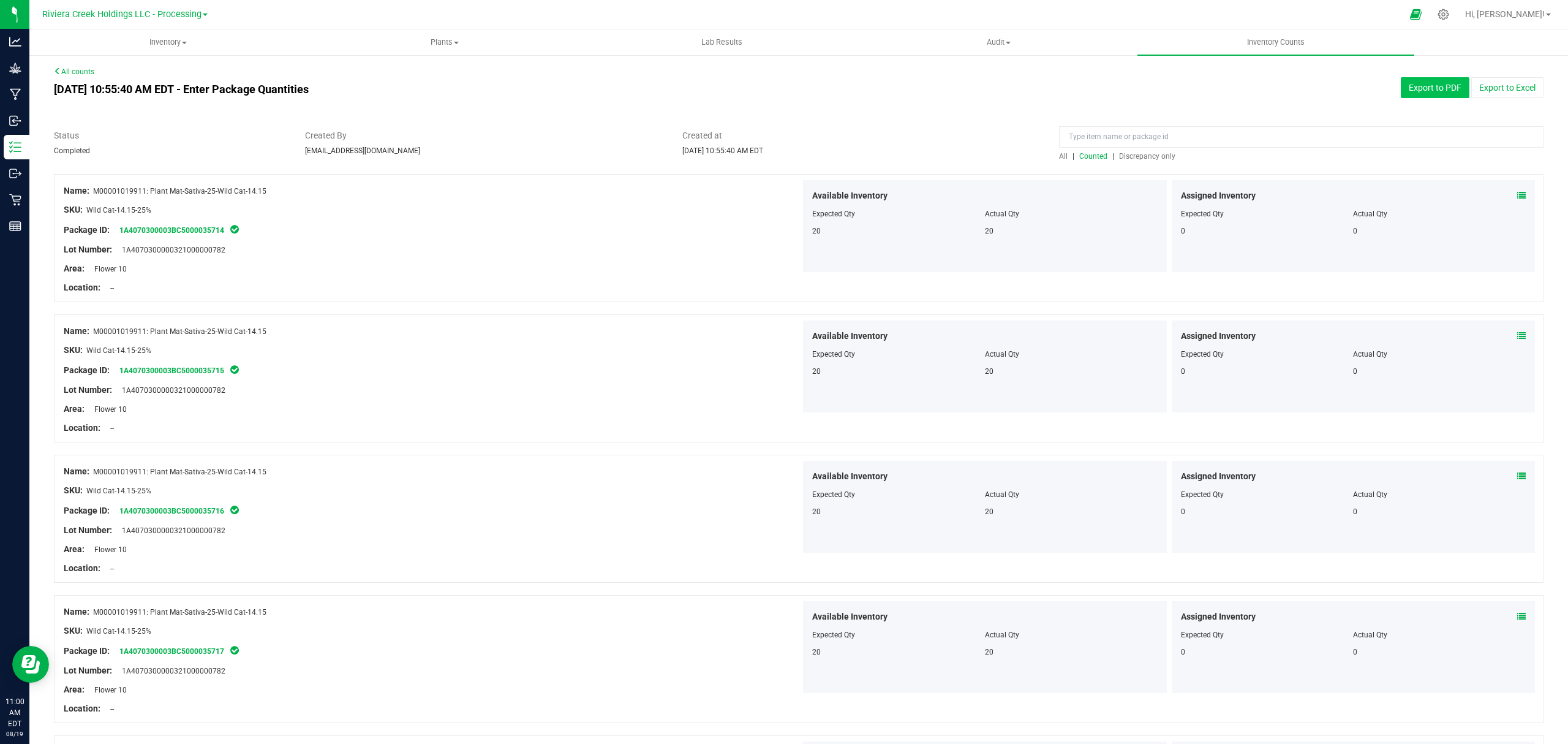
click at [1422, 94] on button "Export to PDF" at bounding box center [1435, 87] width 69 height 21
click at [170, 45] on span "Inventory" at bounding box center [168, 42] width 275 height 11
click at [99, 72] on span "All packages" at bounding box center [71, 74] width 84 height 11
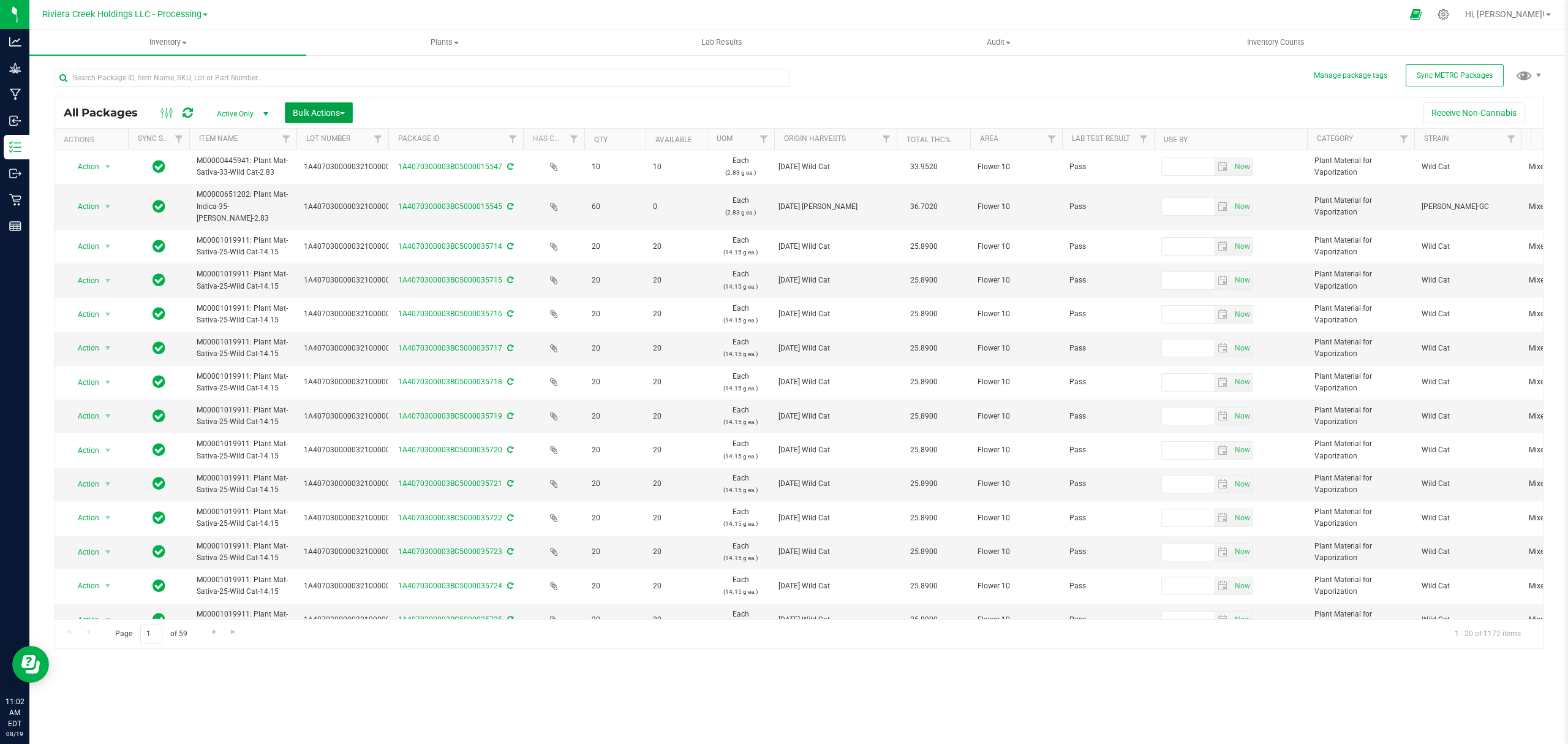
click at [316, 115] on span "Bulk Actions" at bounding box center [318, 113] width 52 height 10
click at [324, 225] on span "Lock/Unlock packages" at bounding box center [334, 230] width 84 height 10
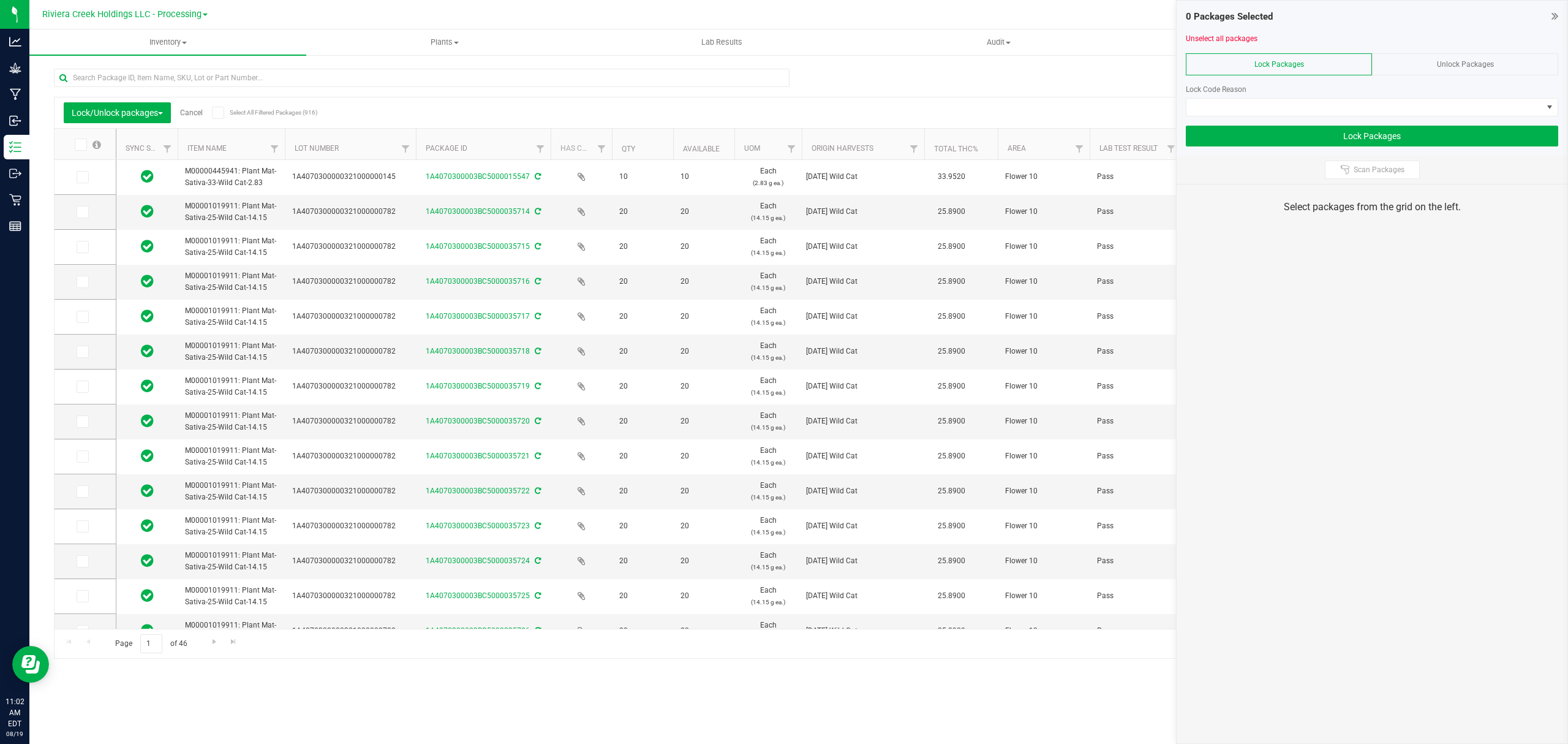
drag, startPoint x: 378, startPoint y: 142, endPoint x: 420, endPoint y: 142, distance: 42.0
click at [70, 213] on td at bounding box center [85, 212] width 61 height 35
click at [77, 213] on span at bounding box center [83, 212] width 12 height 12
click at [0, 0] on input "checkbox" at bounding box center [0, 0] width 0 height 0
click at [79, 247] on icon at bounding box center [81, 247] width 8 height 0
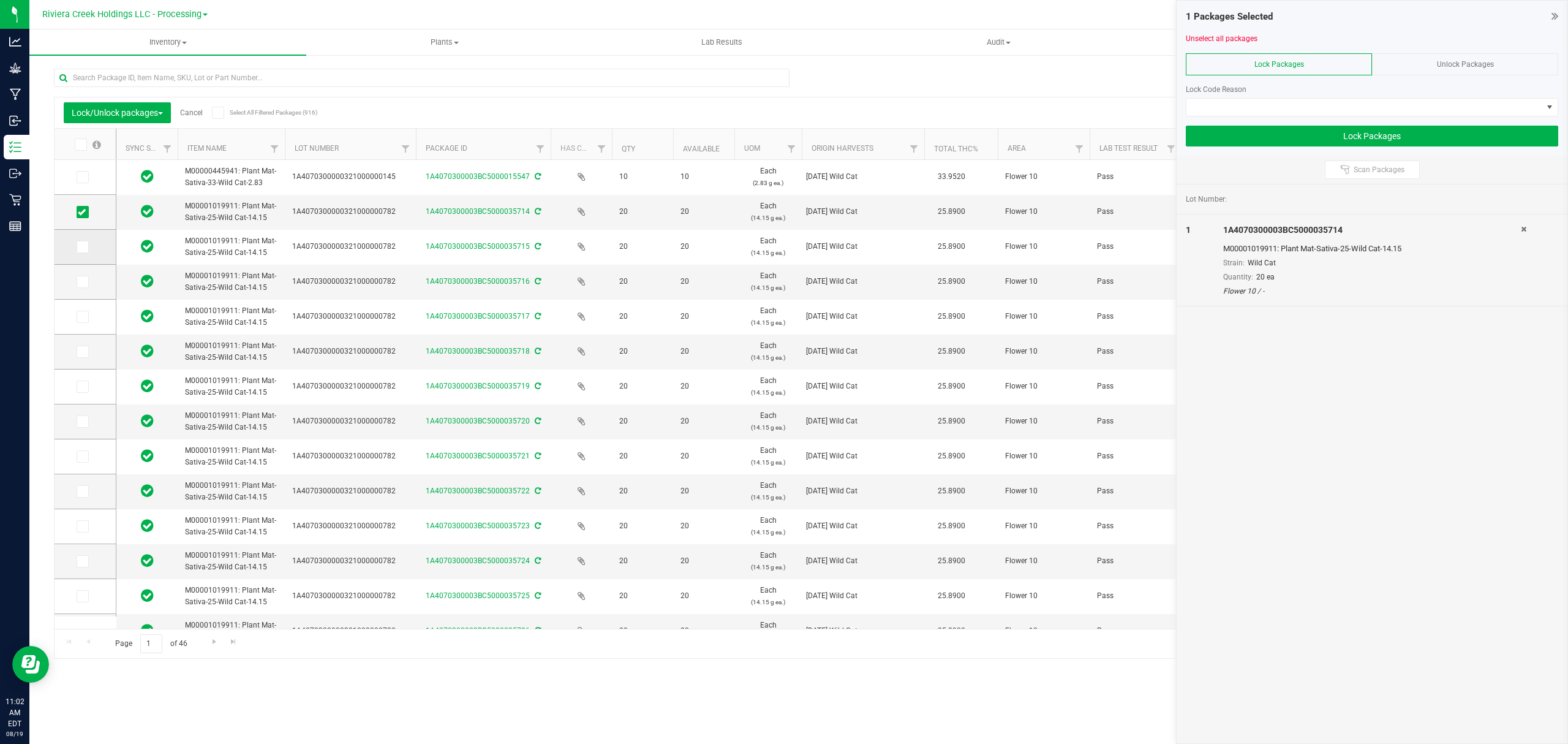
click at [0, 0] on input "checkbox" at bounding box center [0, 0] width 0 height 0
click at [83, 290] on td at bounding box center [85, 282] width 61 height 35
drag, startPoint x: 83, startPoint y: 281, endPoint x: 84, endPoint y: 307, distance: 26.0
click at [83, 282] on icon at bounding box center [81, 282] width 8 height 0
click at [0, 0] on input "checkbox" at bounding box center [0, 0] width 0 height 0
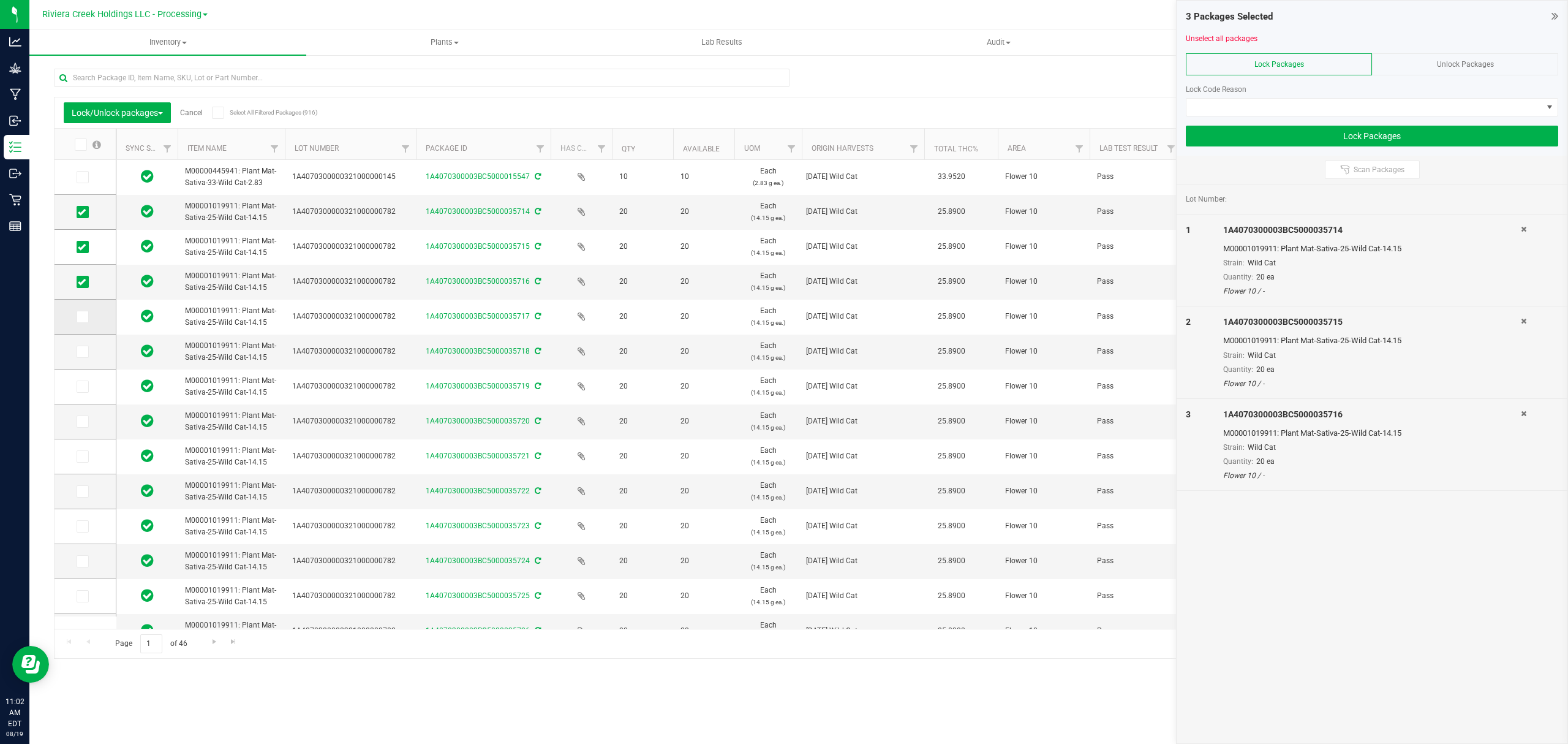
click at [92, 321] on label at bounding box center [85, 317] width 18 height 12
click at [0, 0] on input "checkbox" at bounding box center [0, 0] width 0 height 0
click at [79, 352] on icon at bounding box center [81, 352] width 8 height 0
click at [0, 0] on input "checkbox" at bounding box center [0, 0] width 0 height 0
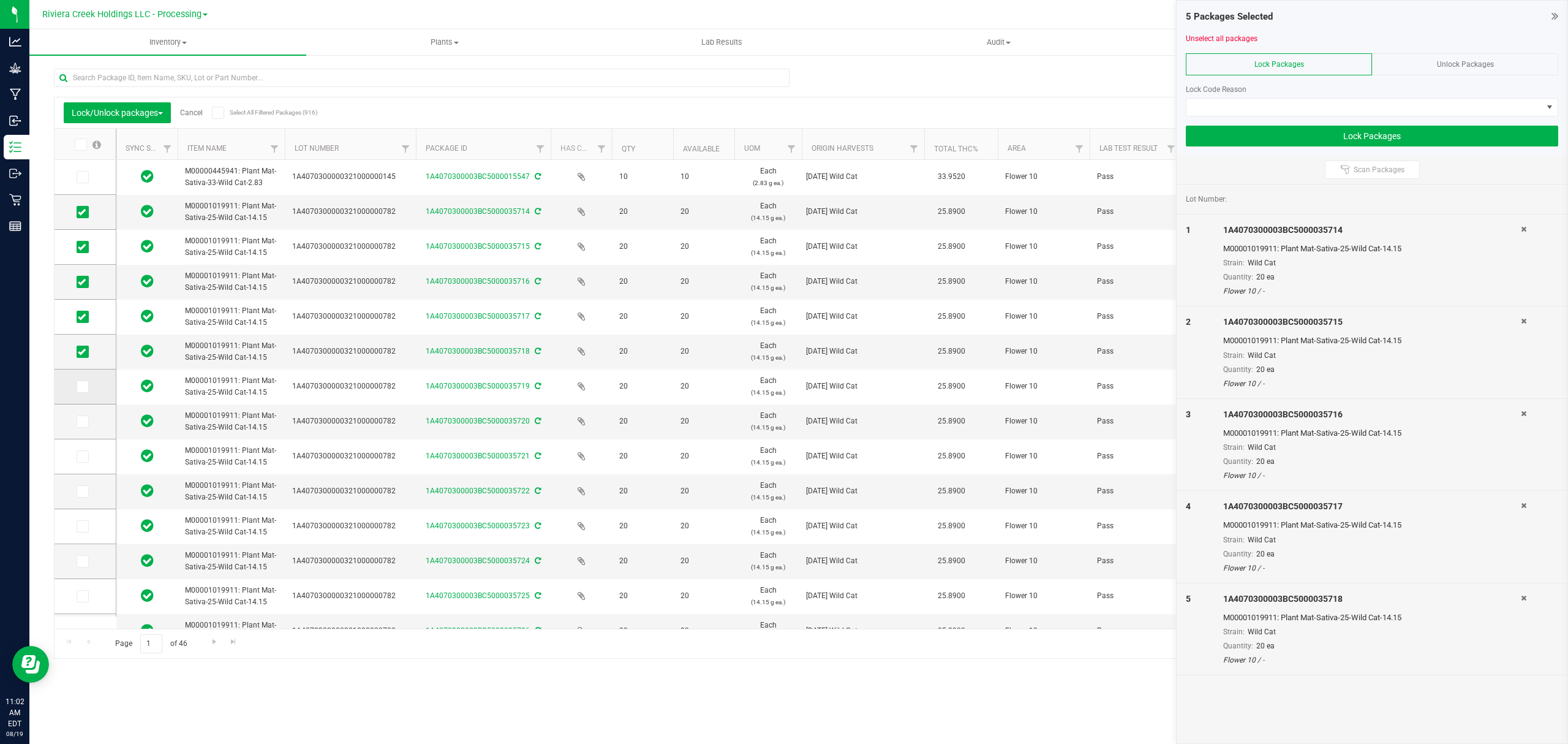
click at [83, 387] on icon at bounding box center [81, 387] width 8 height 0
click at [0, 0] on input "checkbox" at bounding box center [0, 0] width 0 height 0
click at [89, 421] on label at bounding box center [85, 421] width 18 height 12
click at [0, 0] on input "checkbox" at bounding box center [0, 0] width 0 height 0
click at [85, 456] on icon at bounding box center [81, 456] width 8 height 0
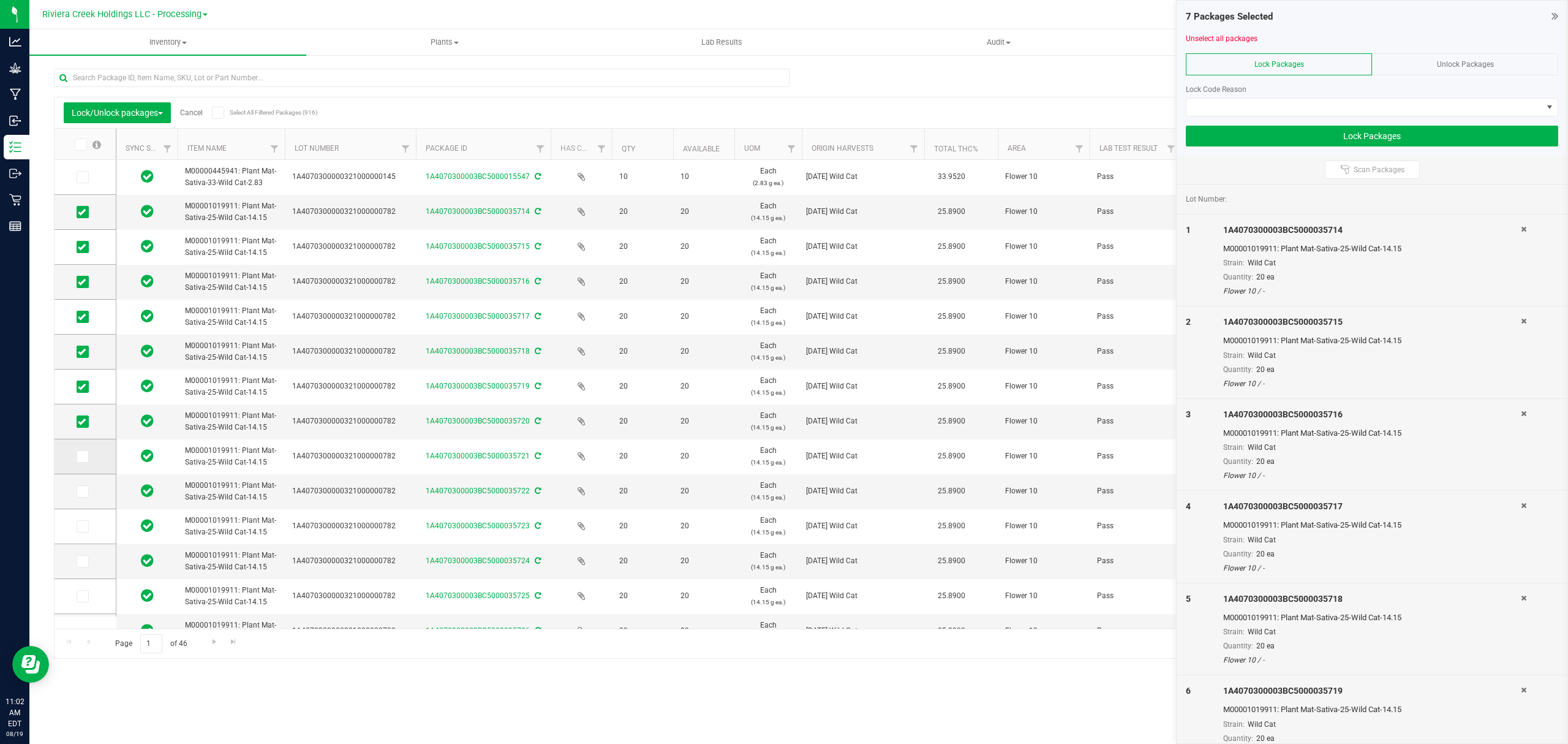
click at [0, 0] on input "checkbox" at bounding box center [0, 0] width 0 height 0
click at [79, 498] on td at bounding box center [85, 492] width 61 height 35
click at [81, 492] on icon at bounding box center [81, 492] width 8 height 0
click at [0, 0] on input "checkbox" at bounding box center [0, 0] width 0 height 0
click at [85, 527] on icon at bounding box center [81, 527] width 8 height 0
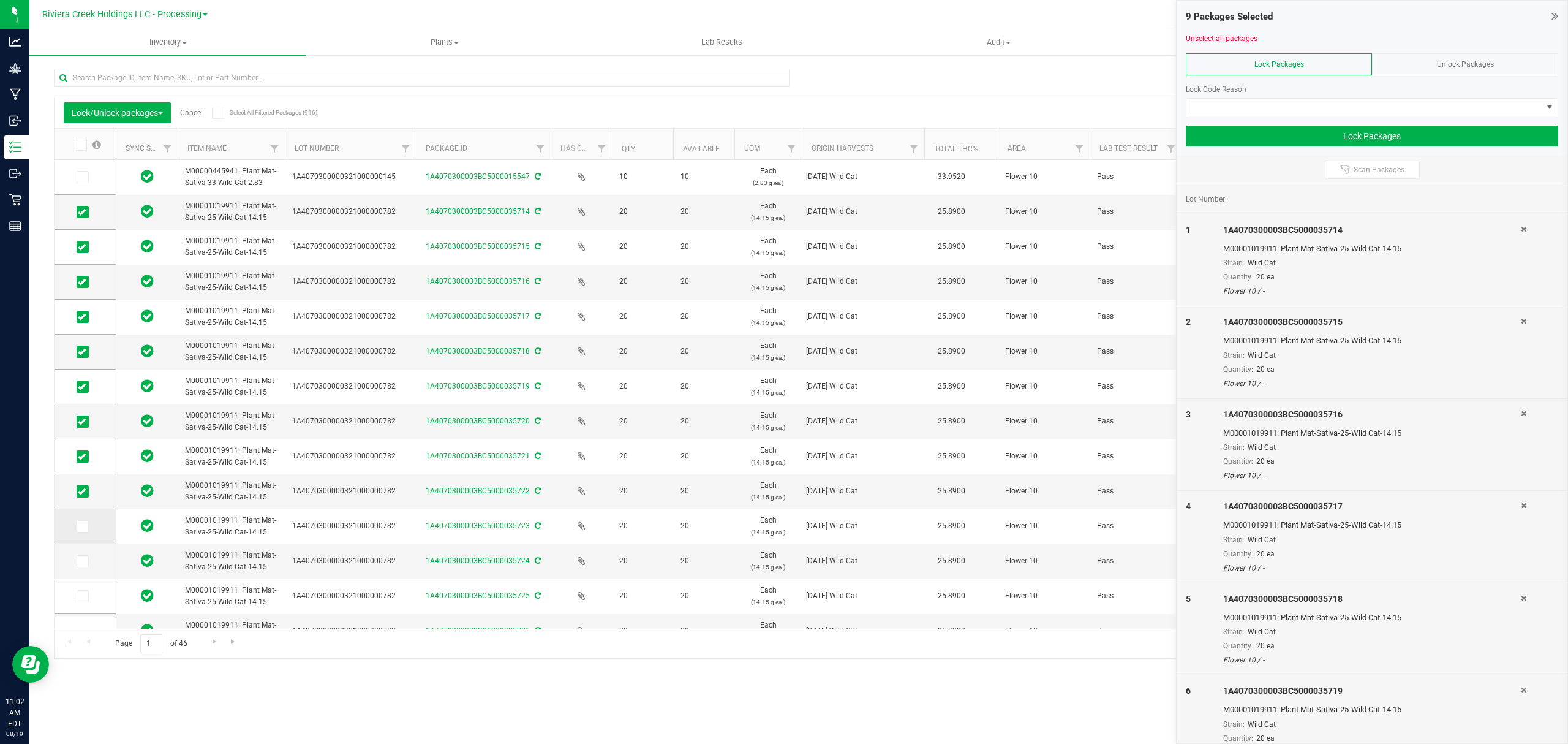
click at [0, 0] on input "checkbox" at bounding box center [0, 0] width 0 height 0
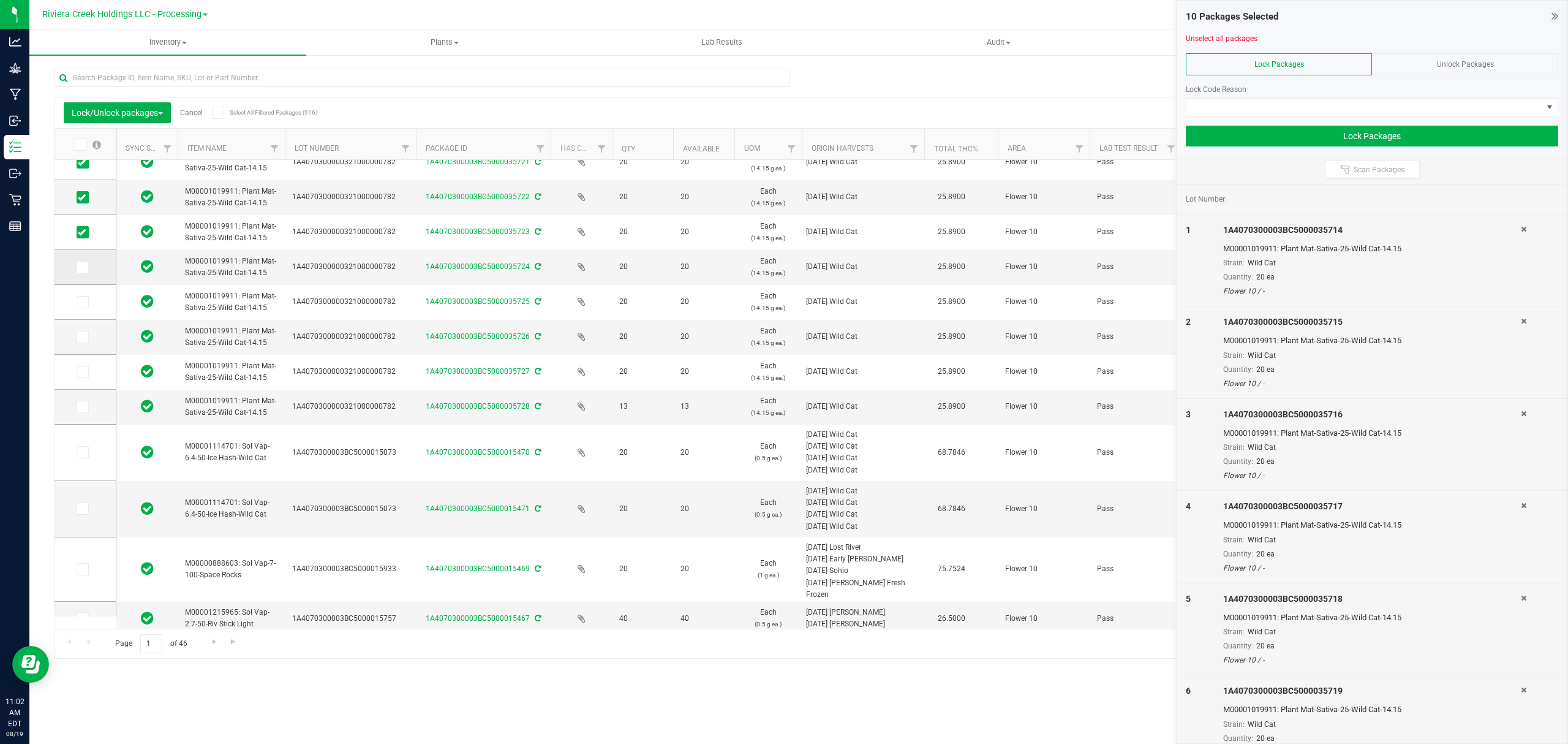
click at [82, 267] on icon at bounding box center [81, 267] width 8 height 0
click at [0, 0] on input "checkbox" at bounding box center [0, 0] width 0 height 0
click at [79, 302] on icon at bounding box center [81, 302] width 8 height 0
click at [0, 0] on input "checkbox" at bounding box center [0, 0] width 0 height 0
click at [77, 341] on span at bounding box center [83, 337] width 12 height 12
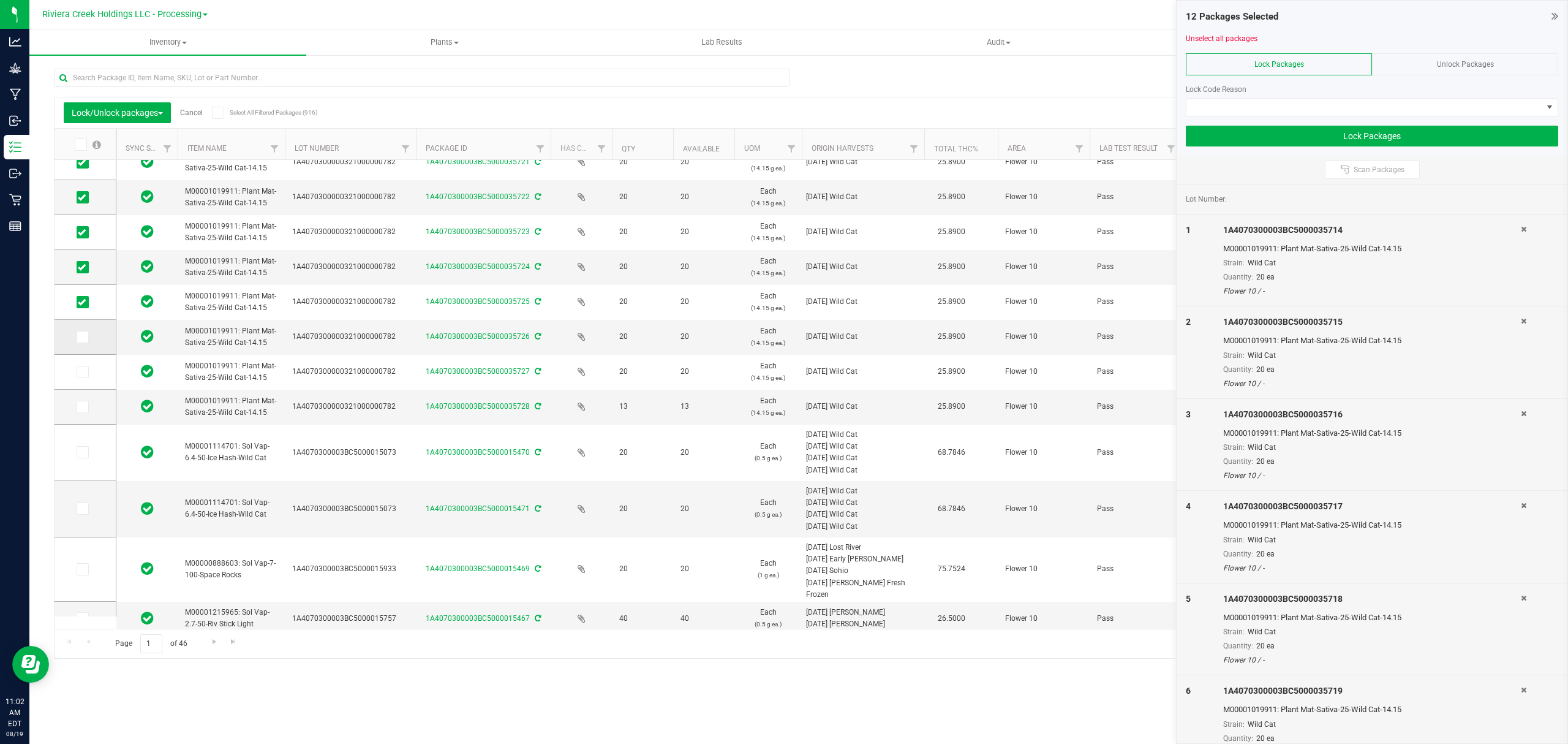
click at [0, 0] on input "checkbox" at bounding box center [0, 0] width 0 height 0
click at [84, 372] on icon at bounding box center [81, 372] width 8 height 0
click at [0, 0] on input "checkbox" at bounding box center [0, 0] width 0 height 0
click at [81, 412] on span at bounding box center [83, 407] width 12 height 12
click at [88, 405] on span at bounding box center [83, 407] width 12 height 12
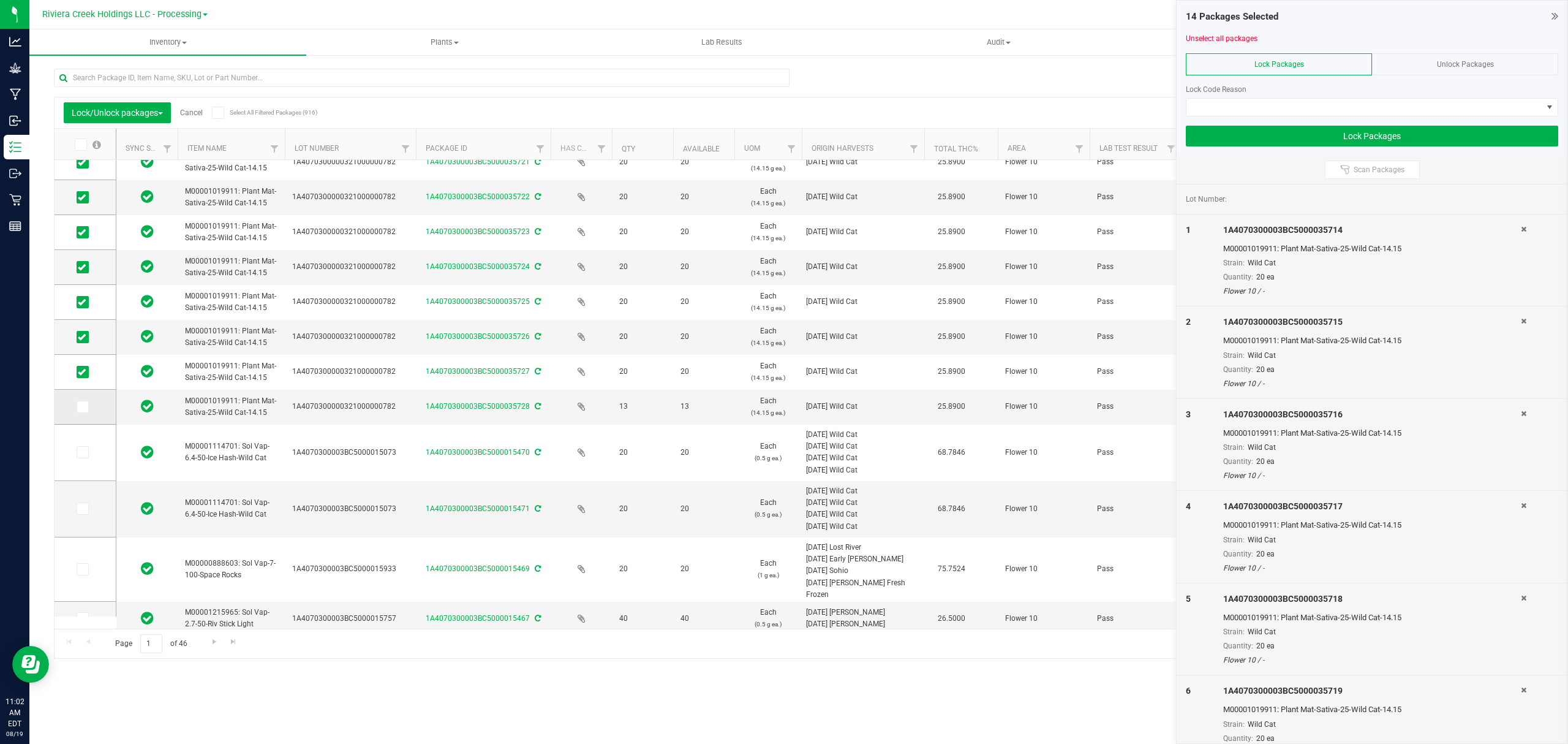
click at [0, 0] on input "checkbox" at bounding box center [0, 0] width 0 height 0
click at [1280, 103] on span at bounding box center [1364, 107] width 356 height 17
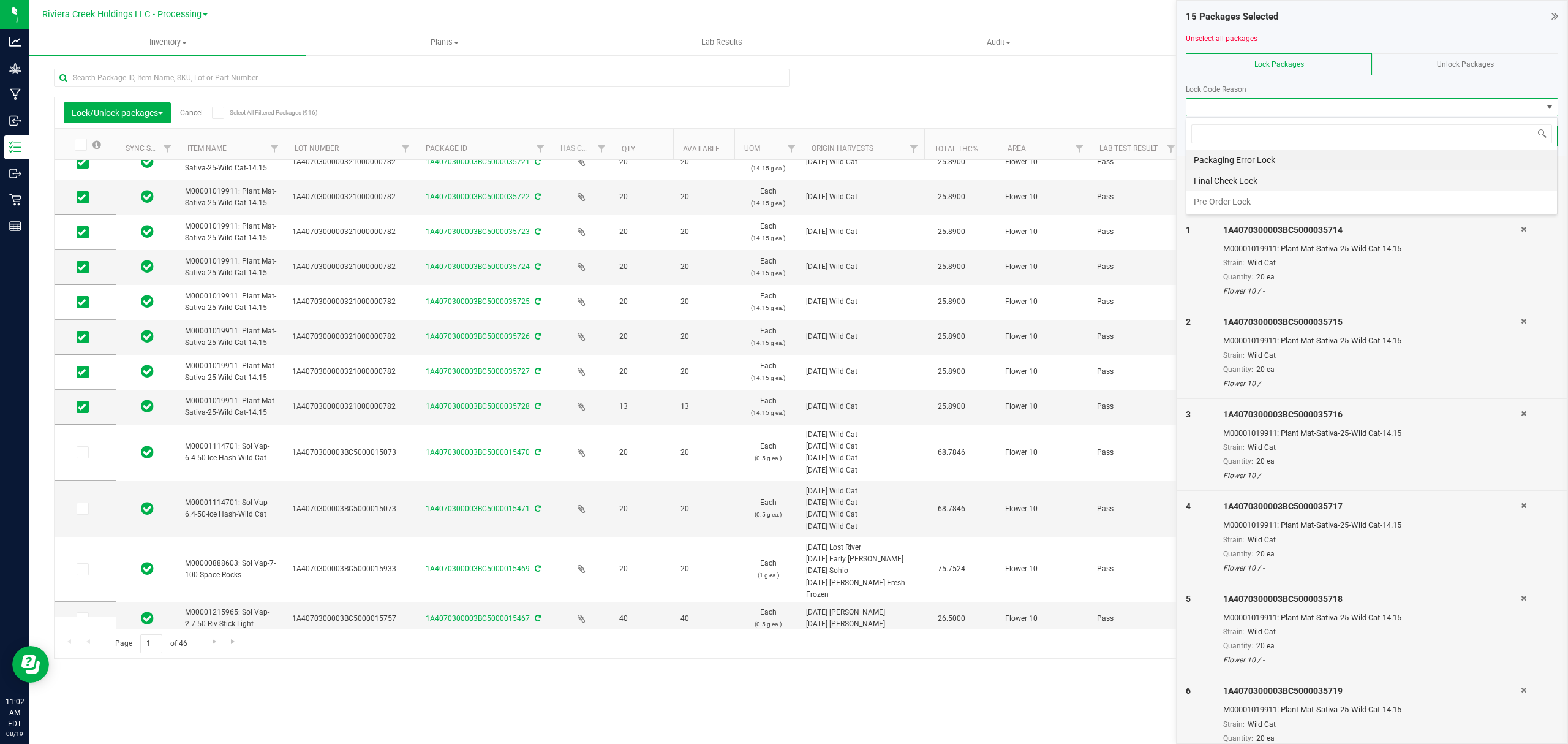
scroll to position [19, 371]
click at [1248, 179] on li "Final Check Lock" at bounding box center [1372, 180] width 371 height 21
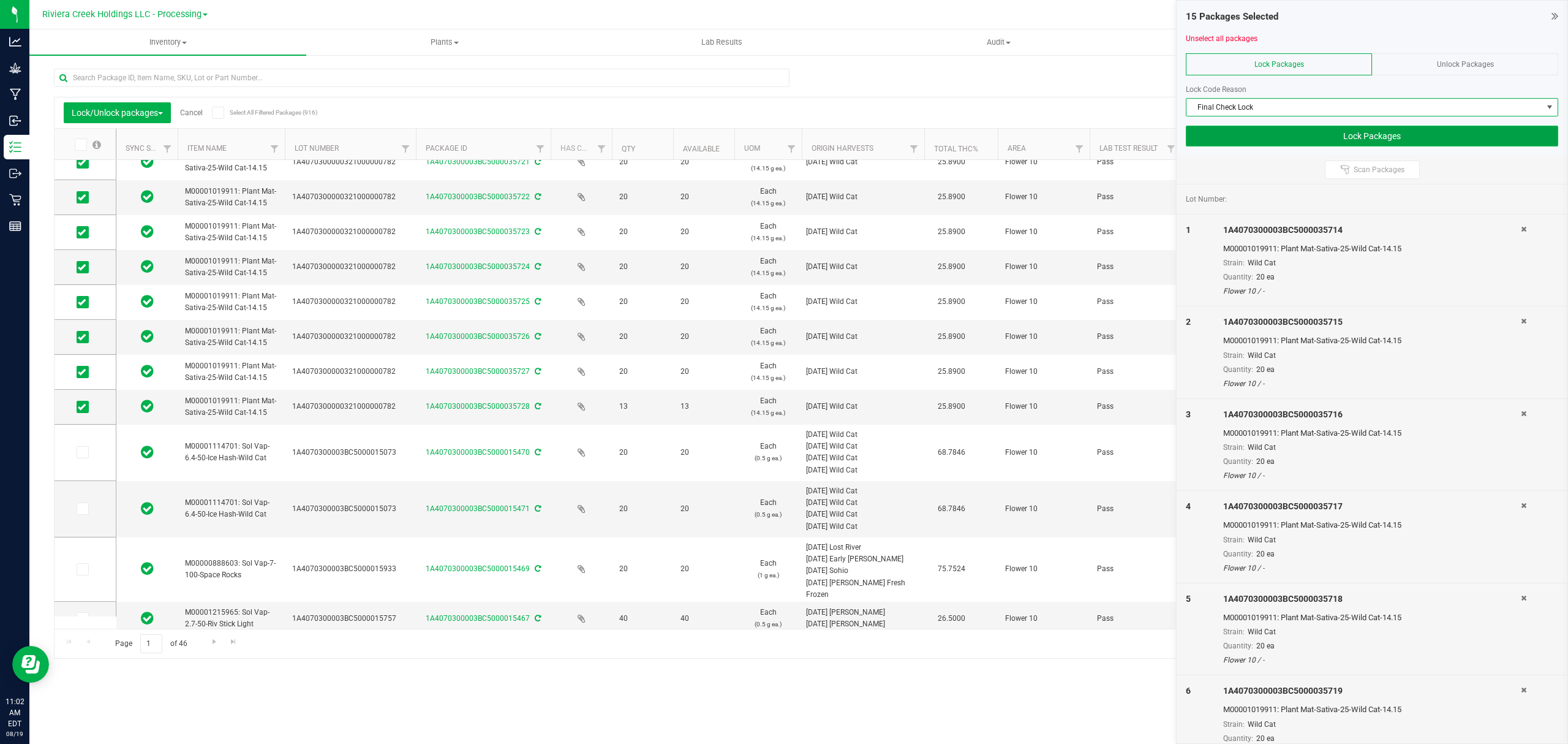
click at [1250, 143] on button "Lock Packages" at bounding box center [1372, 136] width 372 height 21
